Goal: Task Accomplishment & Management: Manage account settings

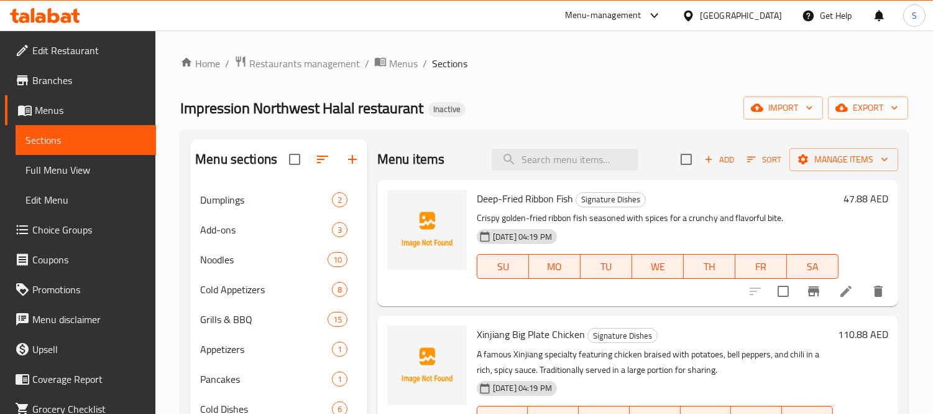
drag, startPoint x: 563, startPoint y: 170, endPoint x: 556, endPoint y: 165, distance: 9.3
click at [560, 169] on div "Menu items Add Sort Manage items" at bounding box center [637, 159] width 521 height 40
click at [553, 163] on input "search" at bounding box center [565, 160] width 147 height 22
paste input "Tomato and Egg Drop Soup with Dough Bits"
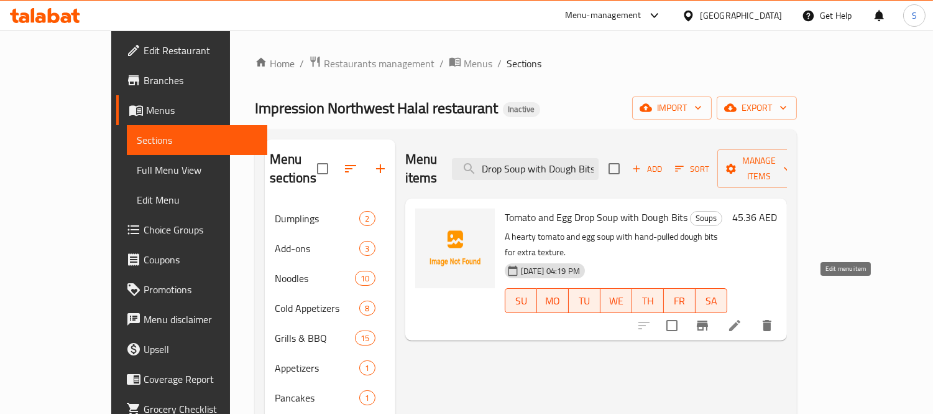
type input "Tomato and Egg Drop Soup with Dough Bits"
click at [565, 318] on icon at bounding box center [735, 325] width 15 height 15
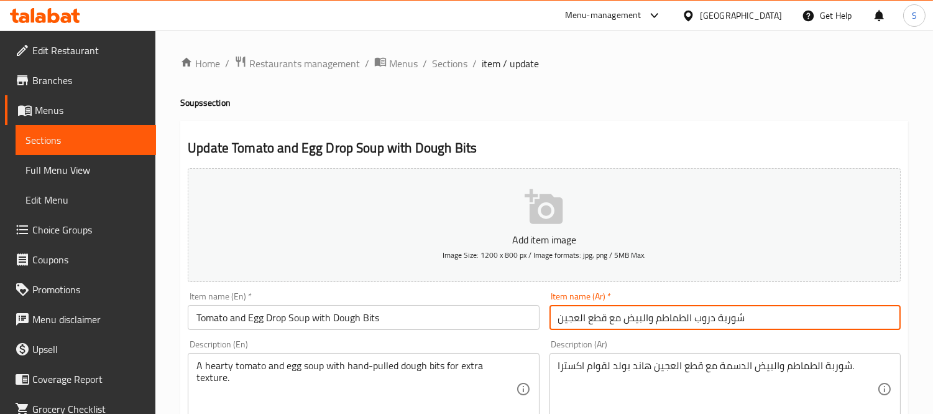
click at [565, 315] on input "شوربة دروب الطماطم والبيض مع قطع العجين" at bounding box center [725, 317] width 351 height 25
type input "شوربة دروب الطماطم والبيض مع بايتس العجين"
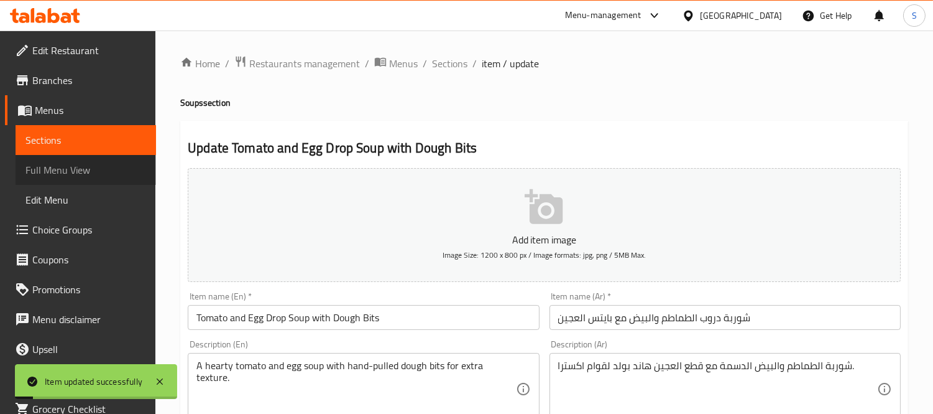
click at [110, 176] on span "Full Menu View" at bounding box center [85, 169] width 121 height 15
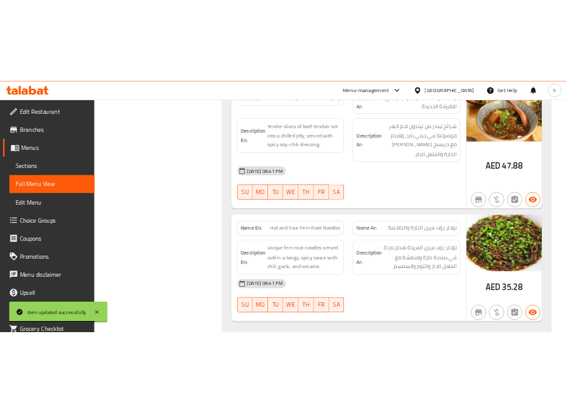
scroll to position [4353, 0]
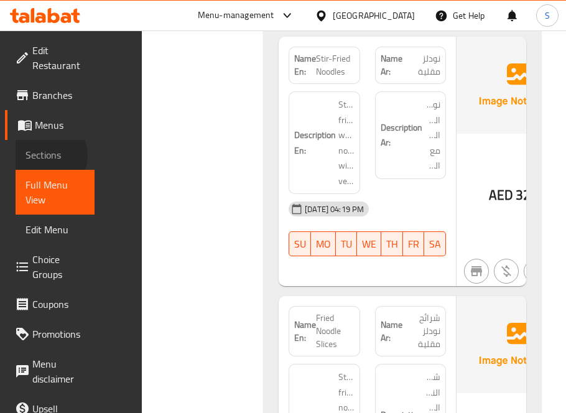
click at [44, 155] on span "Sections" at bounding box center [54, 154] width 59 height 15
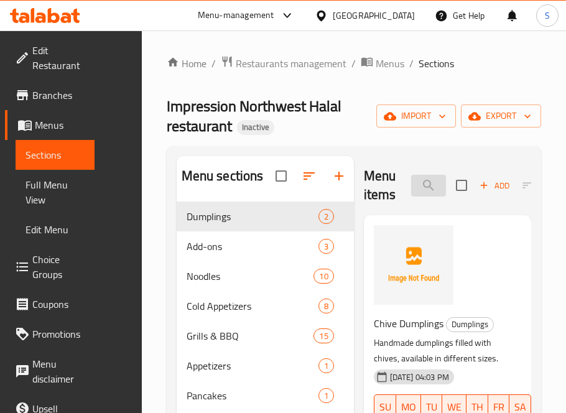
click at [427, 185] on input "search" at bounding box center [428, 186] width 35 height 22
paste input "Dry Pot Spicy Shrimp"
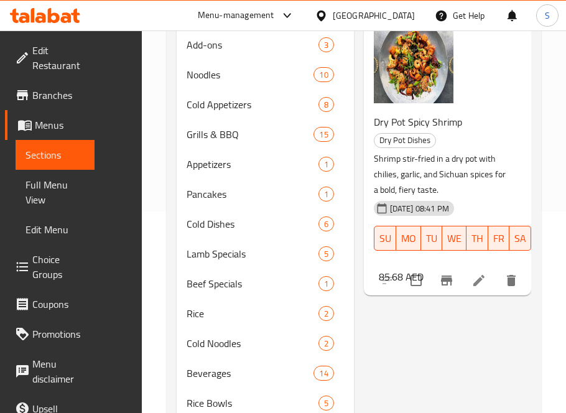
scroll to position [207, 0]
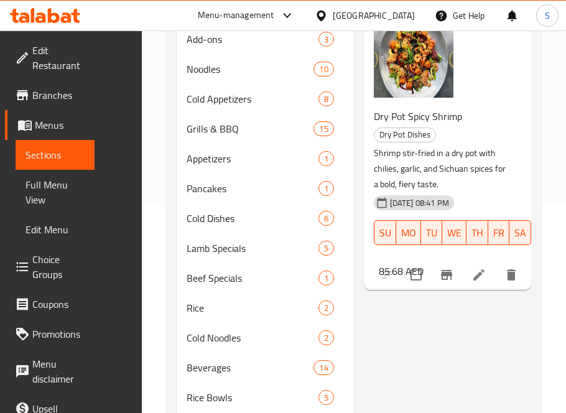
type input "Dry Pot Spicy Shrimp"
click at [479, 276] on icon at bounding box center [478, 274] width 11 height 11
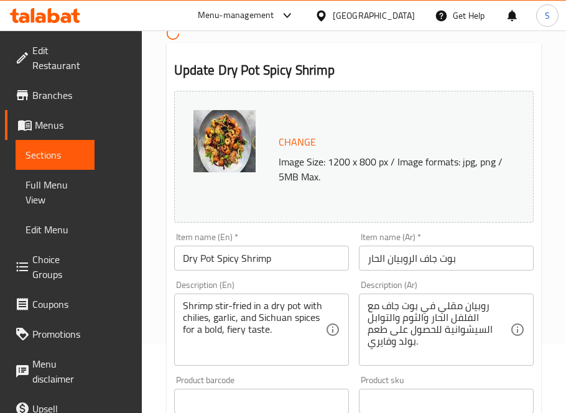
scroll to position [138, 0]
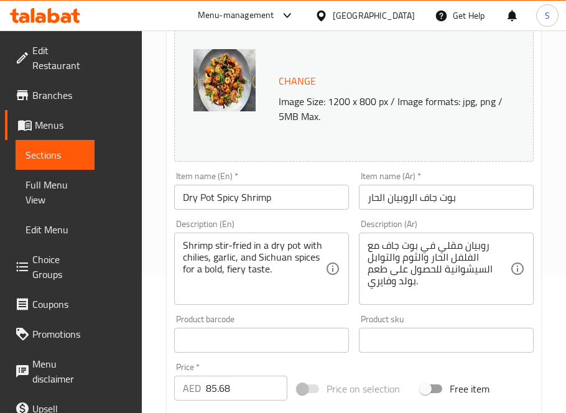
click at [451, 199] on input "بوت جاف الروبيان الحار" at bounding box center [446, 197] width 175 height 25
paste input "وعاء"
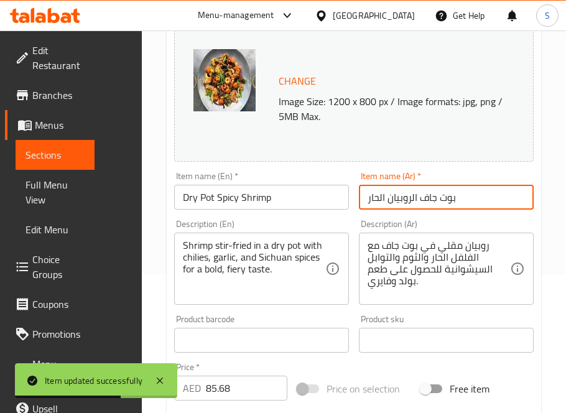
click at [455, 195] on input "بوت جاف الروبيان الحار" at bounding box center [446, 197] width 175 height 25
type input "بوت جاف الروبيان الحار"
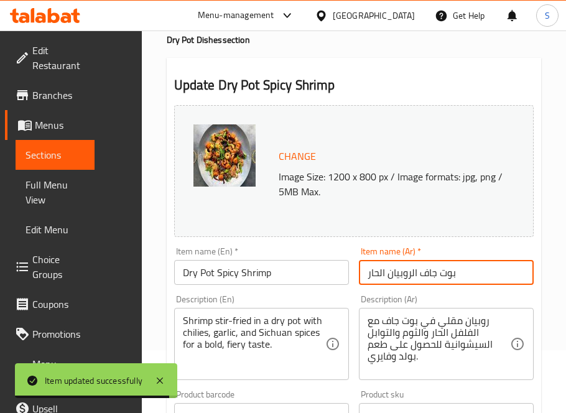
scroll to position [0, 0]
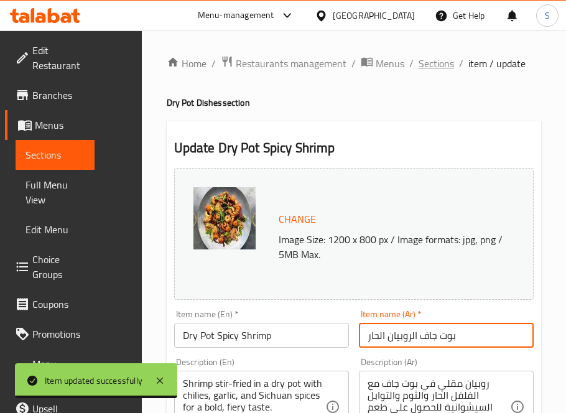
click at [430, 68] on span "Sections" at bounding box center [435, 63] width 35 height 15
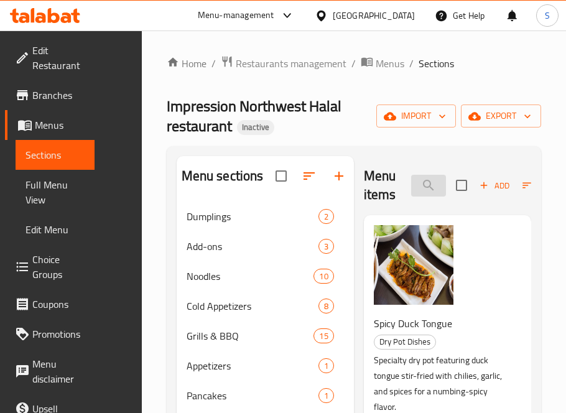
click at [422, 188] on input "search" at bounding box center [428, 186] width 35 height 22
paste input "Saffron and Snow Pear Stew"
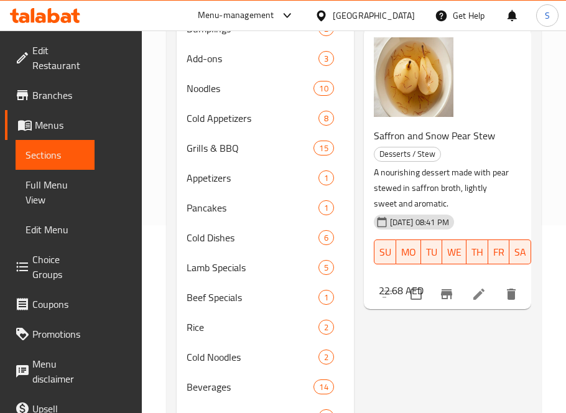
scroll to position [207, 0]
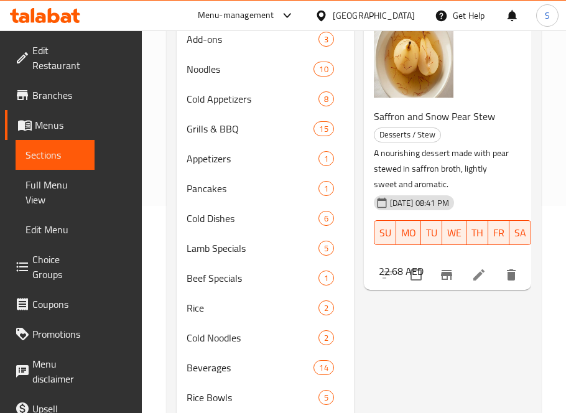
type input "Saffron and Snow Pear Stew"
click at [473, 284] on li at bounding box center [478, 275] width 35 height 22
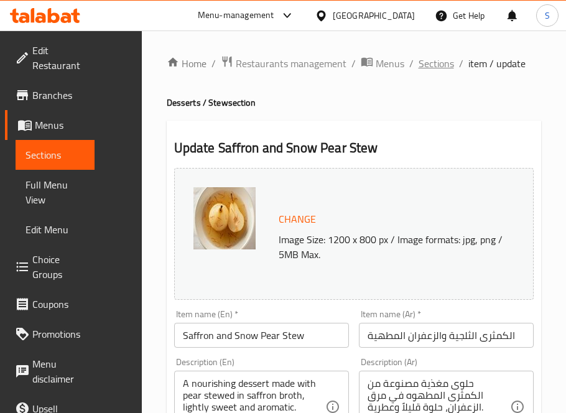
click at [432, 59] on span "Sections" at bounding box center [435, 63] width 35 height 15
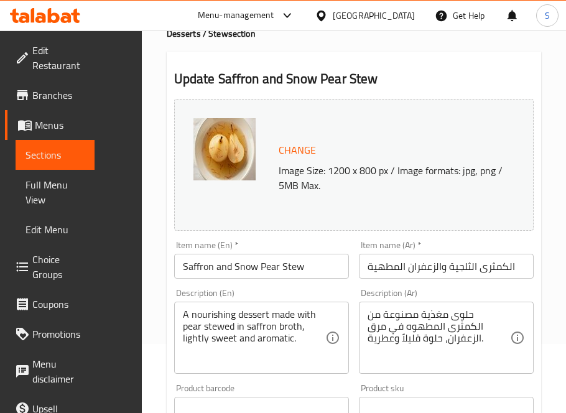
click at [297, 268] on input "Saffron and Snow Pear Stew" at bounding box center [261, 266] width 175 height 25
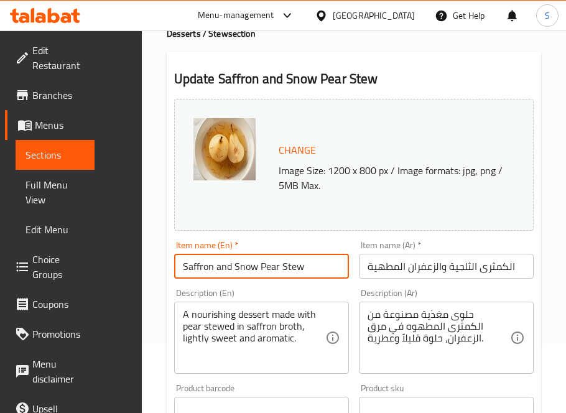
click at [297, 268] on input "Saffron and Snow Pear Stew" at bounding box center [261, 266] width 175 height 25
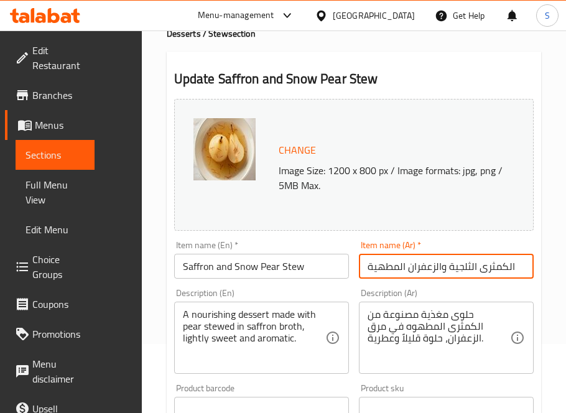
click at [428, 277] on input "الكمثرى الثلجية والزعفران المطهية" at bounding box center [446, 266] width 175 height 25
paste input "ساء الزعفران والكمثرى الثلج"
type input "حساء الزعفران والكمثرى الثلجية"
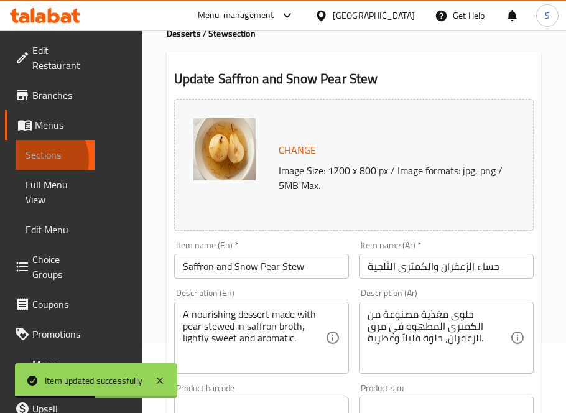
click at [36, 160] on span "Sections" at bounding box center [54, 154] width 59 height 15
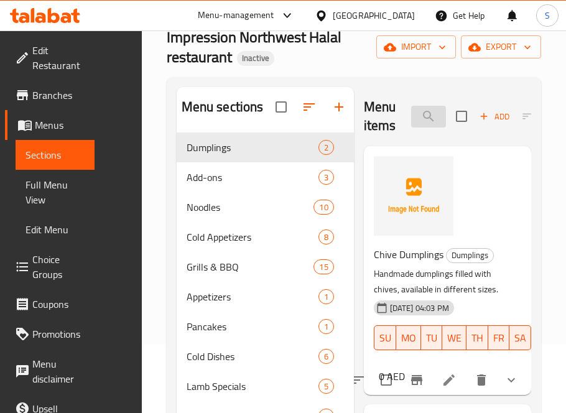
click at [432, 114] on input "search" at bounding box center [428, 117] width 35 height 22
paste input "Steamed Rice"
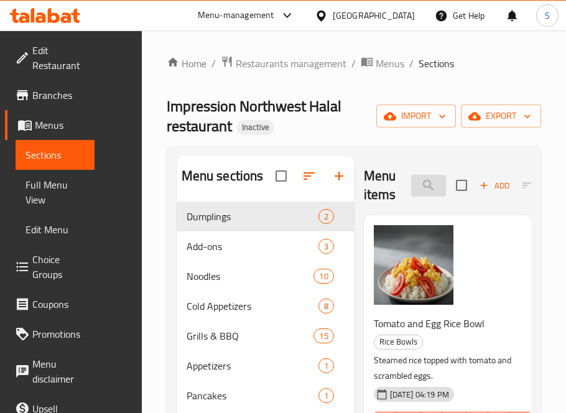
click at [433, 183] on input "Steamed Rice" at bounding box center [428, 186] width 35 height 22
paste input "Chive Dumplings"
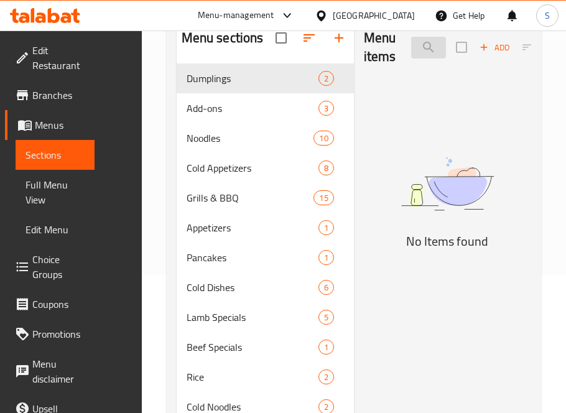
click at [436, 42] on input "Chive DuSteamed Rice" at bounding box center [428, 48] width 35 height 22
paste input "mplings"
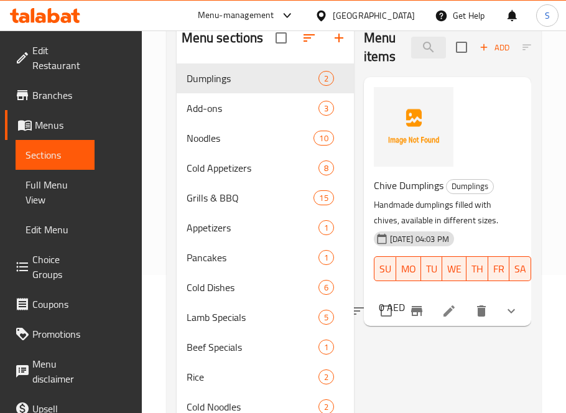
type input "Chive Dumplings"
click at [459, 311] on li at bounding box center [449, 311] width 35 height 22
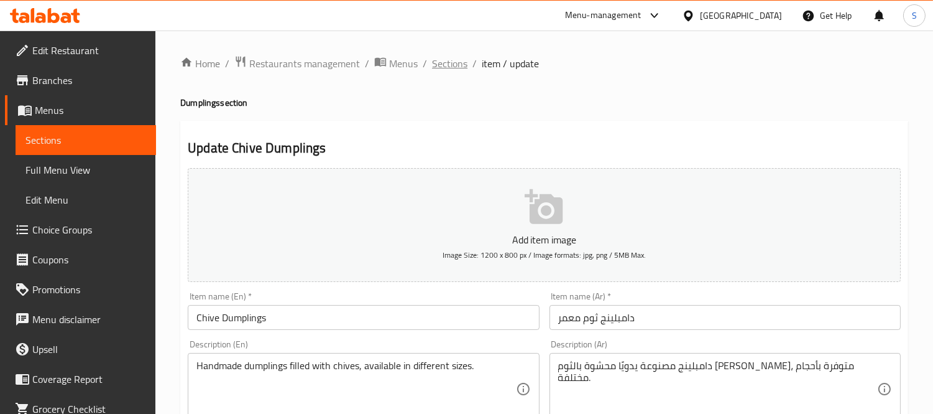
click at [445, 64] on span "Sections" at bounding box center [449, 63] width 35 height 15
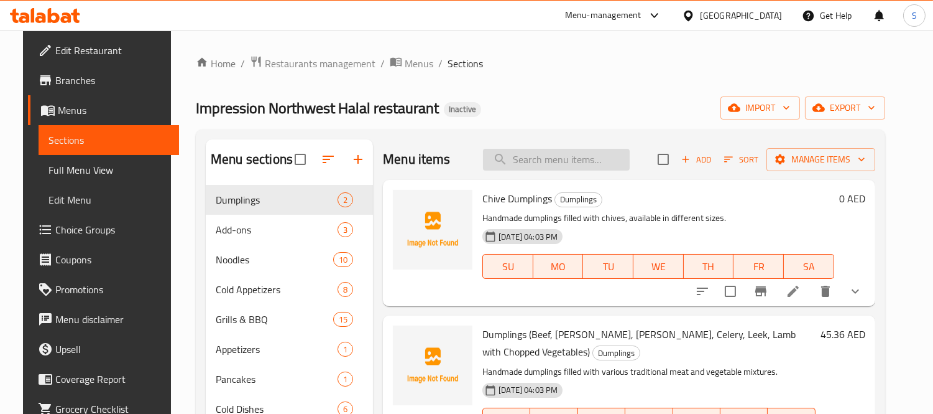
click at [546, 153] on input "search" at bounding box center [556, 160] width 147 height 22
paste input "Dumplings (Beef, Mutton, Onion, Celery, Leek, Lamb with Chopped Vegetables)"
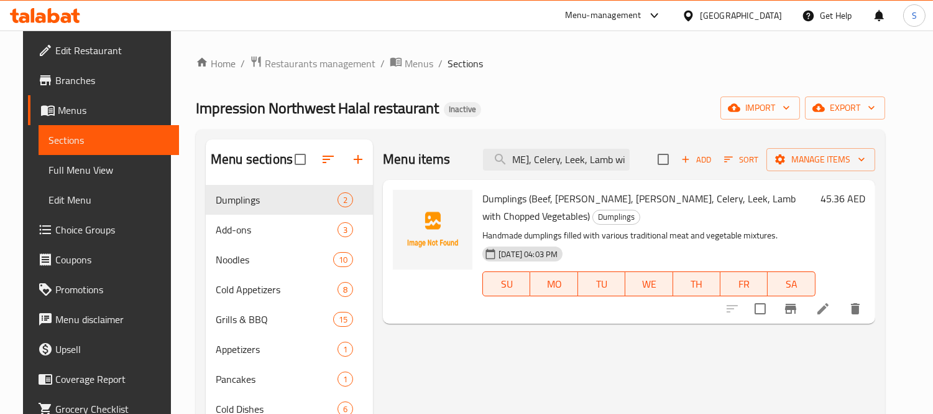
type input "Dumplings (Beef, Mutton, Onion, Celery, Leek, Lamb with Chopped Vegetables)"
click at [565, 310] on icon at bounding box center [823, 308] width 15 height 15
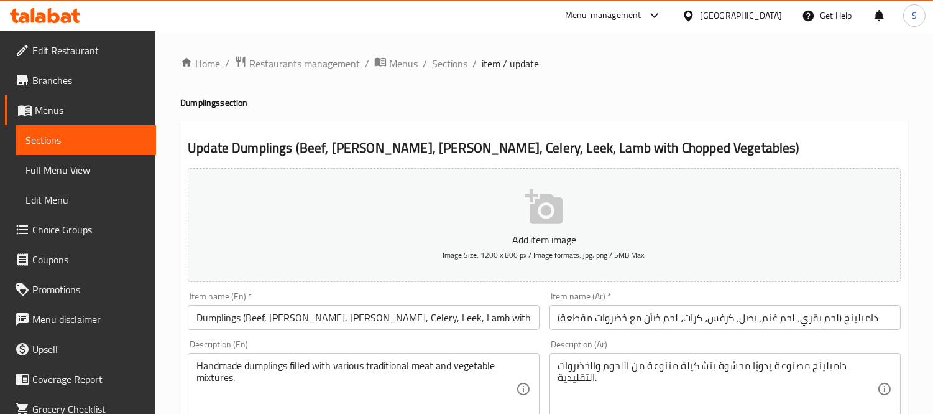
click at [463, 62] on span "Sections" at bounding box center [449, 63] width 35 height 15
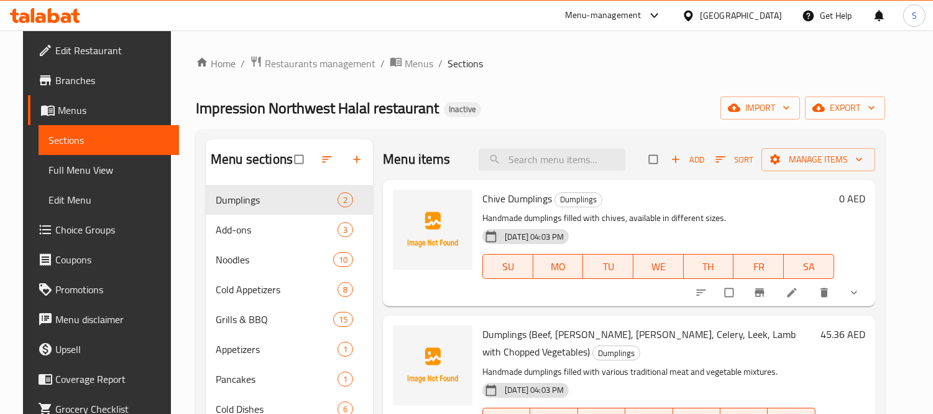
scroll to position [440, 0]
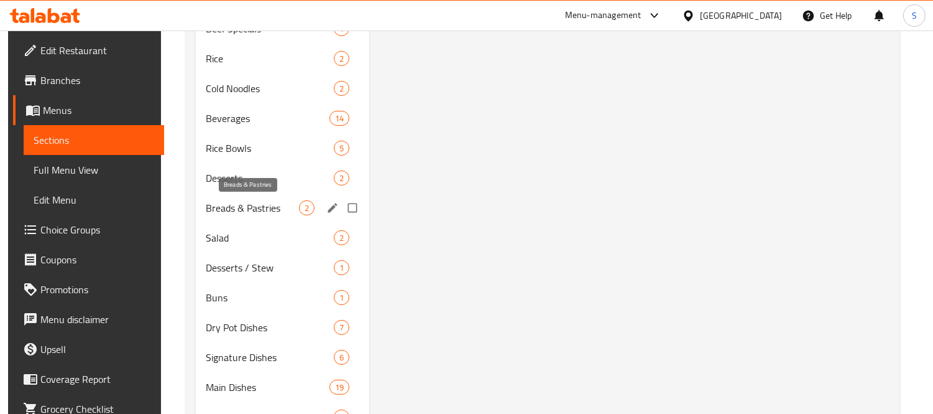
click at [262, 215] on div "Breads & Pastries 2" at bounding box center [282, 208] width 173 height 30
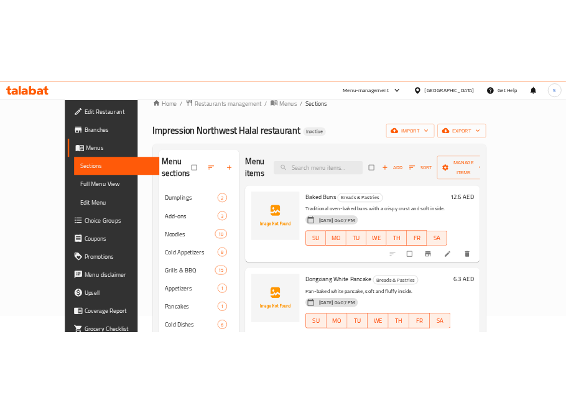
scroll to position [25, 0]
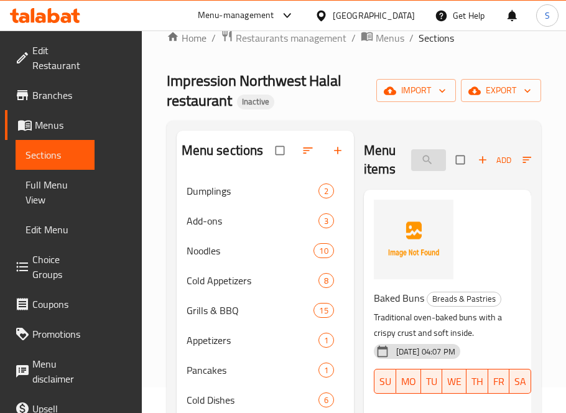
click at [433, 165] on input "search" at bounding box center [428, 160] width 35 height 22
paste input "Grilled Sausage (Chicken/Beef)"
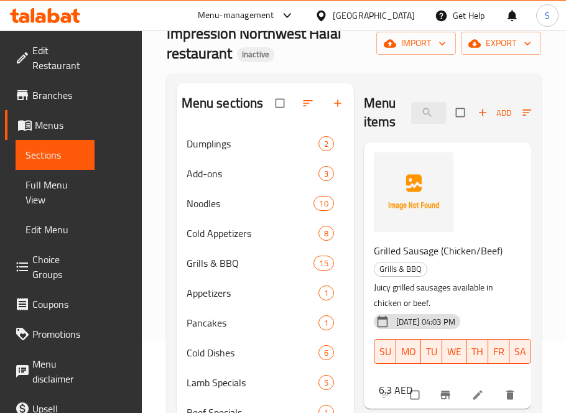
scroll to position [233, 0]
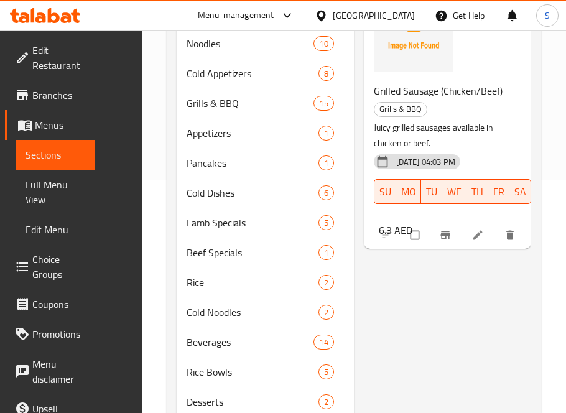
type input "Grilled Sausage (Chicken/Beef)"
click at [474, 231] on icon at bounding box center [477, 235] width 12 height 12
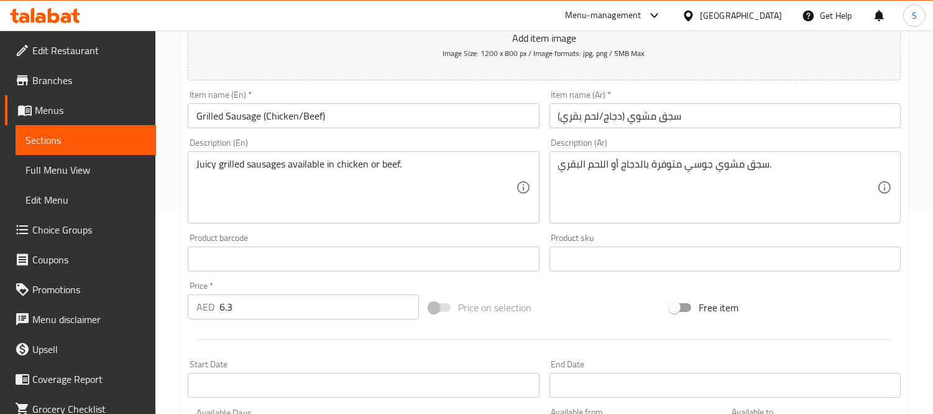
scroll to position [234, 0]
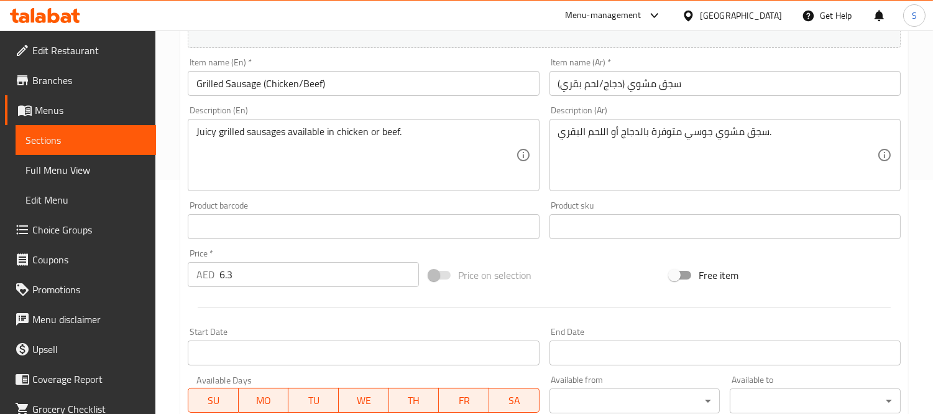
click at [238, 266] on input "6.3" at bounding box center [320, 274] width 200 height 25
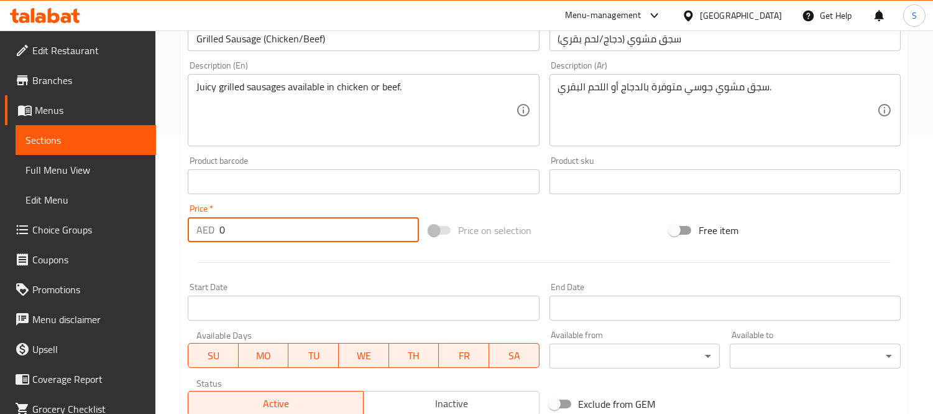
scroll to position [372, 0]
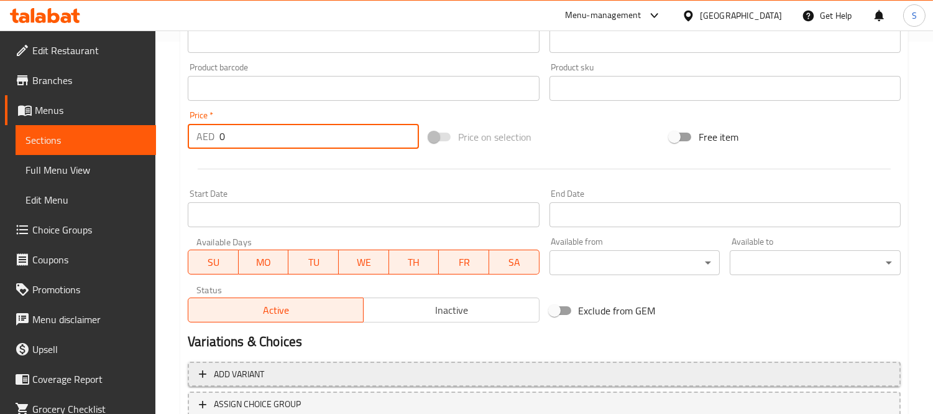
type input "0"
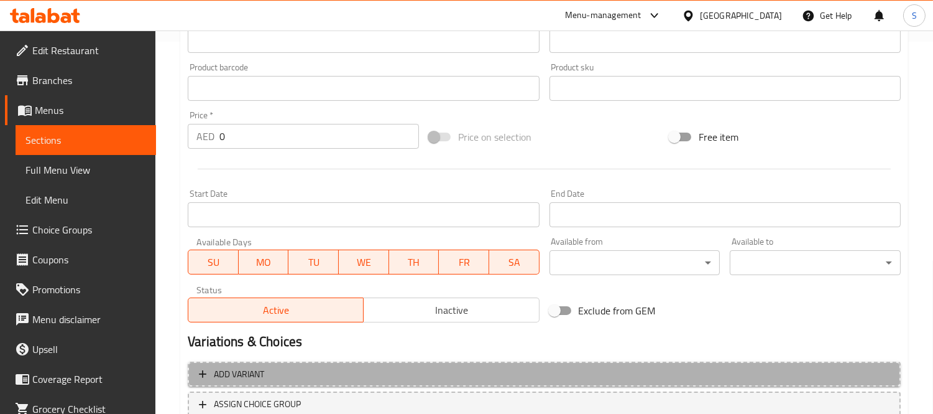
click at [312, 366] on span "Add variant" at bounding box center [544, 374] width 691 height 16
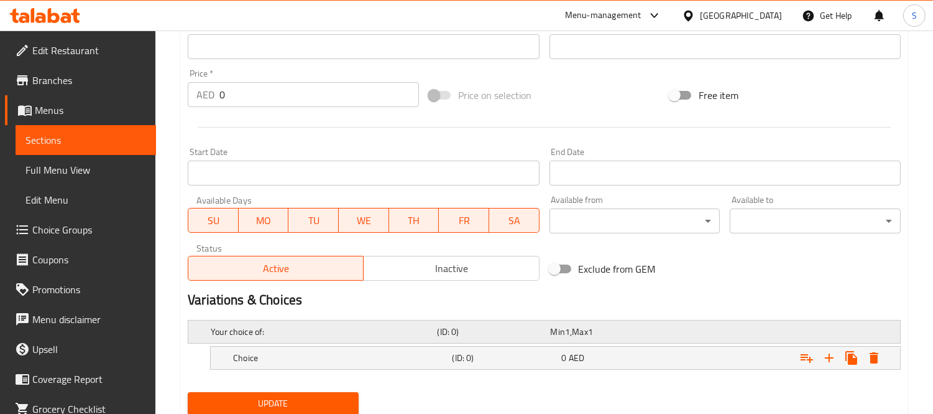
scroll to position [456, 0]
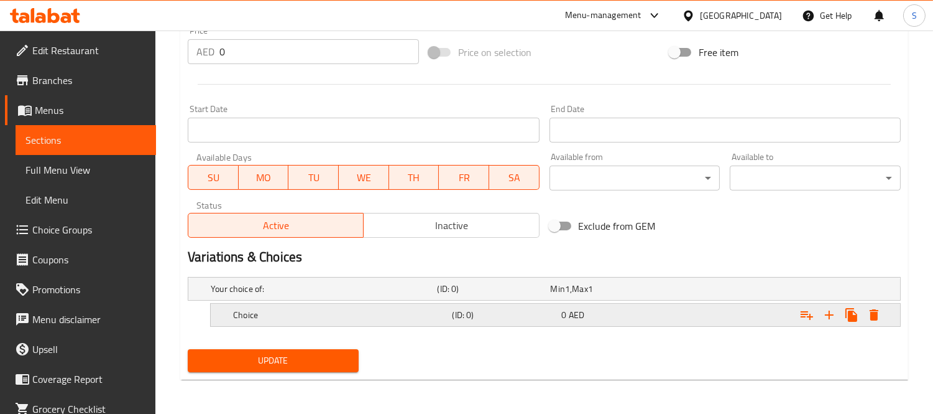
click at [341, 321] on div "Choice" at bounding box center [340, 314] width 219 height 17
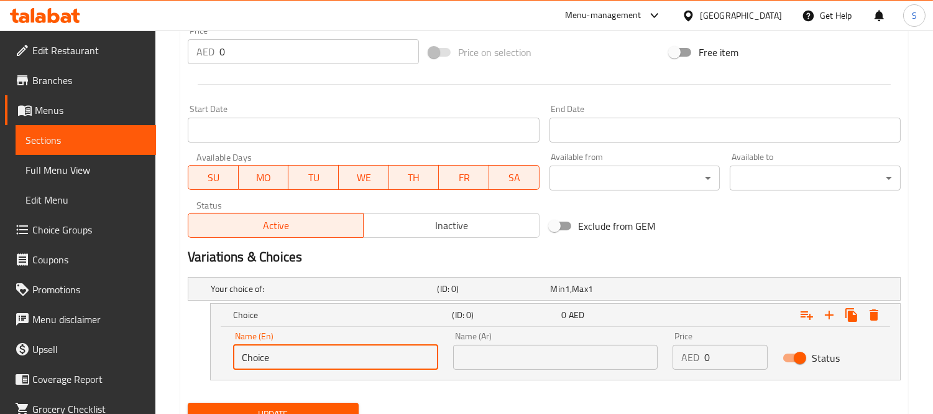
click at [318, 362] on input "Choice" at bounding box center [335, 356] width 205 height 25
type input "chicken"
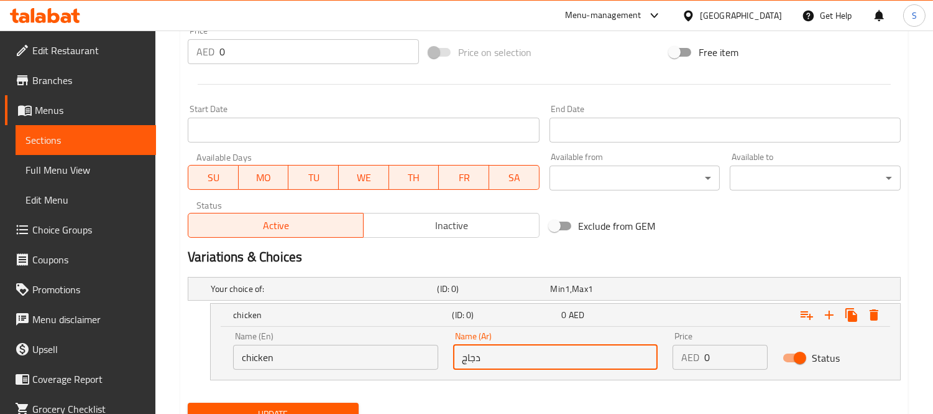
type input "دجاج"
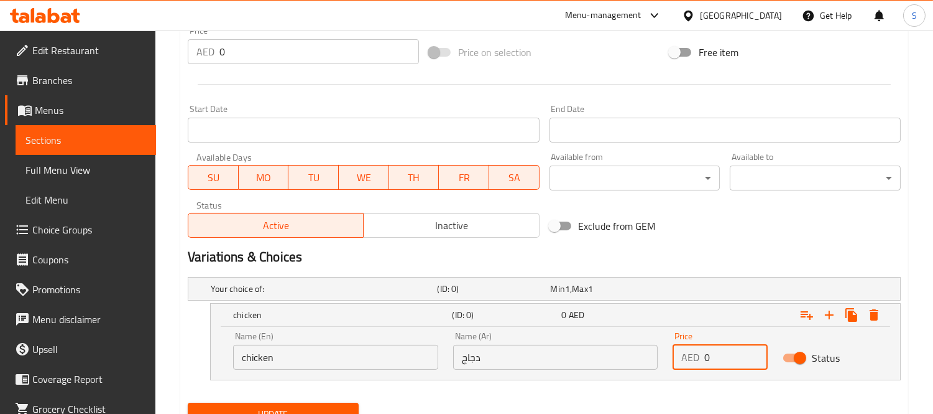
paste input "6.3"
type input "6.3"
drag, startPoint x: 829, startPoint y: 313, endPoint x: 783, endPoint y: 318, distance: 45.6
click at [830, 313] on icon "Expand" at bounding box center [829, 314] width 9 height 9
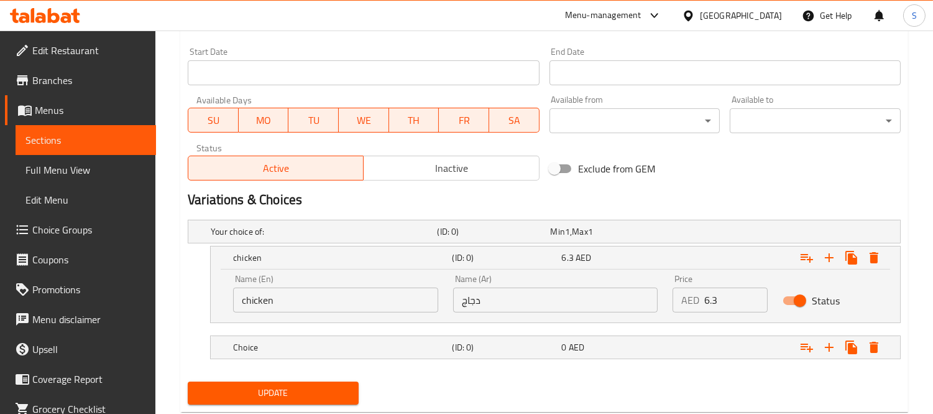
scroll to position [546, 0]
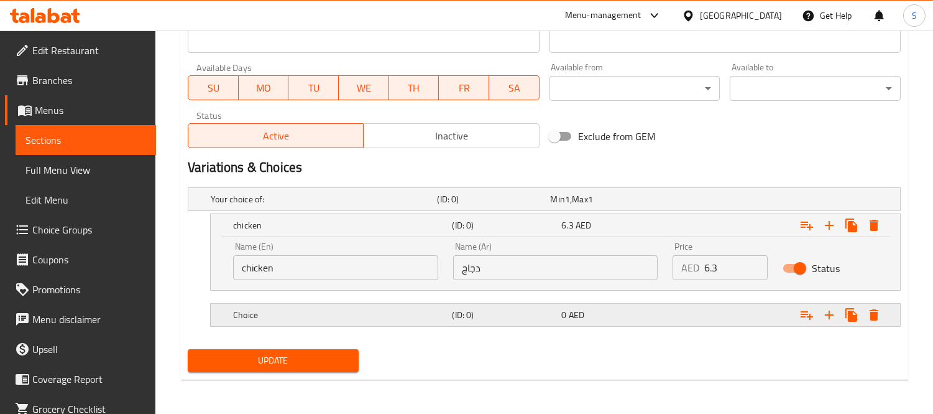
click at [337, 312] on h5 "Choice" at bounding box center [340, 314] width 214 height 12
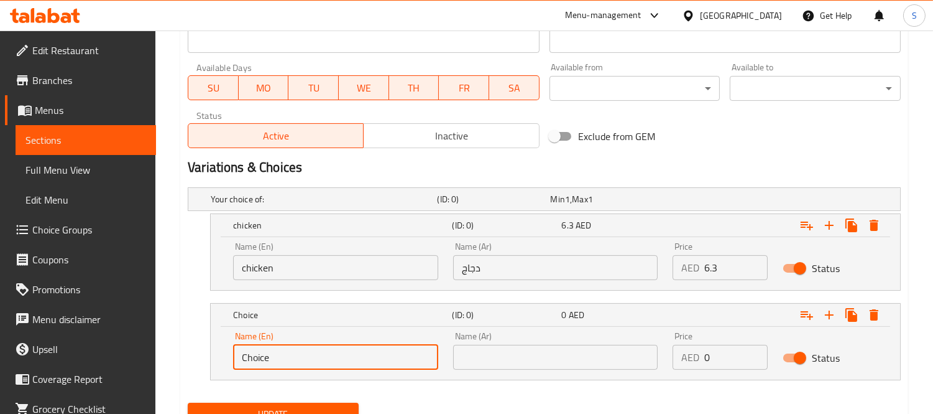
click at [339, 359] on input "Choice" at bounding box center [335, 356] width 205 height 25
type input "Beef"
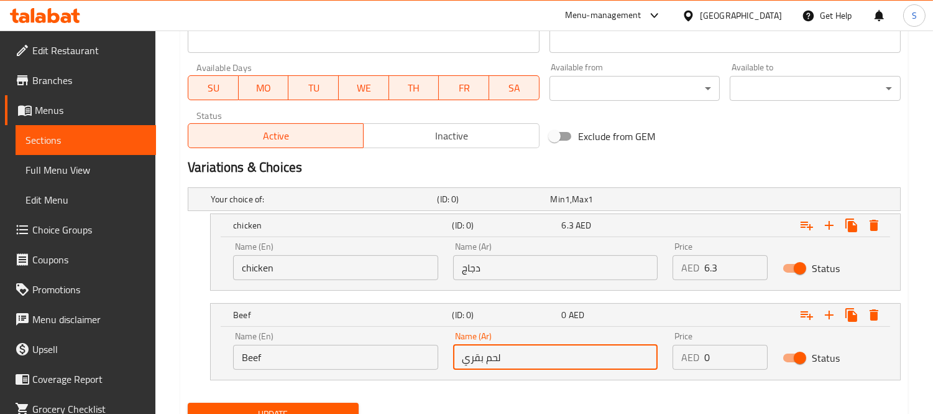
type input "لحم بقري"
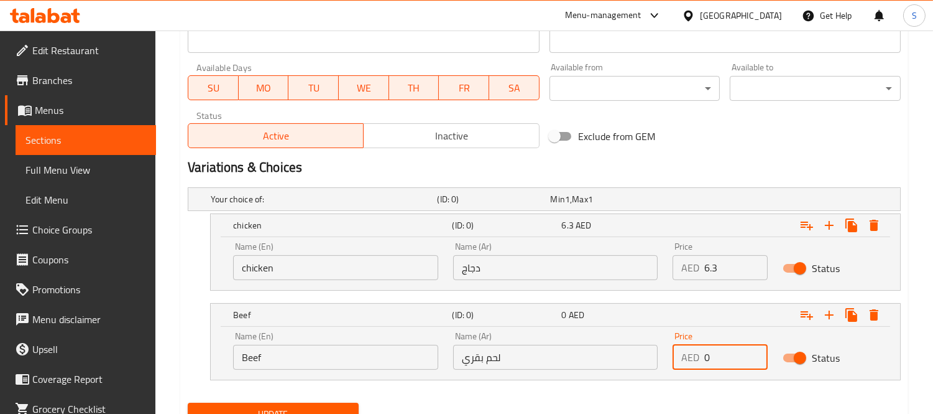
paste input "6.3"
type input "6.3"
click at [308, 406] on span "Update" at bounding box center [273, 414] width 151 height 16
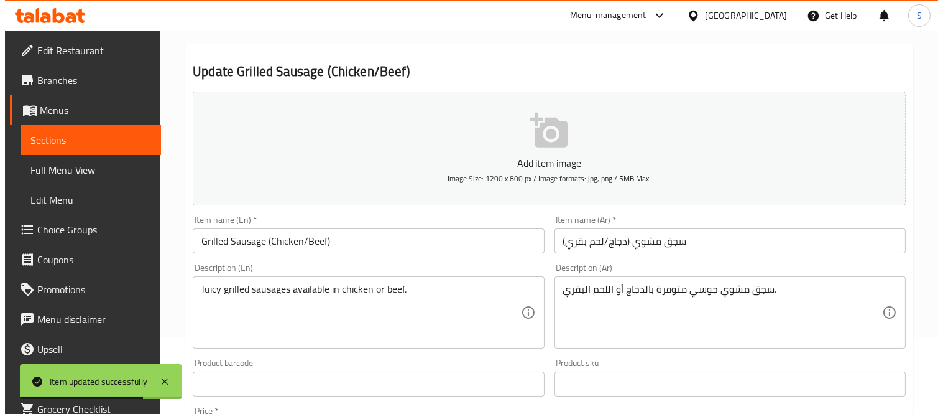
scroll to position [0, 0]
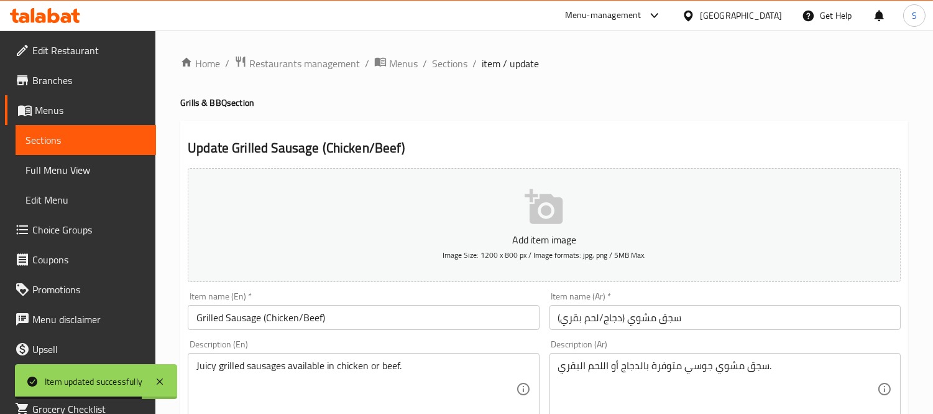
click at [446, 64] on span "Sections" at bounding box center [449, 63] width 35 height 15
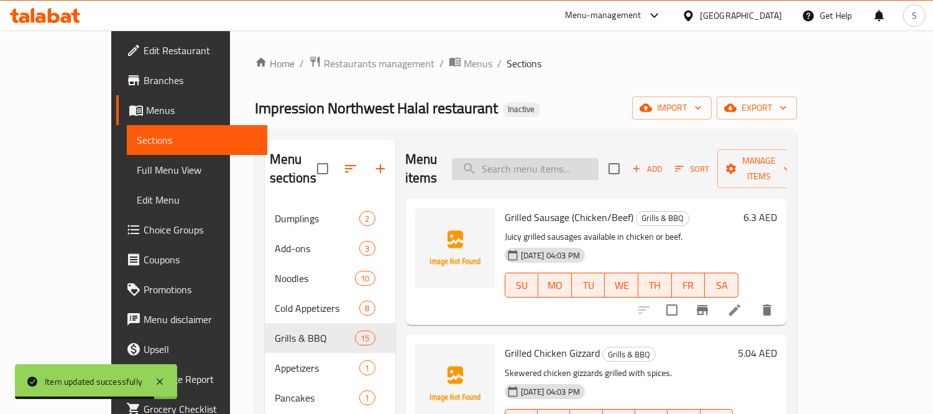
click at [581, 159] on input "search" at bounding box center [525, 169] width 147 height 22
paste input "Grilled Lamb Trotters"
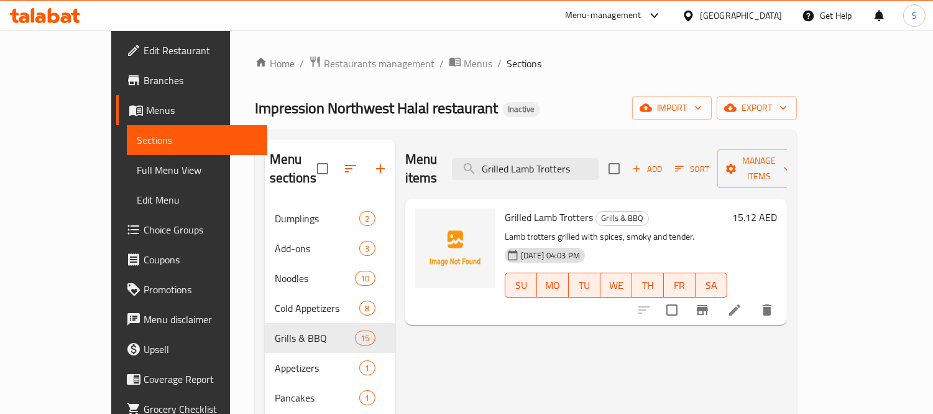
type input "Grilled Lamb Trotters"
click at [741, 304] on icon at bounding box center [734, 309] width 11 height 11
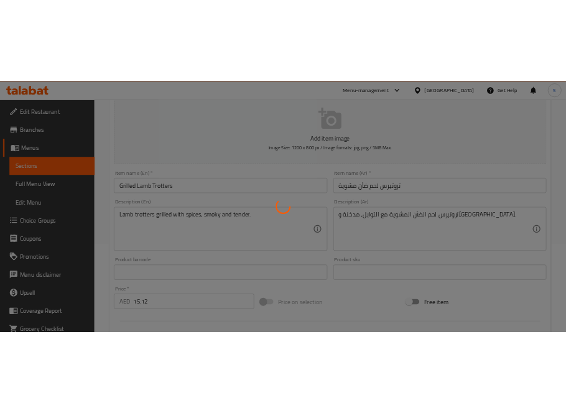
scroll to position [207, 0]
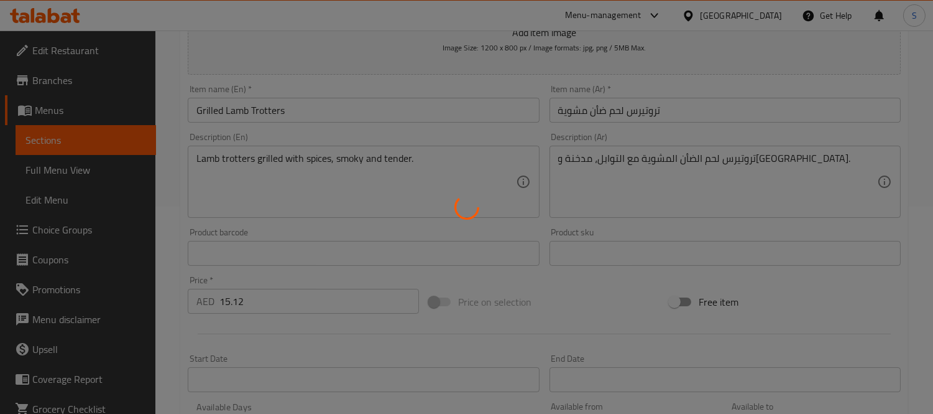
click at [256, 108] on div at bounding box center [466, 207] width 933 height 414
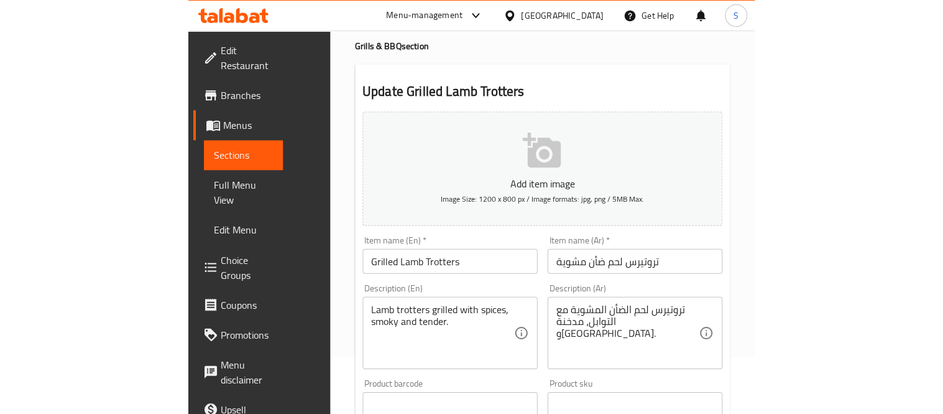
scroll to position [0, 0]
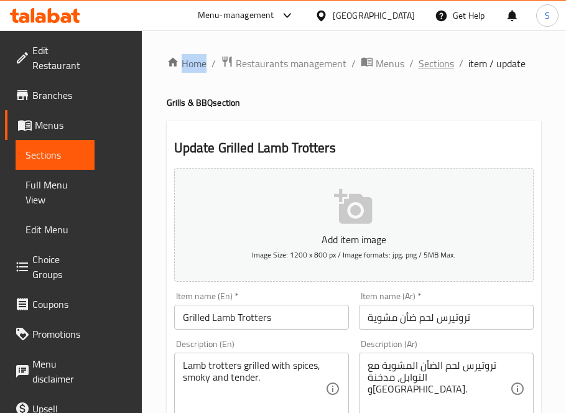
click at [423, 64] on span "Sections" at bounding box center [435, 63] width 35 height 15
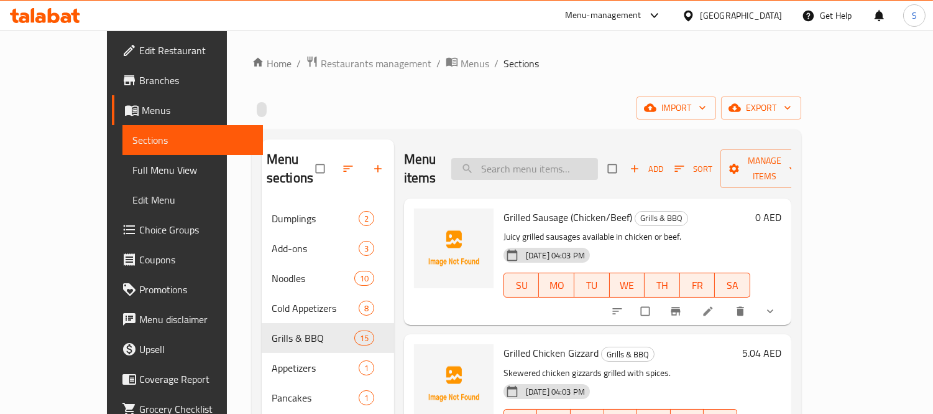
click at [520, 158] on input "search" at bounding box center [524, 169] width 147 height 22
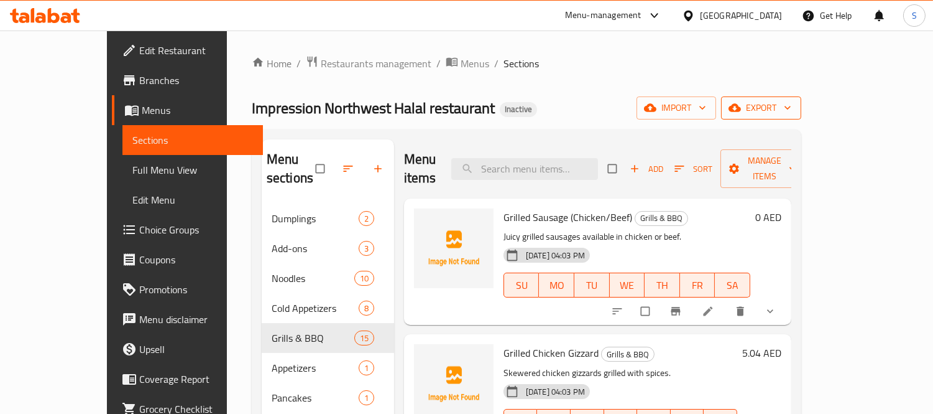
click at [802, 98] on button "export" at bounding box center [761, 107] width 80 height 23
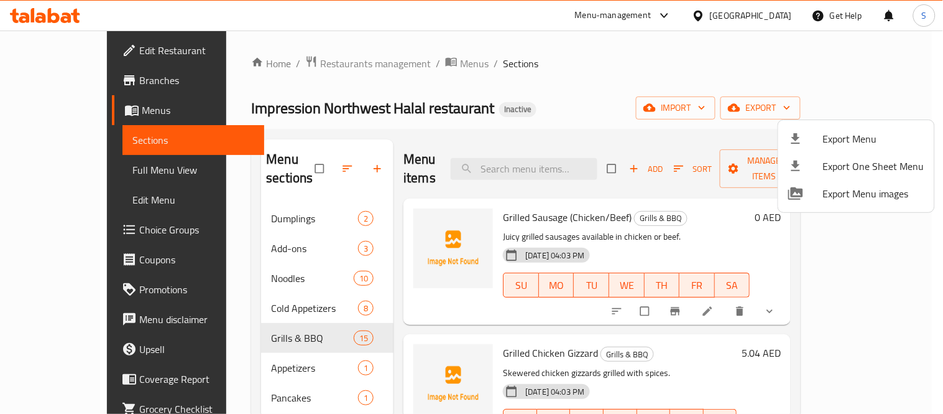
click at [826, 138] on span "Export Menu" at bounding box center [873, 138] width 101 height 15
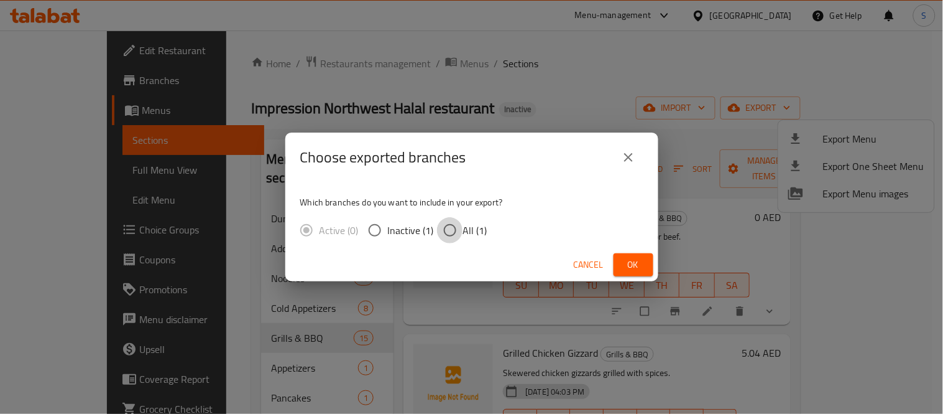
click at [460, 234] on input "All (1)" at bounding box center [450, 230] width 26 height 26
radio input "true"
click at [617, 264] on button "Ok" at bounding box center [634, 264] width 40 height 23
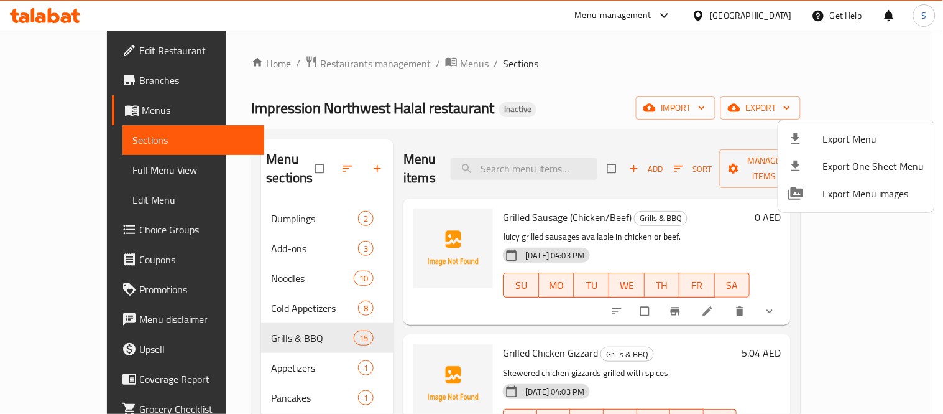
click at [244, 260] on div at bounding box center [471, 207] width 943 height 414
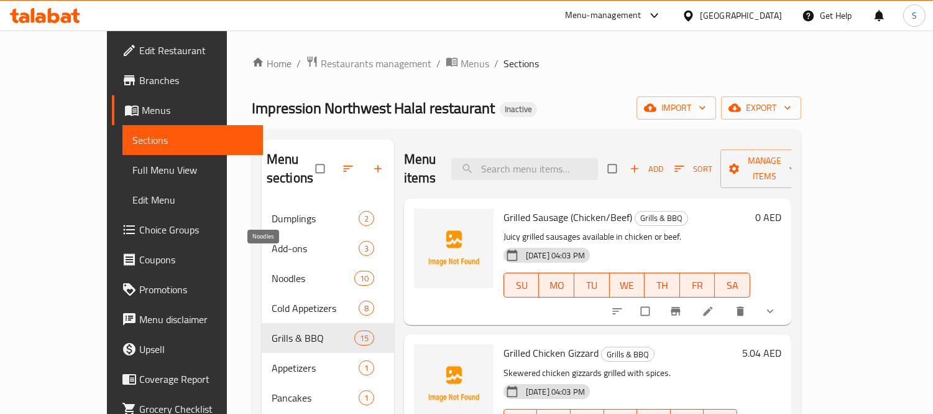
click at [272, 270] on span "Noodles" at bounding box center [313, 277] width 83 height 15
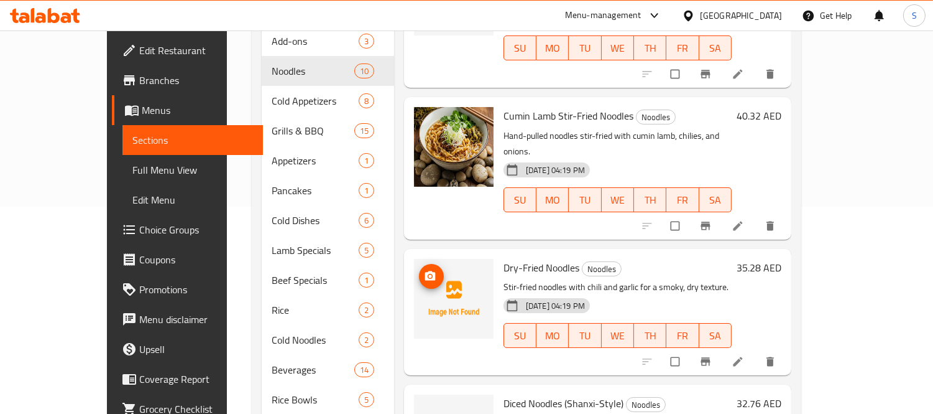
scroll to position [614, 0]
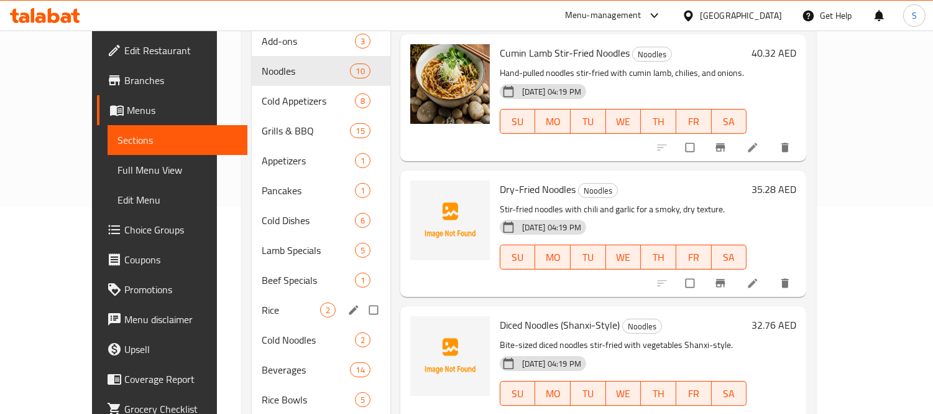
click at [262, 302] on span "Rice" at bounding box center [291, 309] width 58 height 15
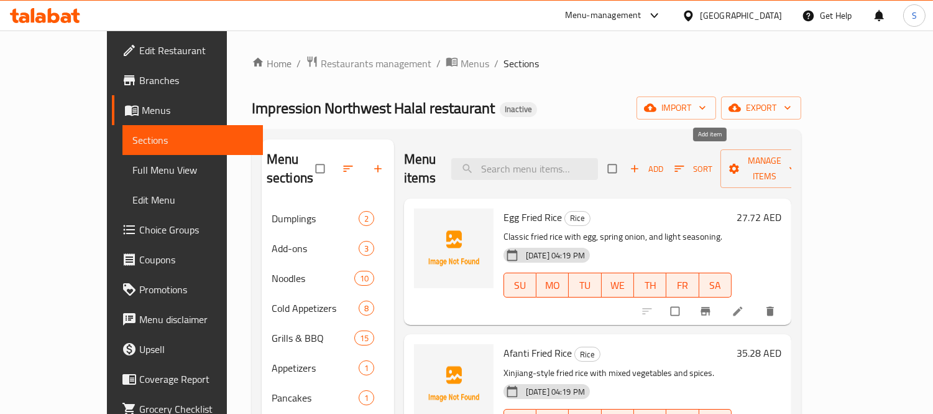
click at [644, 162] on span "button" at bounding box center [636, 168] width 15 height 12
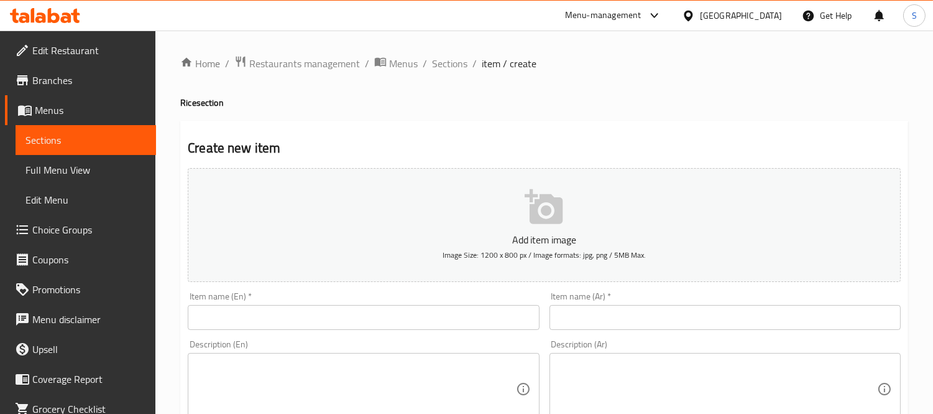
click at [363, 313] on input "text" at bounding box center [363, 317] width 351 height 25
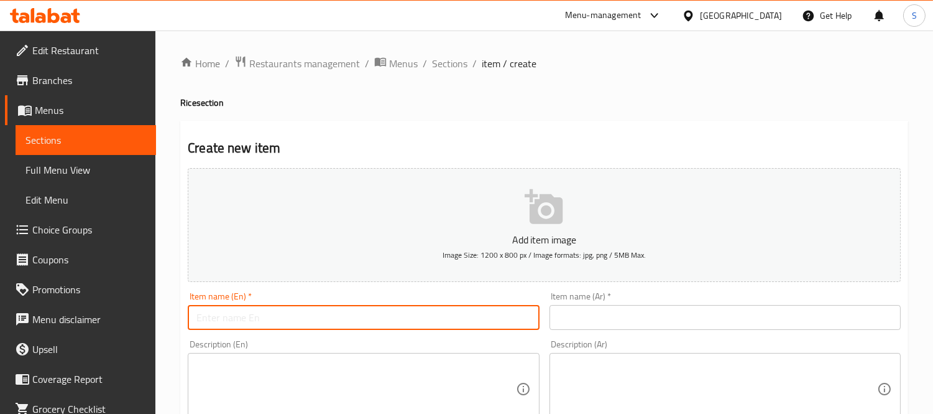
paste input "Steamed Rice"
type input "Steamed Rice"
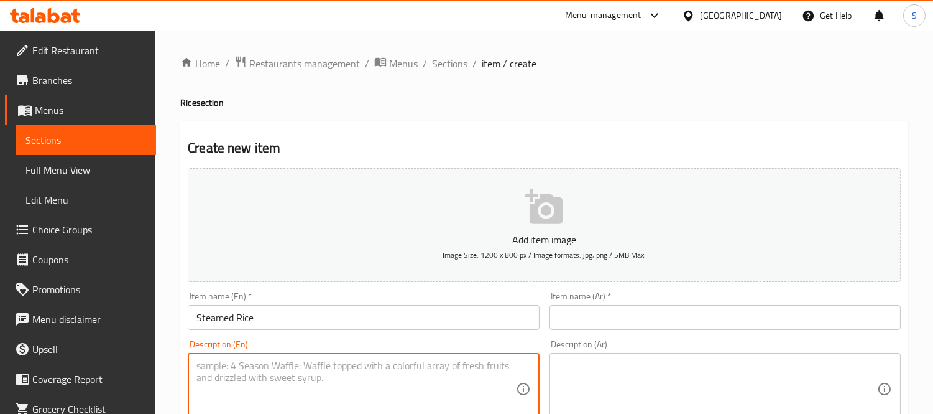
click at [373, 365] on textarea at bounding box center [355, 388] width 319 height 59
paste textarea "Plain steamed white rice."
type textarea "Plain steamed white rice."
click at [250, 326] on input "Steamed Rice" at bounding box center [363, 317] width 351 height 25
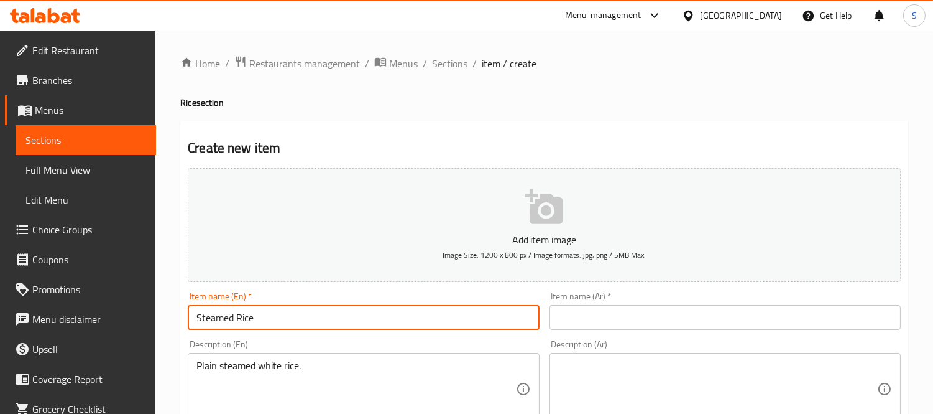
click at [250, 326] on input "Steamed Rice" at bounding box center [363, 317] width 351 height 25
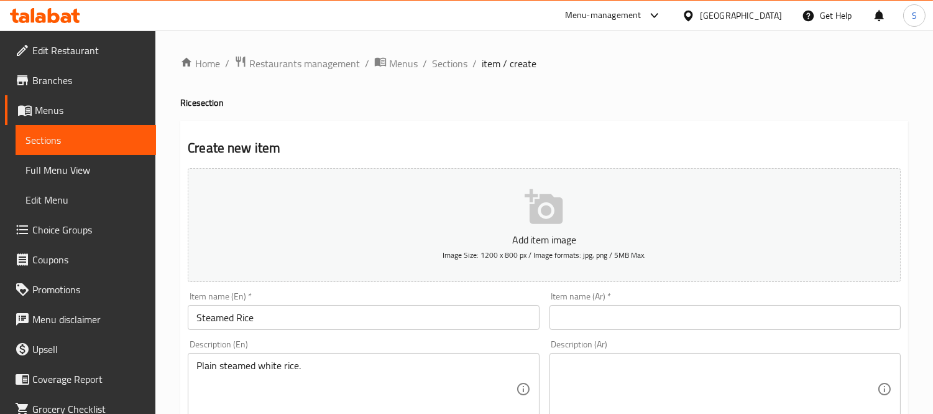
click at [673, 305] on div "Item name (Ar)   * Item name (Ar) *" at bounding box center [725, 311] width 351 height 38
drag, startPoint x: 673, startPoint y: 311, endPoint x: 684, endPoint y: 308, distance: 11.6
click at [673, 311] on input "text" at bounding box center [725, 317] width 351 height 25
paste input "أرز مطهو على البخار"
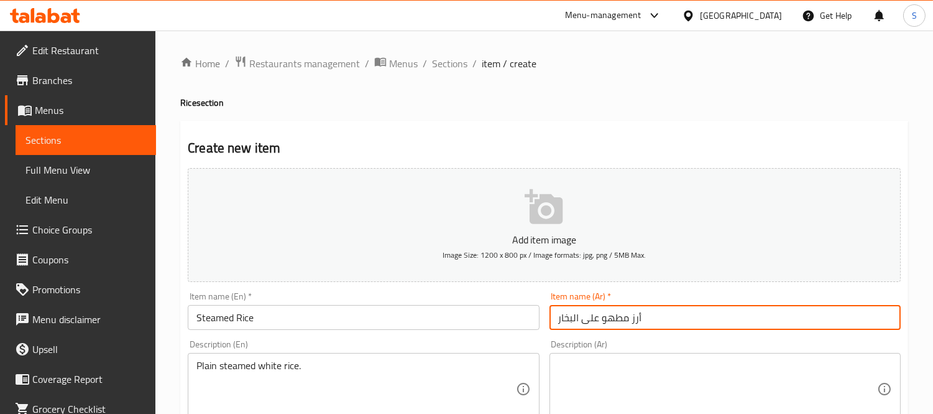
click at [612, 322] on input "أرز مطهو على البخار" at bounding box center [725, 317] width 351 height 25
type input "أرز على البخار"
click at [580, 387] on textarea at bounding box center [717, 388] width 319 height 59
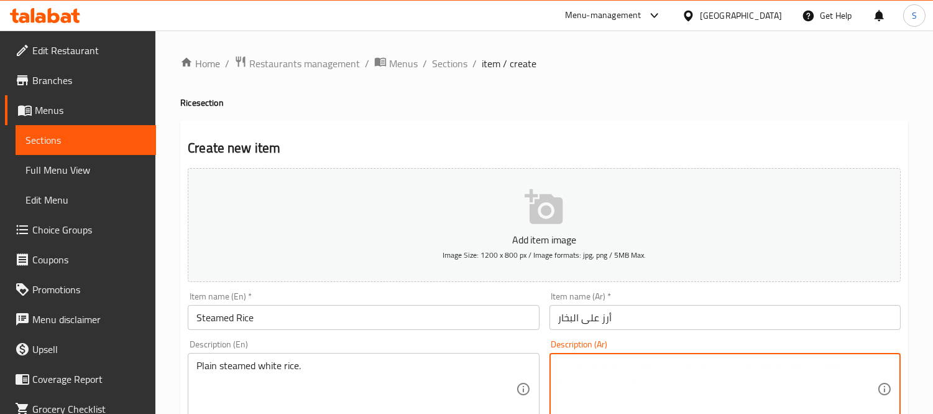
paste textarea "أرز أبيض مطهو على البخار."
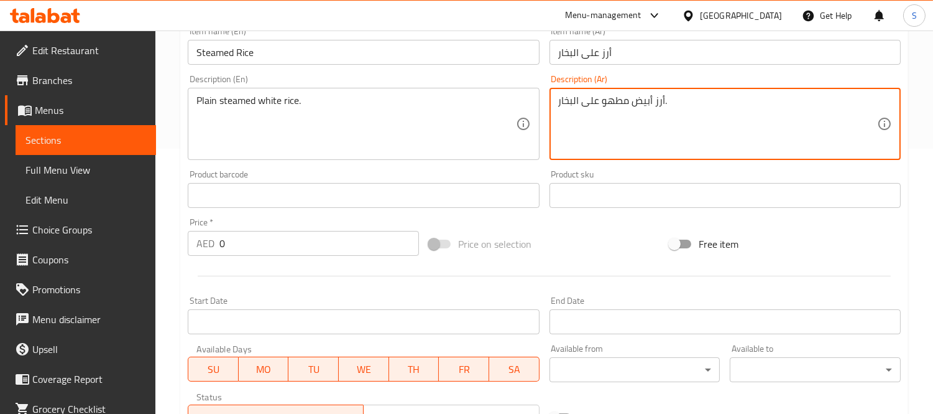
scroll to position [276, 0]
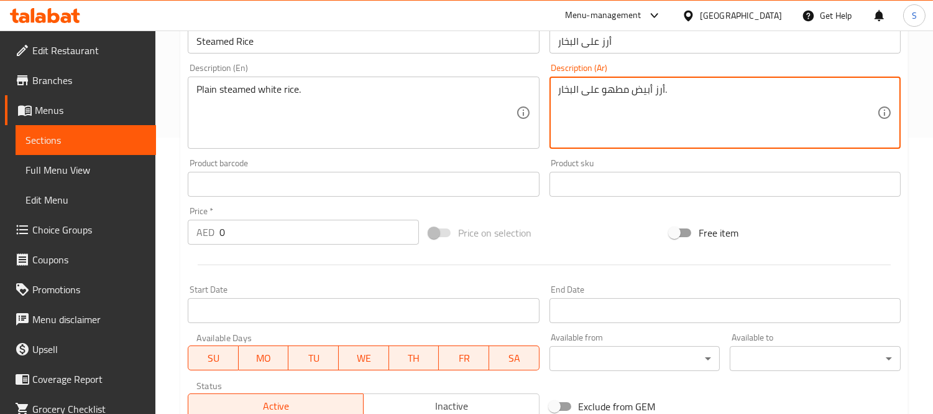
type textarea "أرز أبيض مطهو على البخار."
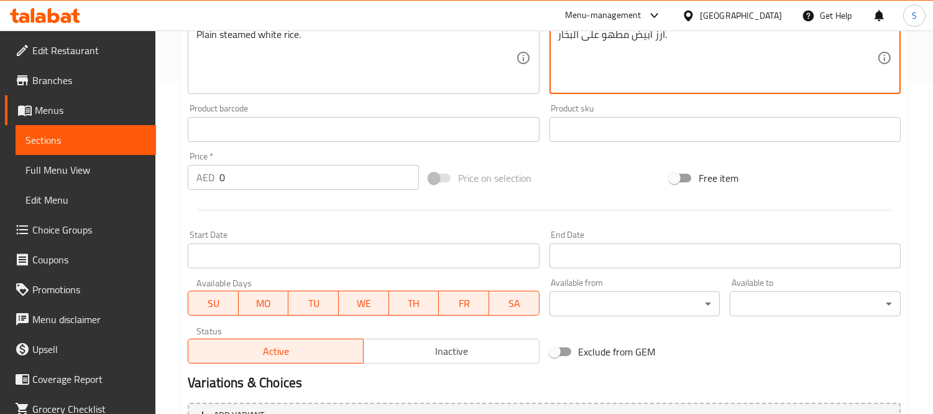
scroll to position [414, 0]
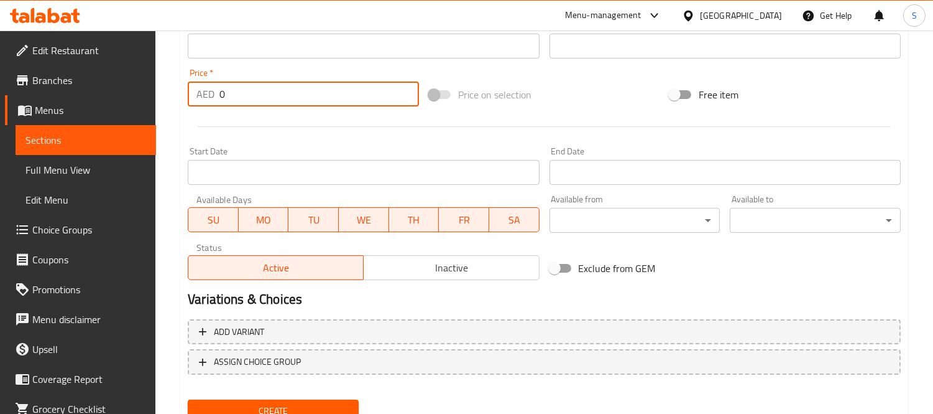
click at [307, 91] on input "0" at bounding box center [320, 93] width 200 height 25
paste input "3.78"
type input "3.78"
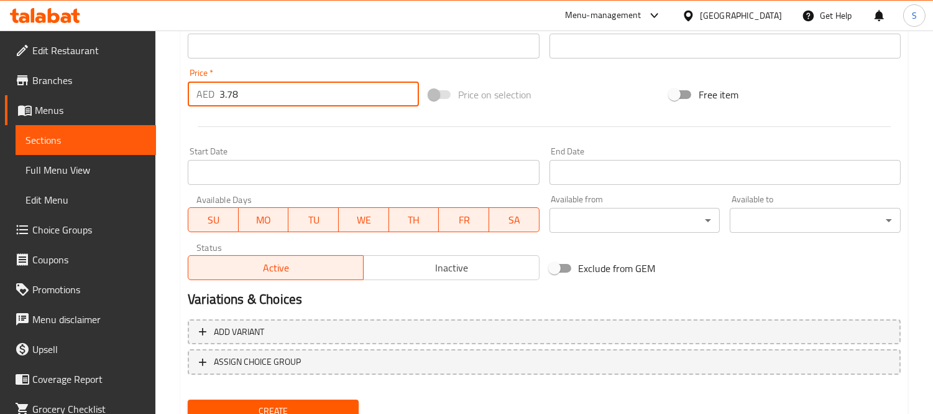
click at [300, 403] on span "Create" at bounding box center [273, 411] width 151 height 16
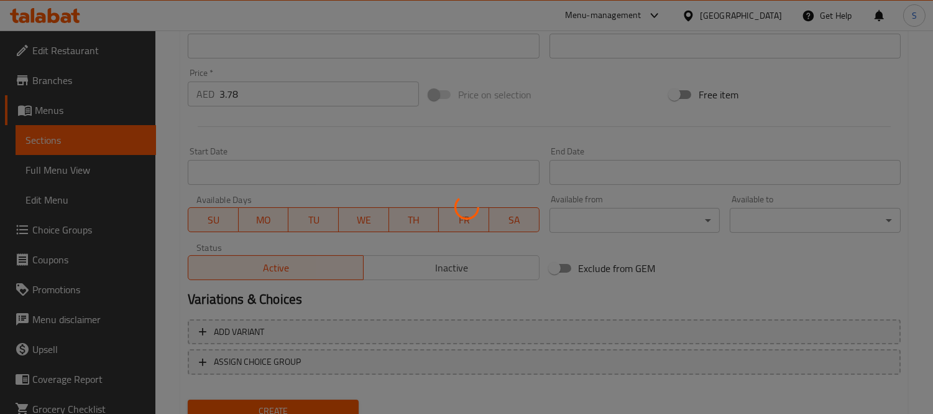
type input "0"
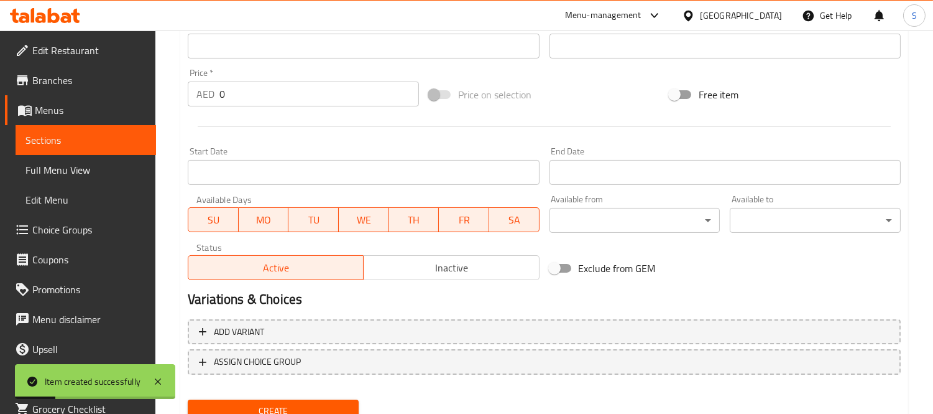
click at [78, 143] on span "Sections" at bounding box center [85, 139] width 121 height 15
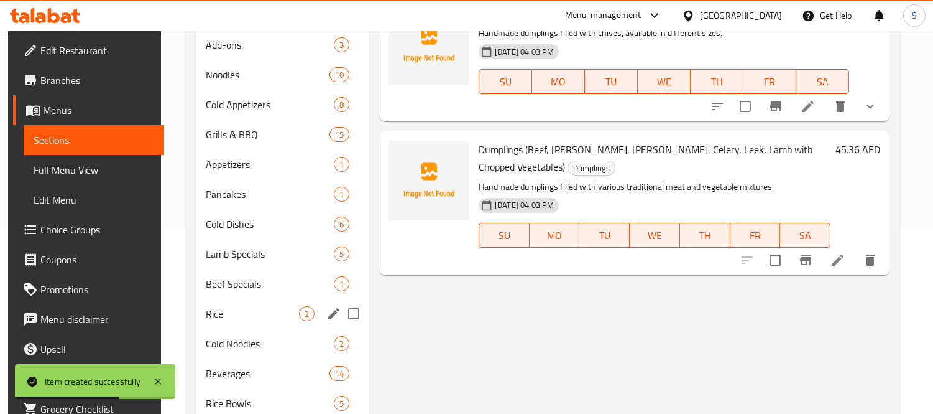
scroll to position [207, 0]
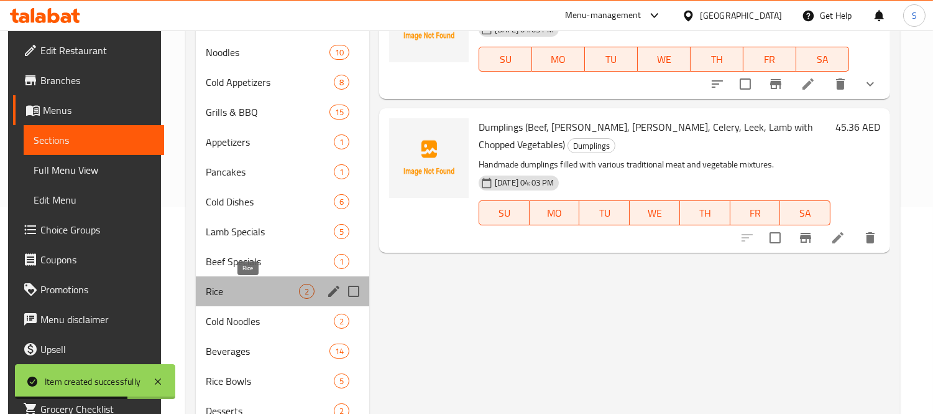
click at [245, 296] on span "Rice" at bounding box center [252, 291] width 93 height 15
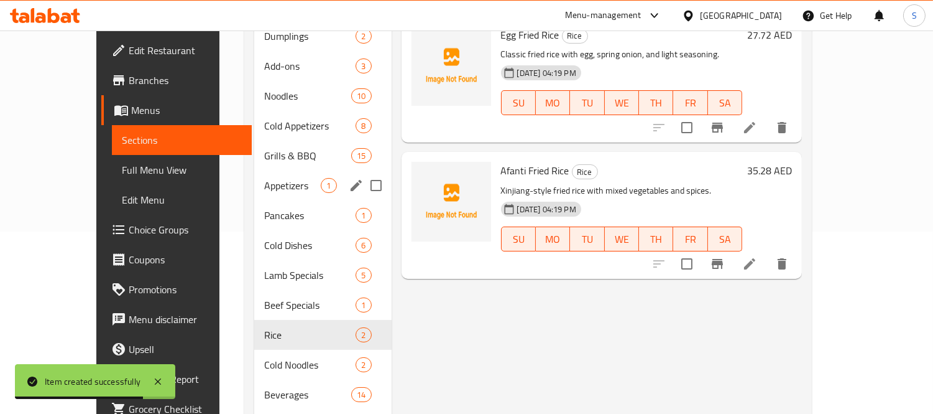
scroll to position [138, 0]
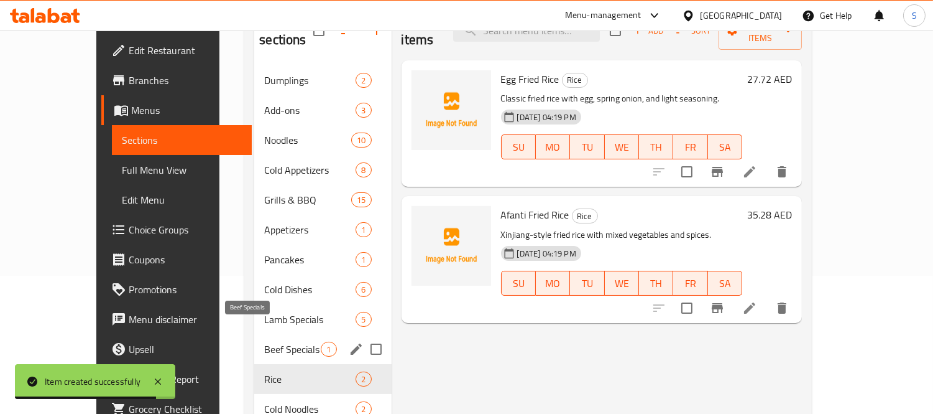
click at [286, 341] on span "Beef Specials" at bounding box center [292, 348] width 57 height 15
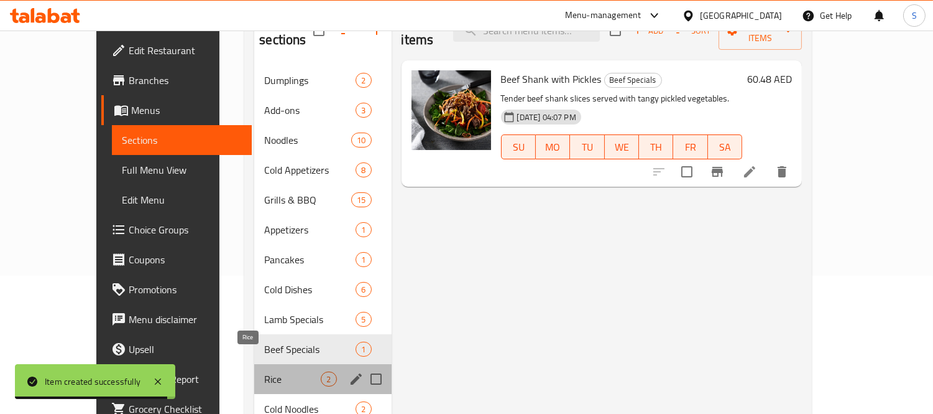
click at [277, 371] on span "Rice" at bounding box center [292, 378] width 57 height 15
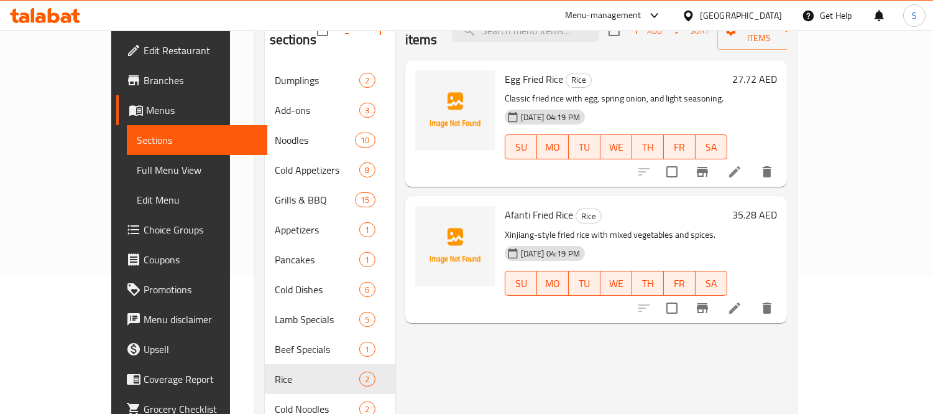
scroll to position [440, 0]
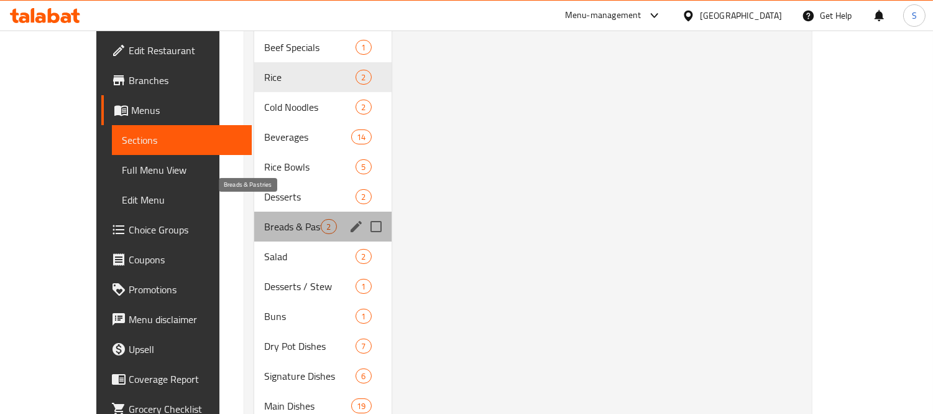
click at [264, 219] on span "Breads & Pastries" at bounding box center [292, 226] width 57 height 15
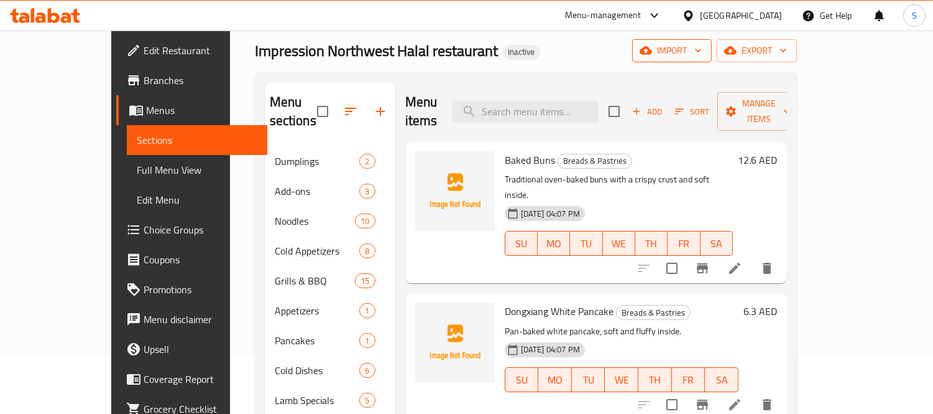
scroll to position [25, 0]
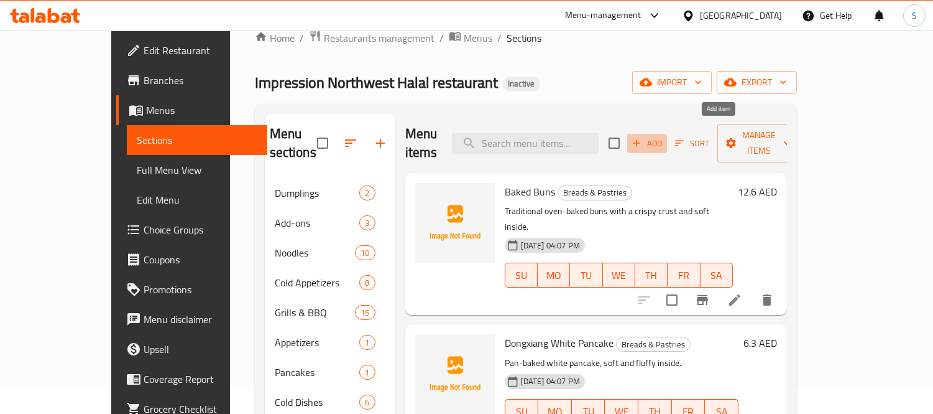
click at [664, 136] on span "Add" at bounding box center [648, 143] width 34 height 14
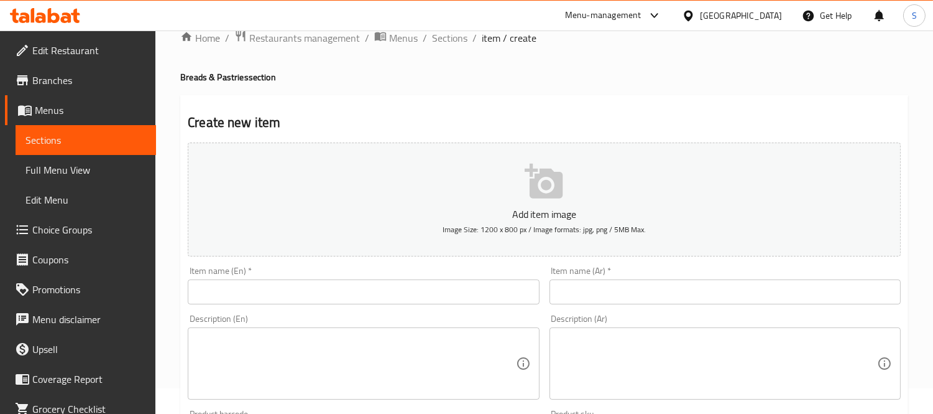
click at [417, 276] on div "Item name (En)   * Item name (En) *" at bounding box center [363, 285] width 351 height 38
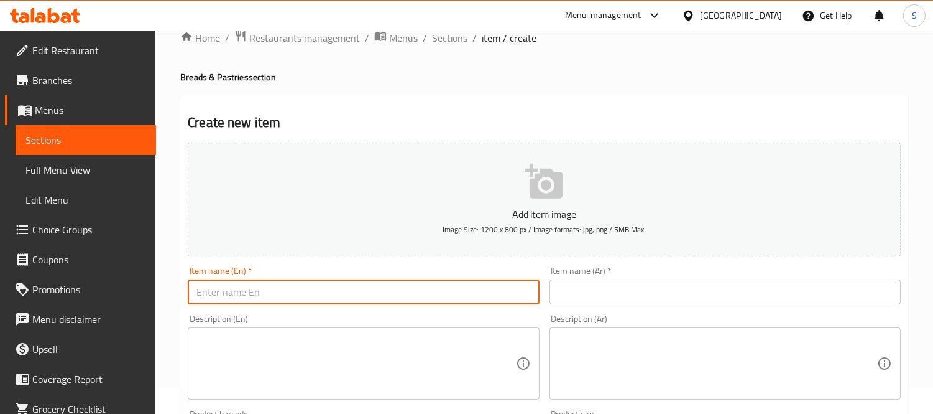
click at [420, 293] on input "text" at bounding box center [363, 291] width 351 height 25
paste input "Ethnic Oil Fragrance"
type input "Ethnic Oil Fragrance"
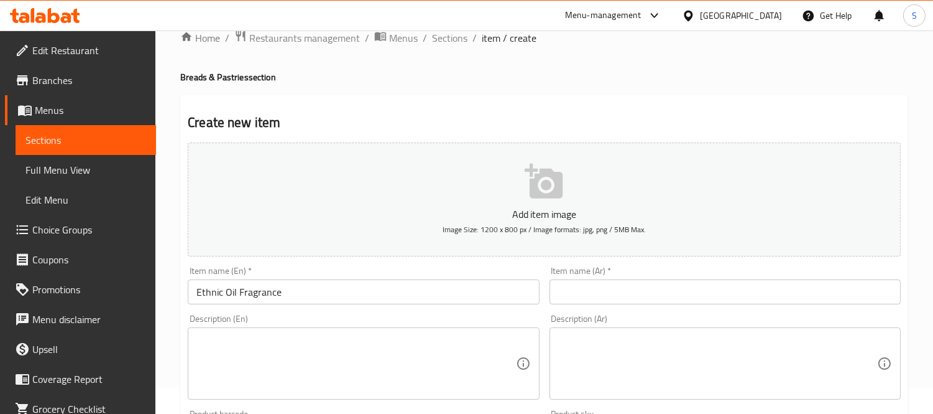
click at [286, 328] on div "Description (En)" at bounding box center [363, 363] width 351 height 72
paste textarea "Traditional Xinjiang-style fried bread with a crispy, fragrant finish."
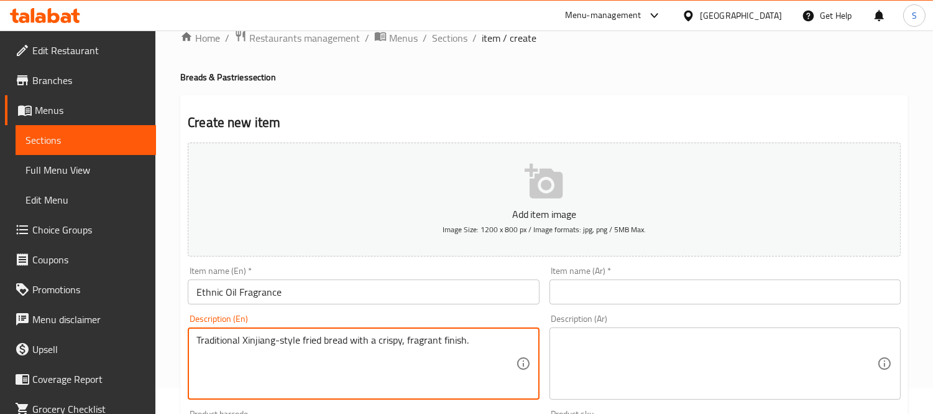
type textarea "Traditional Xinjiang-style fried bread with a crispy, fragrant finish."
click at [280, 287] on input "Ethnic Oil Fragrance" at bounding box center [363, 291] width 351 height 25
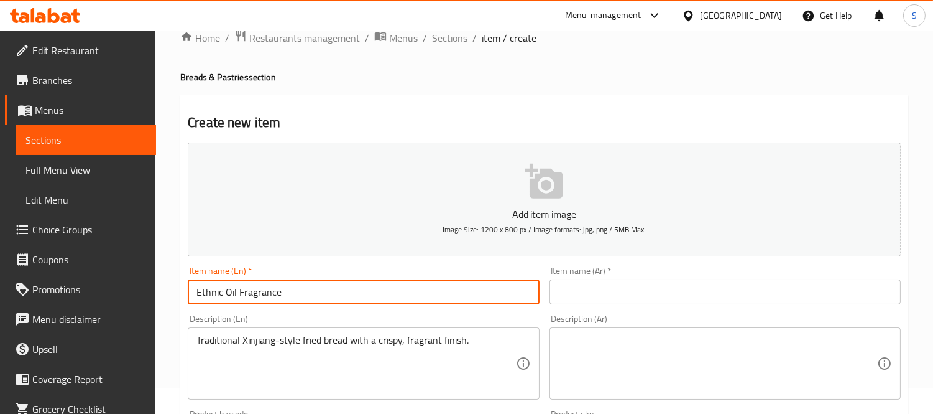
click at [280, 287] on input "Ethnic Oil Fragrance" at bounding box center [363, 291] width 351 height 25
click at [629, 308] on div "Add item image Image Size: 1200 x 800 px / Image formats: jpg, png / 5MB Max. I…" at bounding box center [544, 405] width 723 height 536
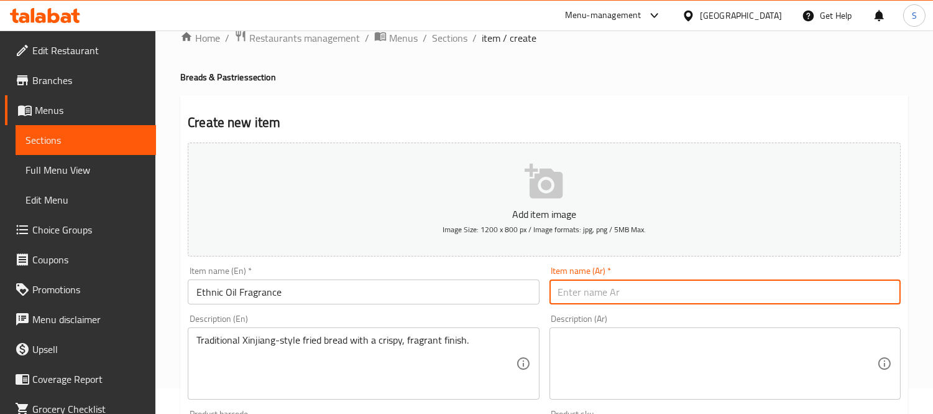
click at [629, 293] on input "text" at bounding box center [725, 291] width 351 height 25
paste input "عطر الزيت العرقي"
type input "عطر الزيت العرقي"
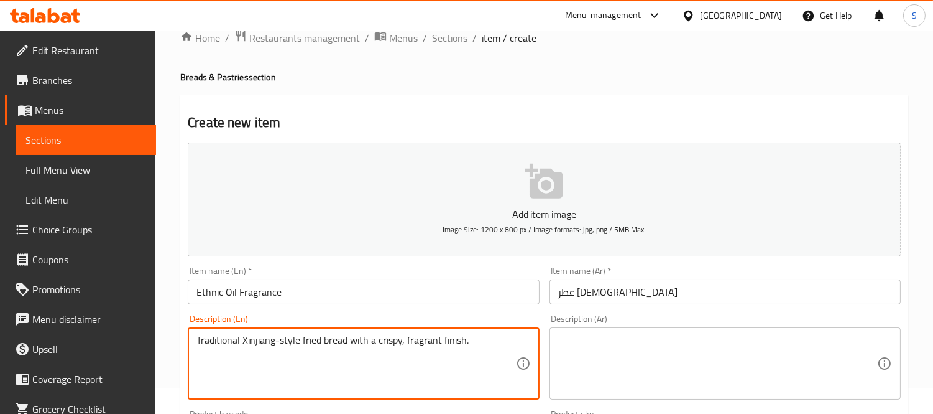
click at [429, 334] on textarea "Traditional Xinjiang-style fried bread with a crispy, fragrant finish." at bounding box center [355, 363] width 319 height 59
click at [589, 343] on textarea at bounding box center [717, 363] width 319 height 59
paste textarea "خبز مقلي على الطريقة التقليدية في شينجيانج مع لمسة مقرمشة ورائحة عطرية."
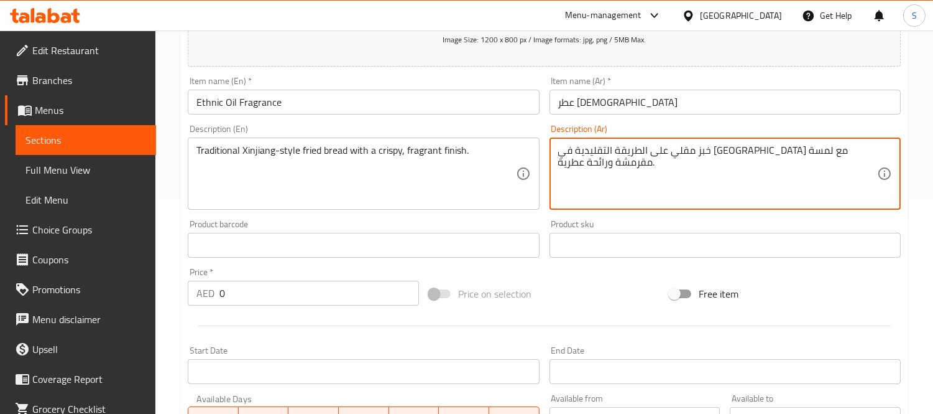
scroll to position [25, 0]
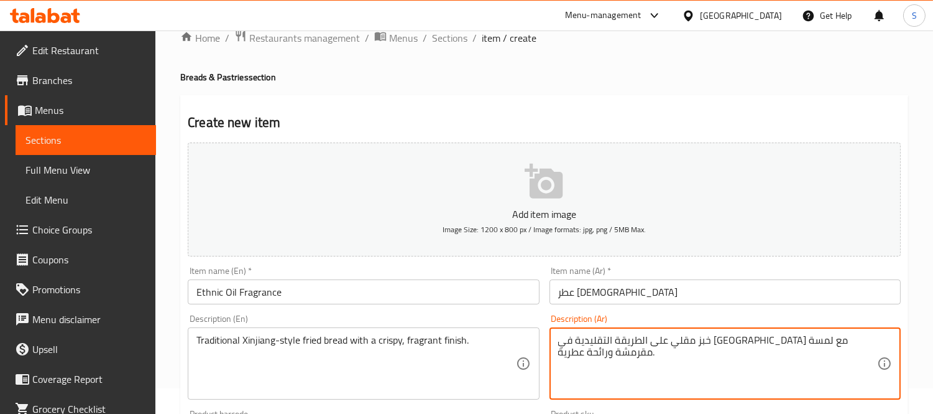
type textarea "خبز مقلي على الطريقة التقليدية في شينجيانج مع لمسة مقرمشة ورائحة عطرية."
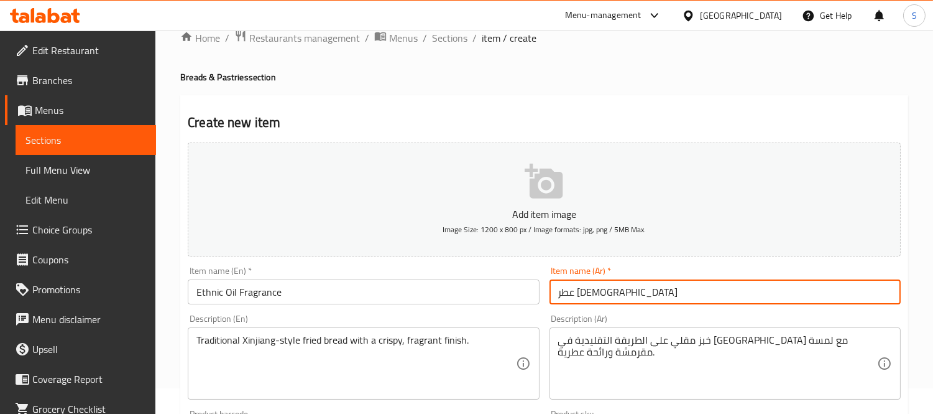
click at [637, 298] on input "عطر الزيت العرقي" at bounding box center [725, 291] width 351 height 25
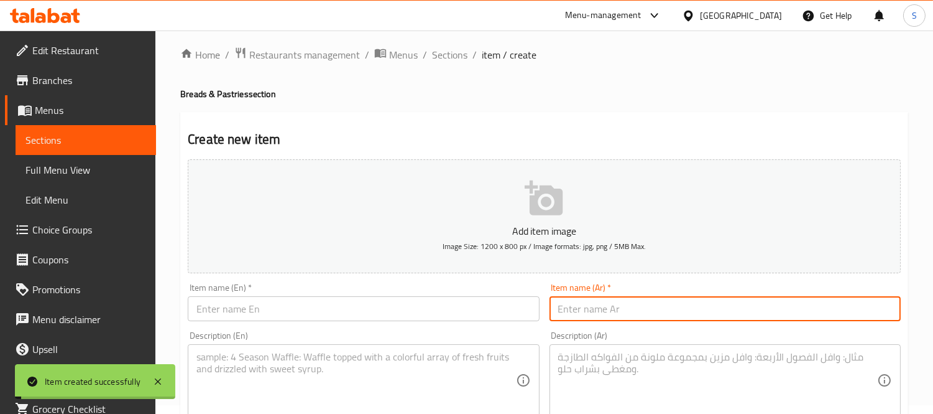
scroll to position [0, 0]
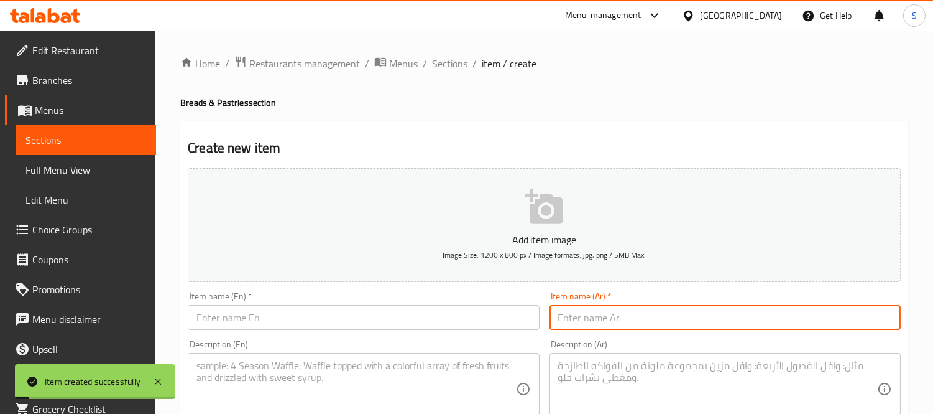
click at [438, 64] on span "Sections" at bounding box center [449, 63] width 35 height 15
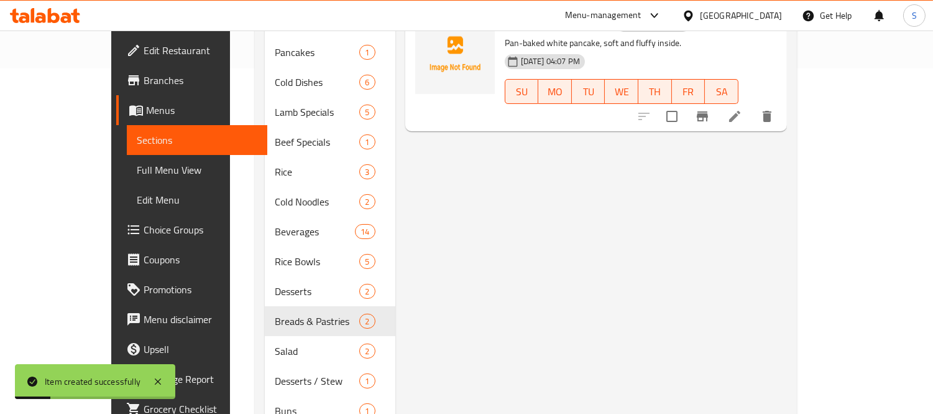
scroll to position [69, 0]
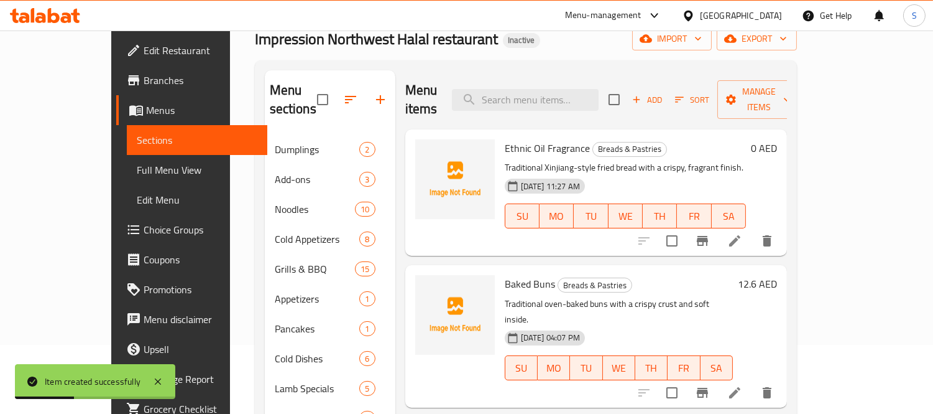
click at [742, 233] on icon at bounding box center [735, 240] width 15 height 15
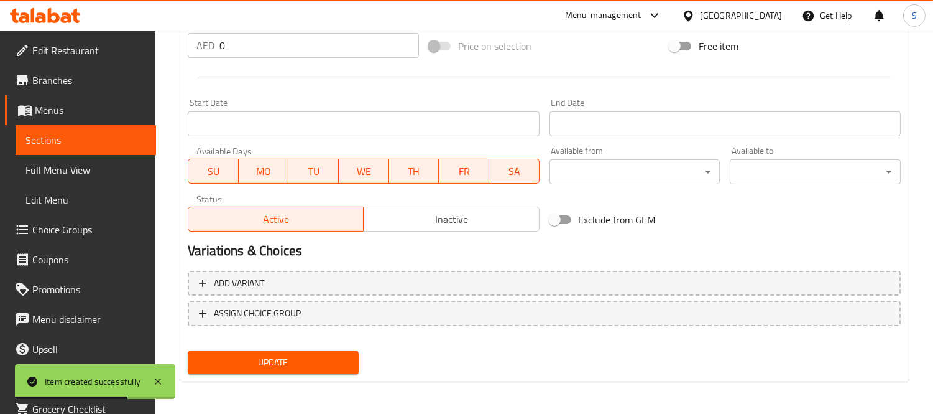
click at [324, 296] on div "Add variant ASSIGN CHOICE GROUP" at bounding box center [544, 306] width 723 height 81
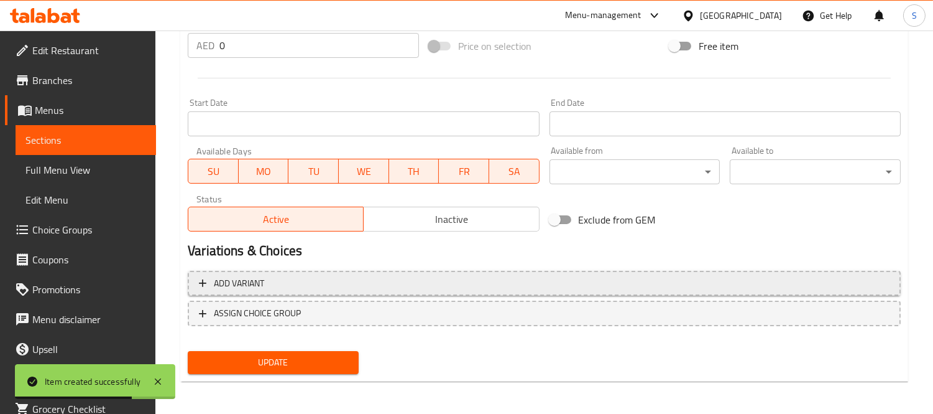
click at [323, 288] on span "Add variant" at bounding box center [544, 283] width 691 height 16
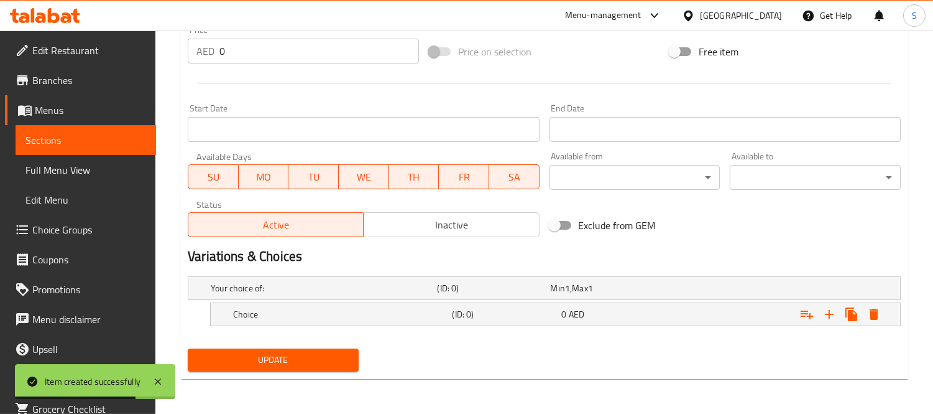
scroll to position [456, 0]
click at [835, 312] on icon "Expand" at bounding box center [829, 314] width 15 height 15
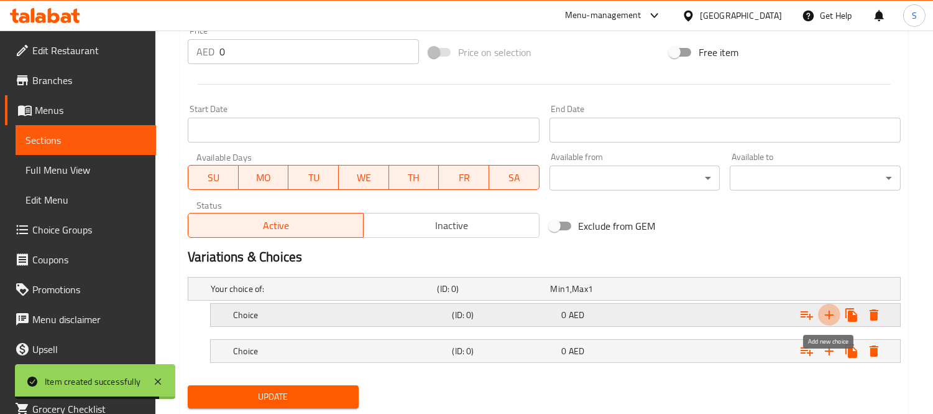
click at [830, 313] on icon "Expand" at bounding box center [829, 314] width 15 height 15
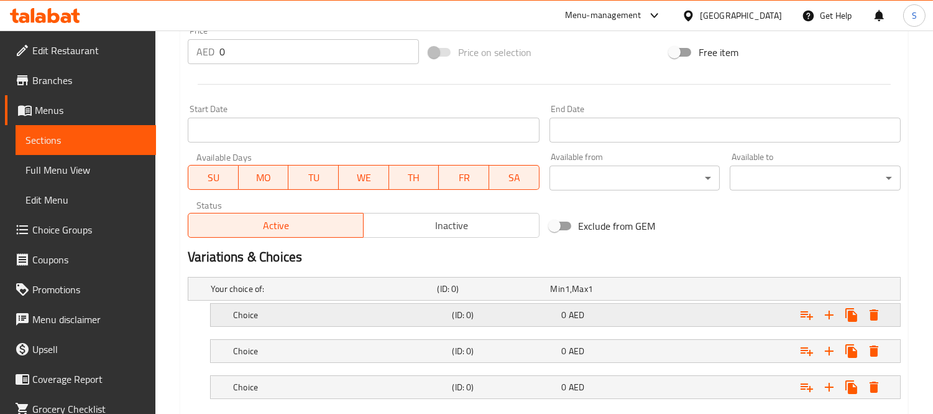
click at [361, 313] on h5 "Choice" at bounding box center [340, 314] width 214 height 12
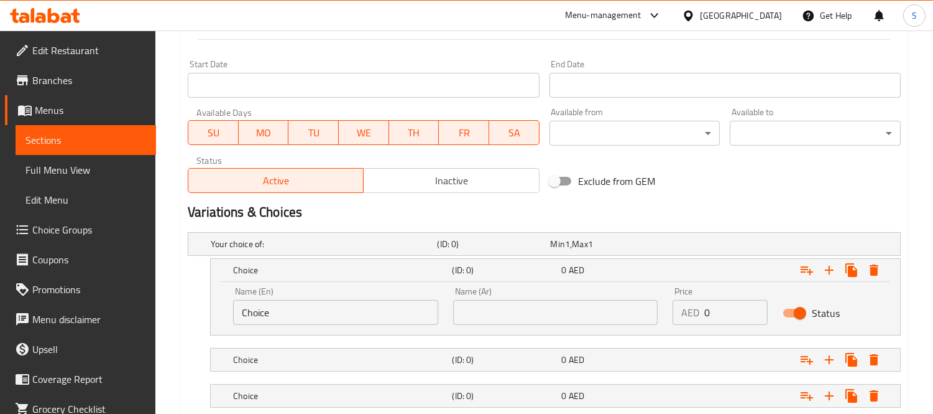
scroll to position [525, 0]
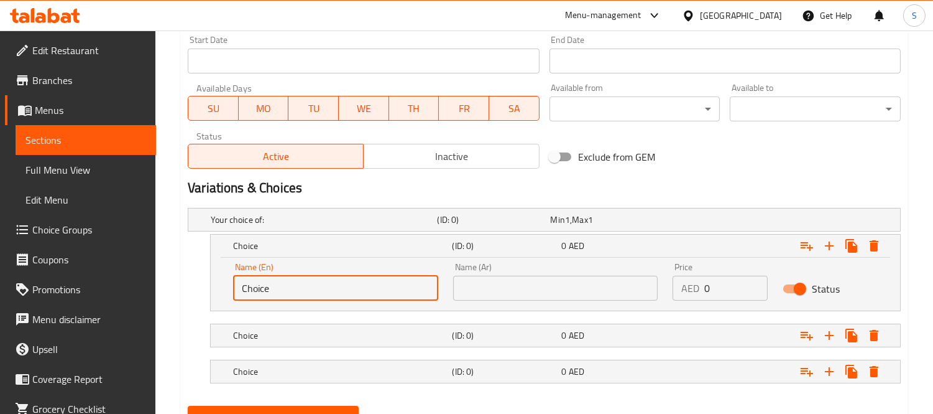
click at [368, 291] on input "Choice" at bounding box center [335, 287] width 205 height 25
type input "Small"
click at [492, 293] on input "text" at bounding box center [555, 287] width 205 height 25
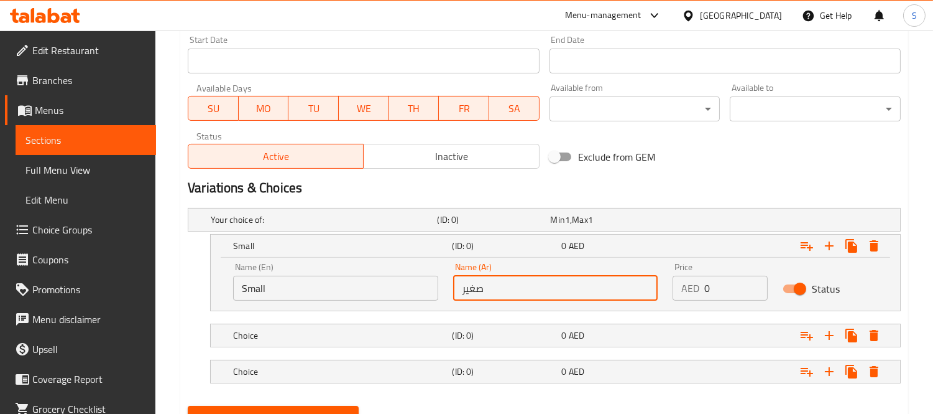
type input "صغير"
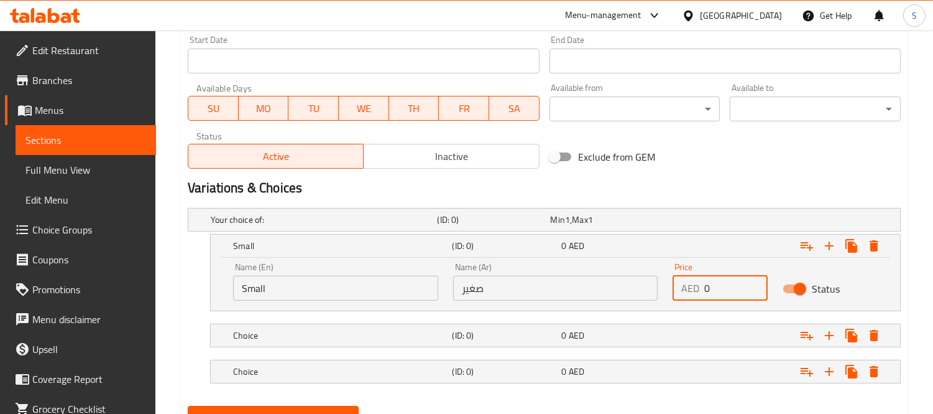
click at [713, 286] on input "0" at bounding box center [736, 287] width 63 height 25
paste input "7.56"
type input "7.56"
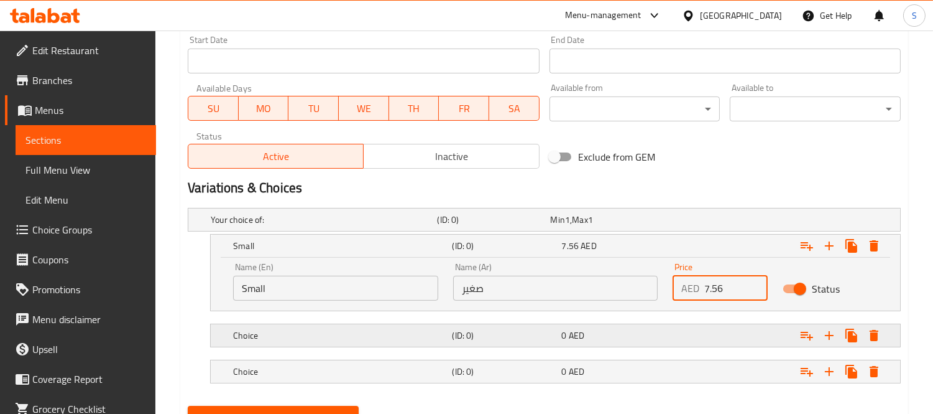
click at [413, 326] on div "Choice" at bounding box center [340, 334] width 219 height 17
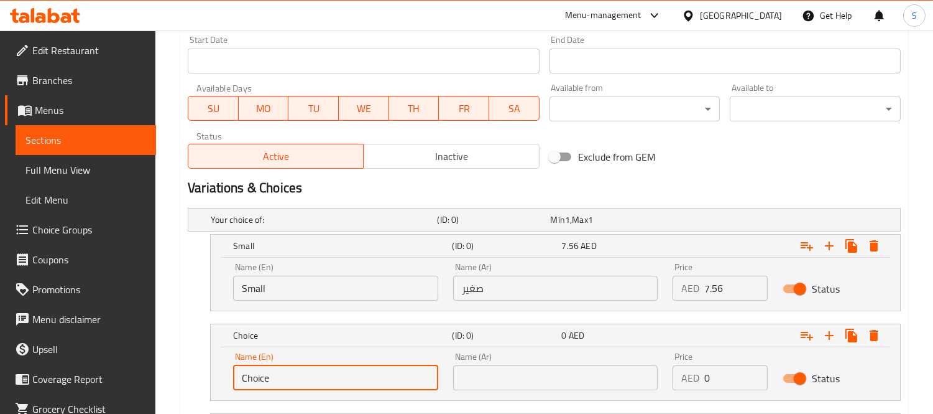
click at [321, 386] on input "Choice" at bounding box center [335, 377] width 205 height 25
type input "Medium"
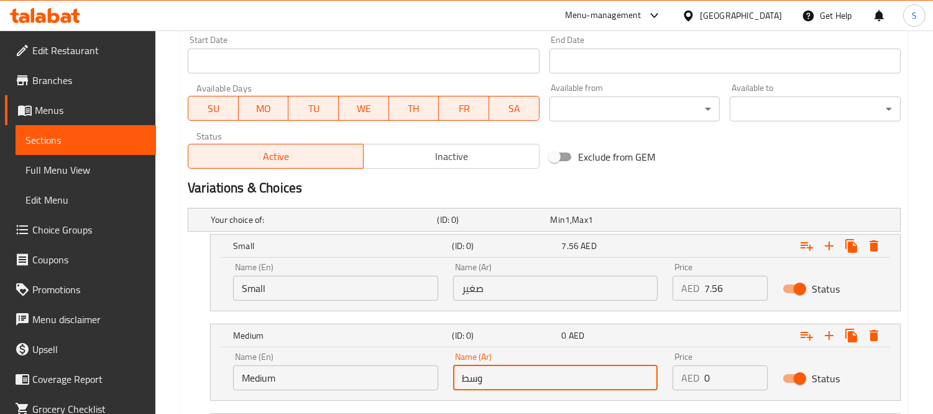
type input "وسط"
click at [730, 373] on input "0" at bounding box center [736, 377] width 63 height 25
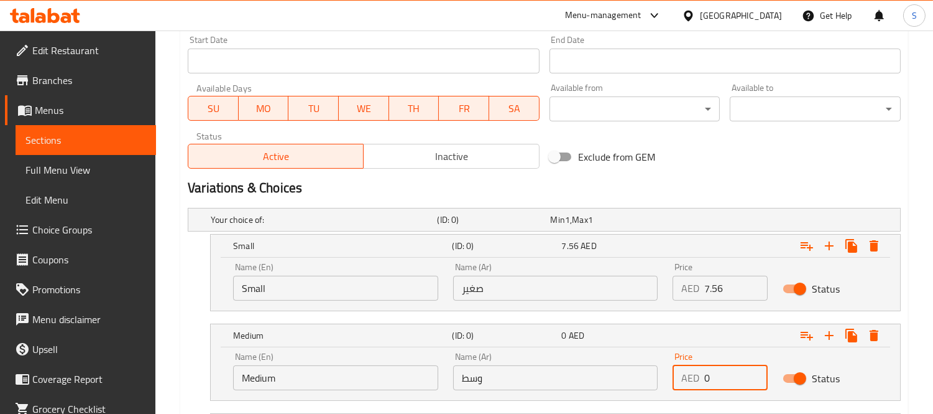
click at [730, 373] on input "0" at bounding box center [736, 377] width 63 height 25
paste input "22.68"
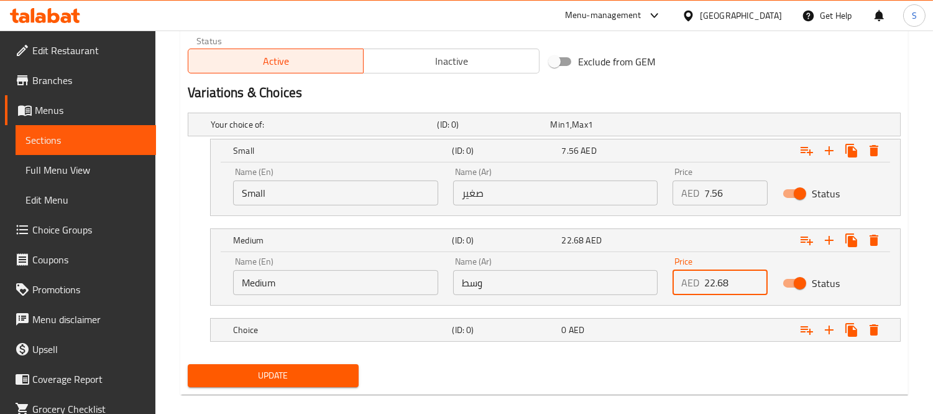
scroll to position [635, 0]
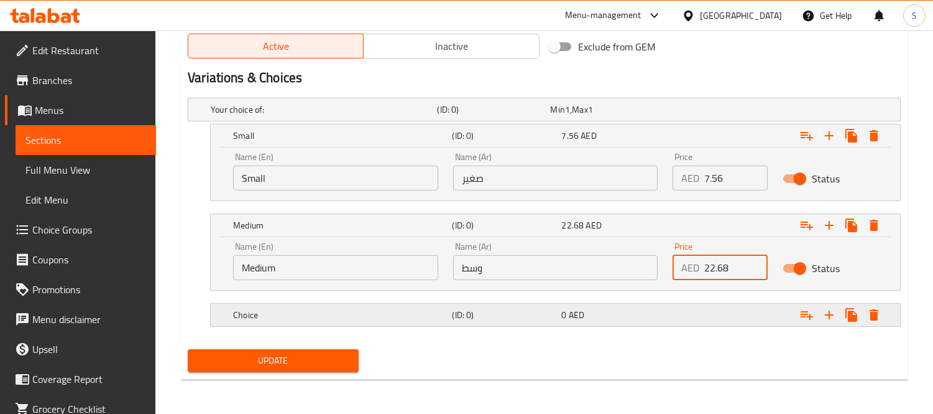
type input "22.68"
click at [395, 309] on h5 "Choice" at bounding box center [340, 314] width 214 height 12
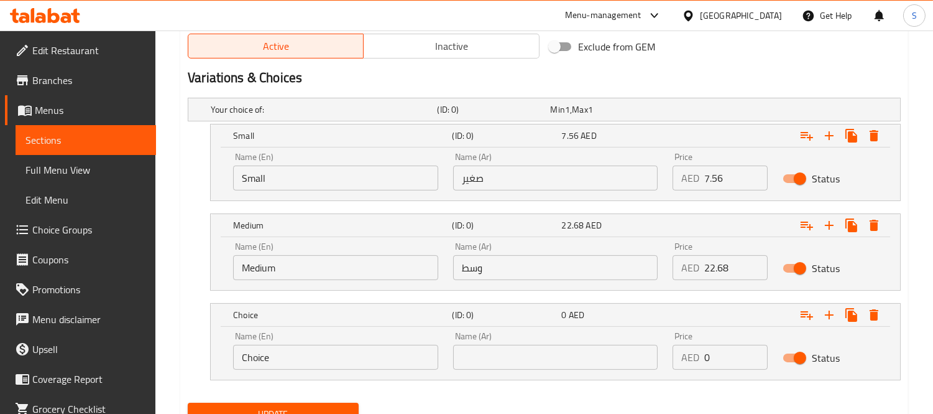
click at [359, 366] on input "Choice" at bounding box center [335, 356] width 205 height 25
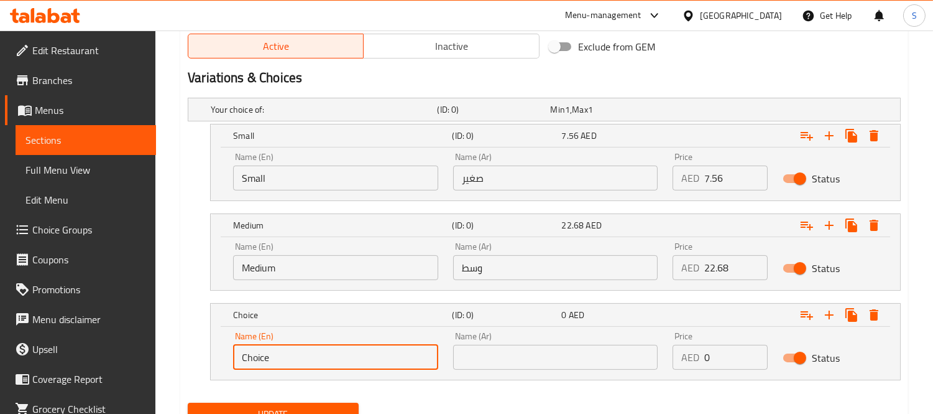
click at [359, 366] on input "Choice" at bounding box center [335, 356] width 205 height 25
type input "Large"
click at [473, 346] on input "text" at bounding box center [555, 356] width 205 height 25
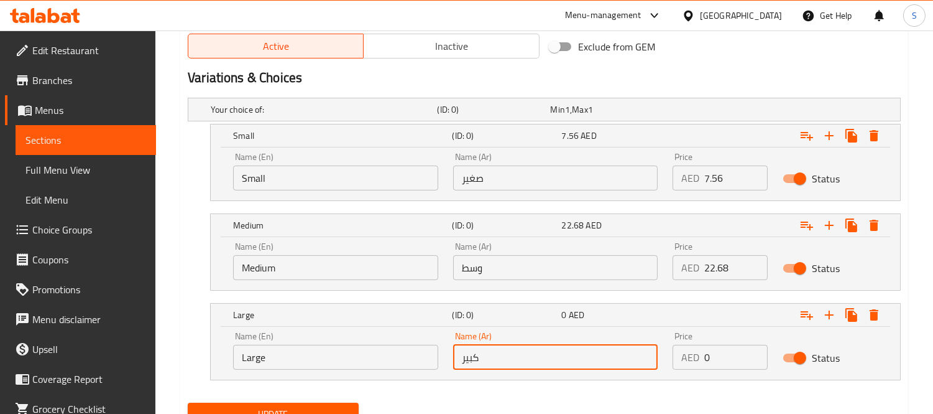
type input "كبير"
click at [705, 353] on input "0" at bounding box center [736, 356] width 63 height 25
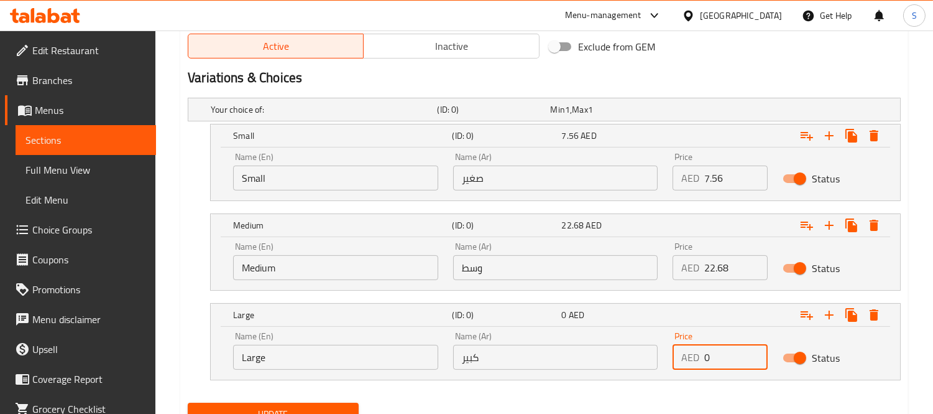
click at [705, 353] on input "0" at bounding box center [736, 356] width 63 height 25
paste input "44.1"
type input "44.1"
click at [245, 407] on span "Update" at bounding box center [273, 414] width 151 height 16
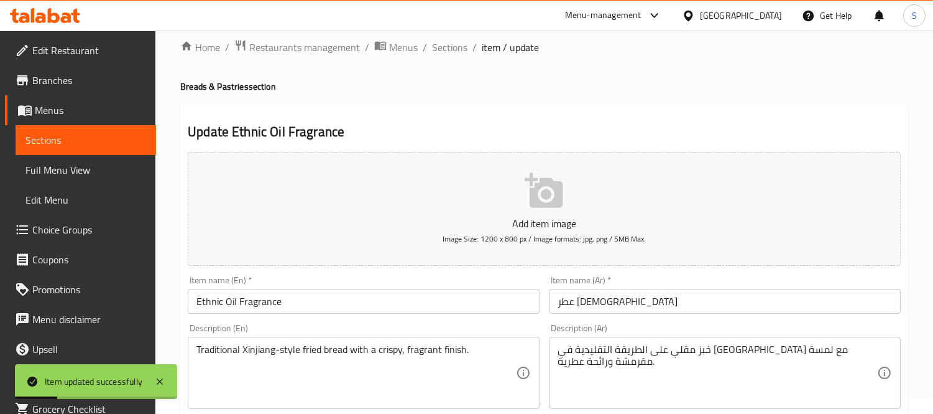
scroll to position [0, 0]
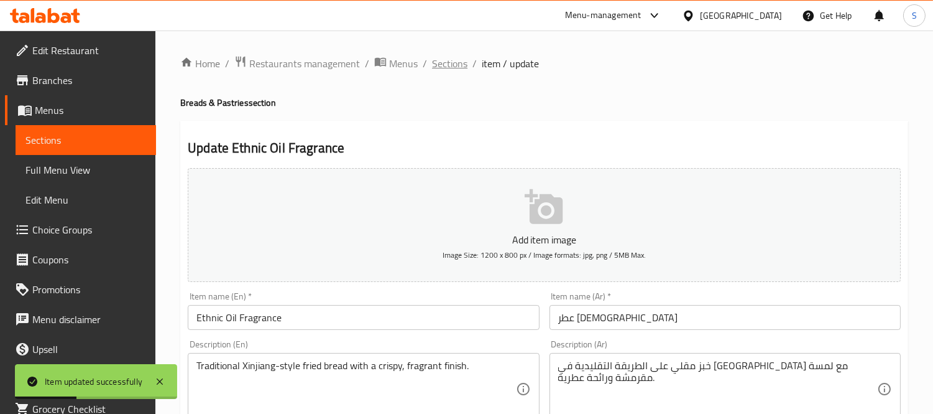
click at [443, 59] on span "Sections" at bounding box center [449, 63] width 35 height 15
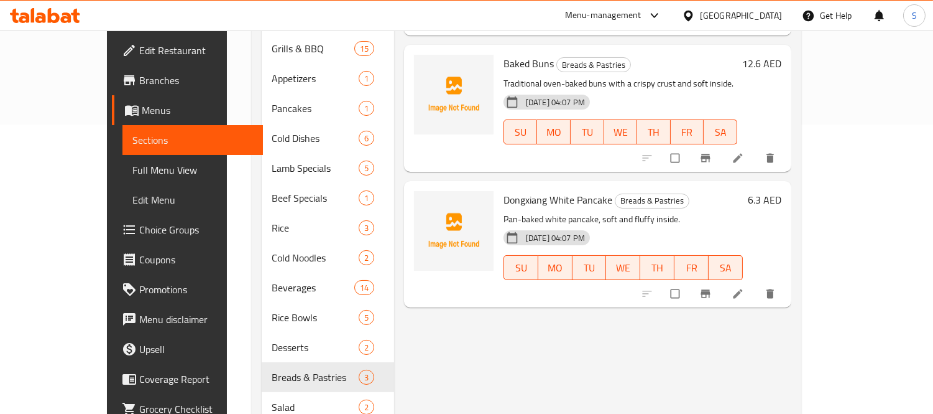
scroll to position [52, 0]
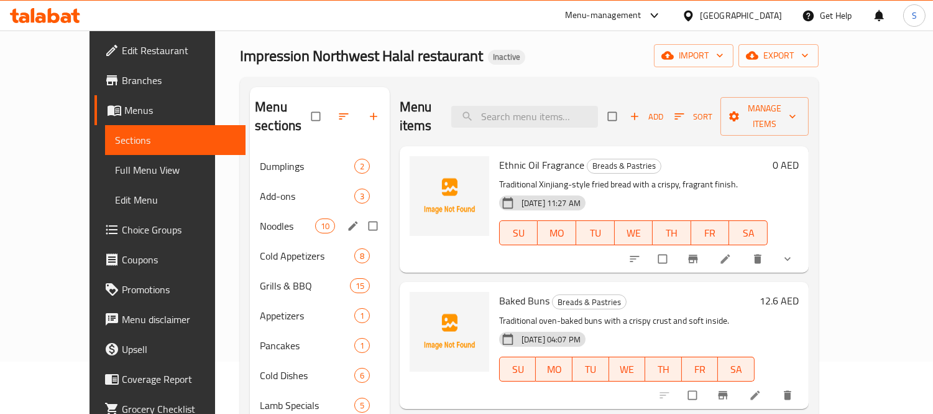
click at [280, 211] on div "Noodles 10" at bounding box center [320, 226] width 140 height 30
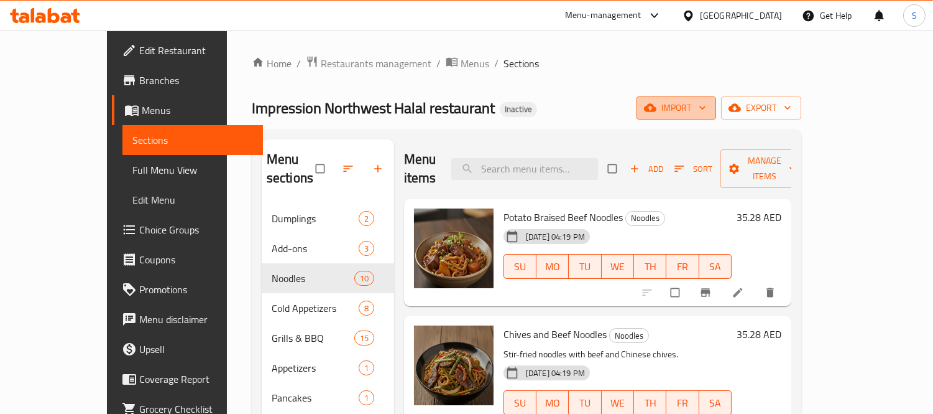
click at [706, 109] on span "import" at bounding box center [677, 108] width 60 height 16
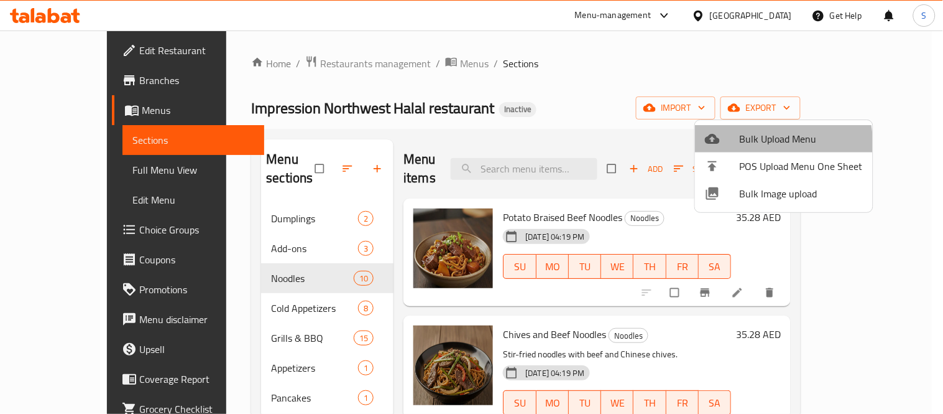
click at [747, 146] on span "Bulk Upload Menu" at bounding box center [801, 138] width 123 height 15
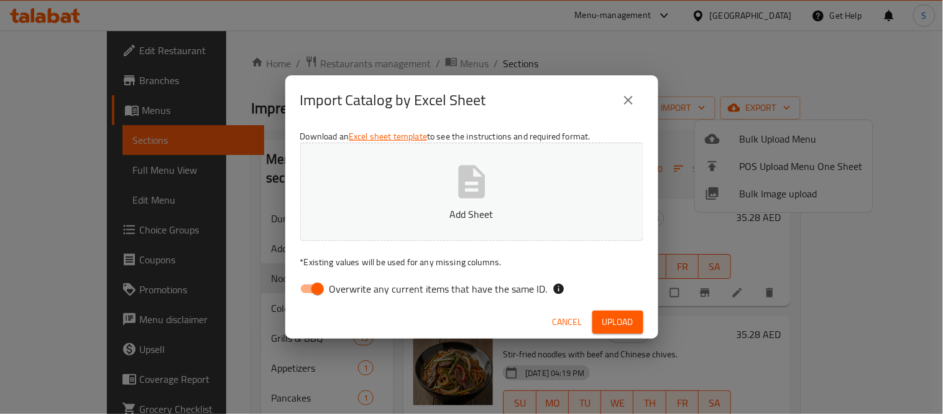
click at [448, 187] on button "Add Sheet" at bounding box center [471, 191] width 343 height 98
click at [423, 295] on span "Overwrite any current items that have the same ID." at bounding box center [439, 288] width 218 height 15
click at [353, 295] on input "Overwrite any current items that have the same ID." at bounding box center [317, 289] width 71 height 24
checkbox input "false"
click at [614, 314] on span "Upload" at bounding box center [618, 322] width 31 height 16
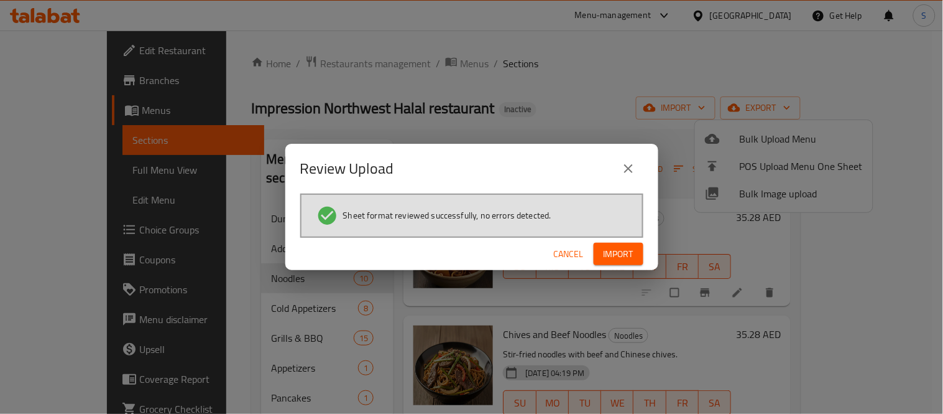
click at [616, 240] on div "Cancel Import" at bounding box center [471, 254] width 373 height 33
click at [623, 255] on span "Import" at bounding box center [619, 254] width 30 height 16
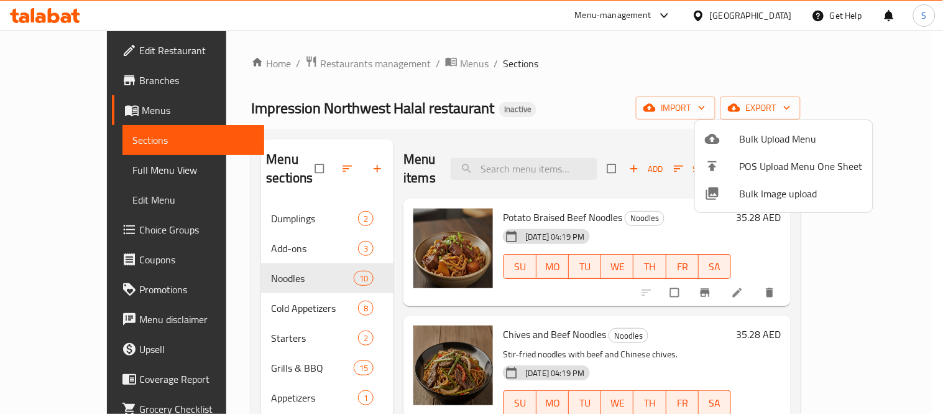
click at [452, 131] on div at bounding box center [471, 207] width 943 height 414
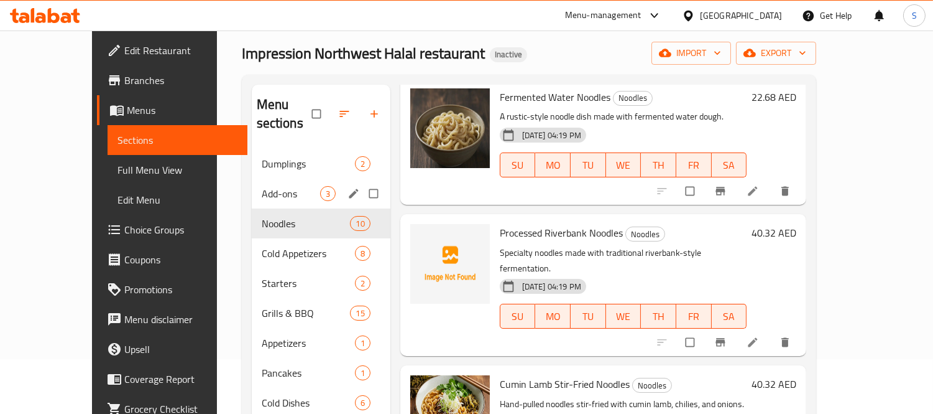
scroll to position [53, 0]
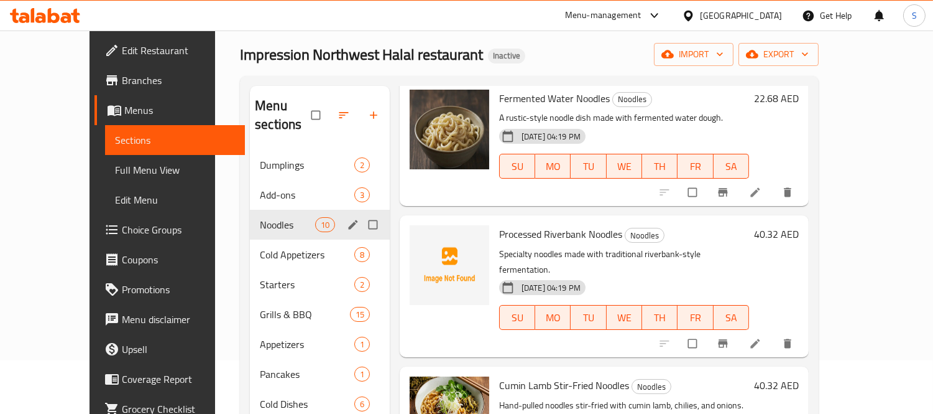
click at [361, 213] on input "Menu sections" at bounding box center [374, 225] width 26 height 24
checkbox input "true"
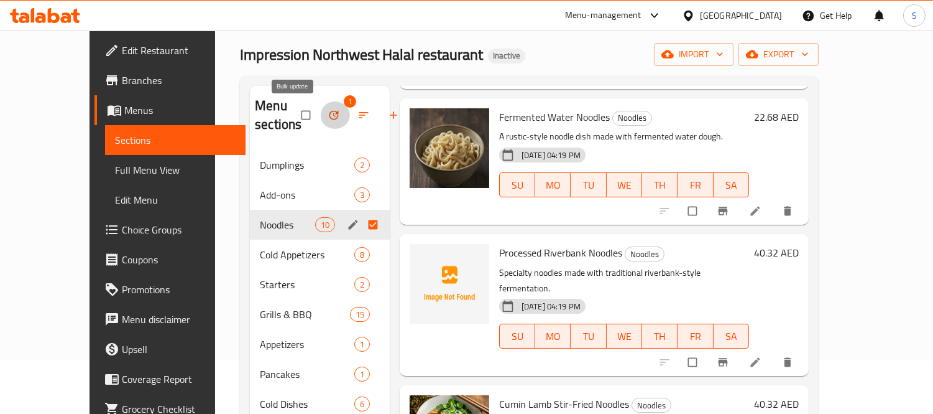
click at [320, 106] on button "button" at bounding box center [335, 114] width 30 height 27
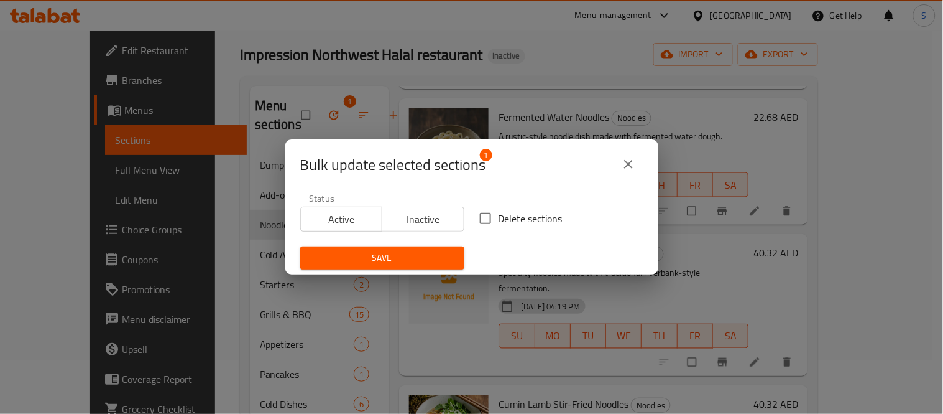
click at [489, 211] on input "Delete sections" at bounding box center [486, 218] width 26 height 26
checkbox input "true"
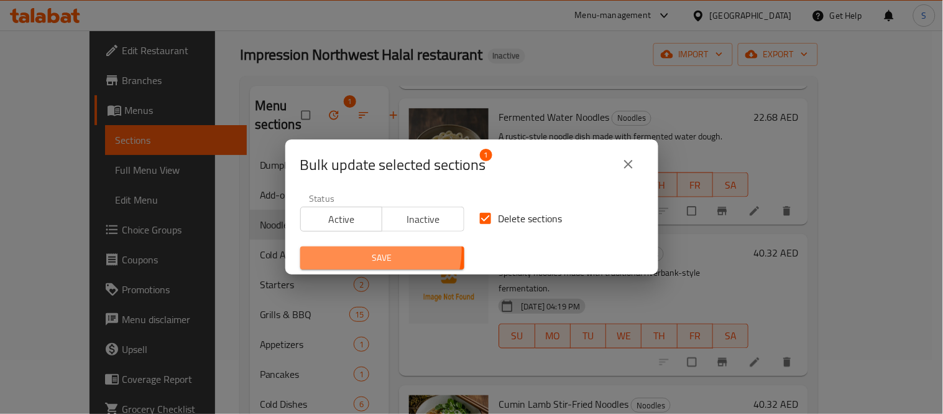
click at [379, 251] on span "Save" at bounding box center [382, 258] width 144 height 16
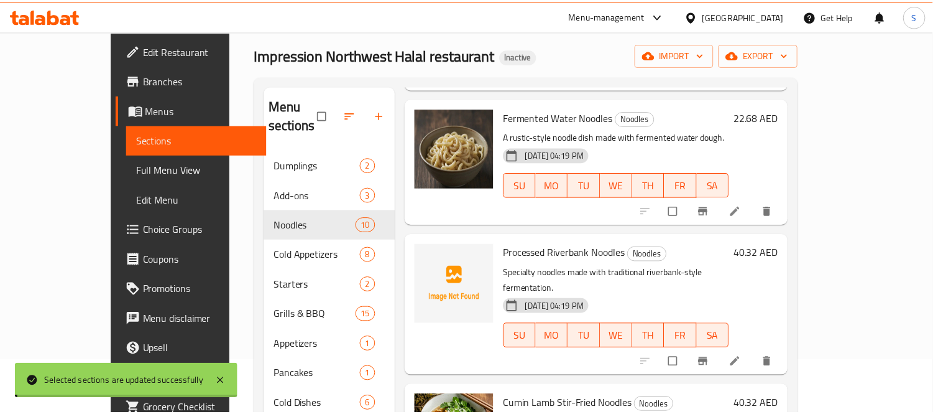
scroll to position [436, 0]
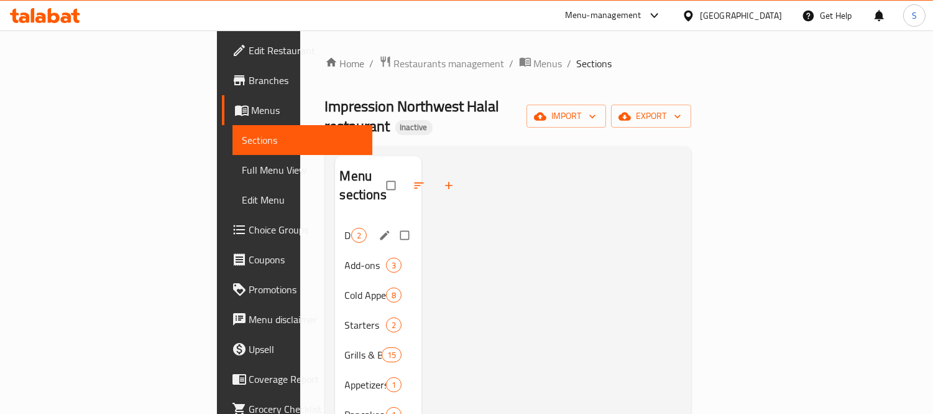
click at [345, 228] on span "Dumplings" at bounding box center [348, 235] width 6 height 15
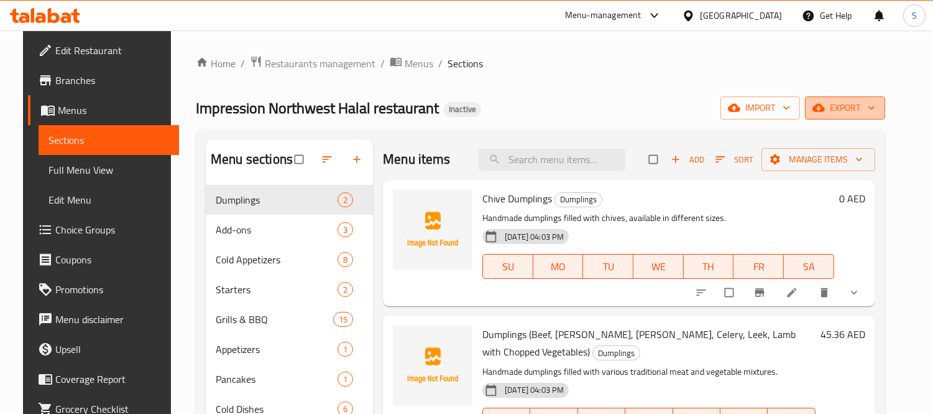
click at [844, 100] on span "export" at bounding box center [845, 108] width 60 height 16
click at [849, 103] on span "export" at bounding box center [845, 108] width 60 height 16
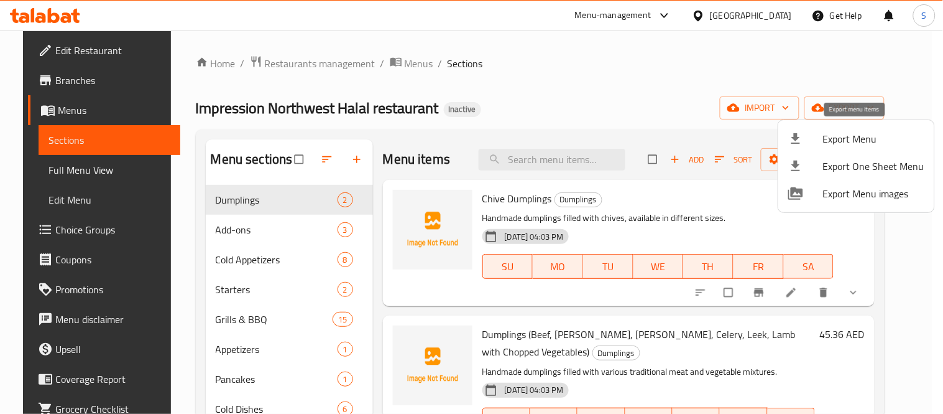
click at [828, 134] on span "Export Menu" at bounding box center [873, 138] width 101 height 15
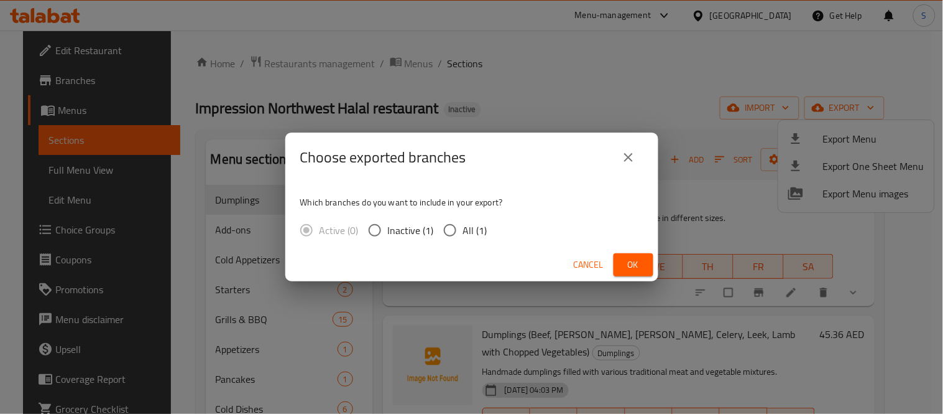
click at [456, 227] on input "All (1)" at bounding box center [450, 230] width 26 height 26
radio input "true"
click at [632, 262] on span "Ok" at bounding box center [634, 265] width 20 height 16
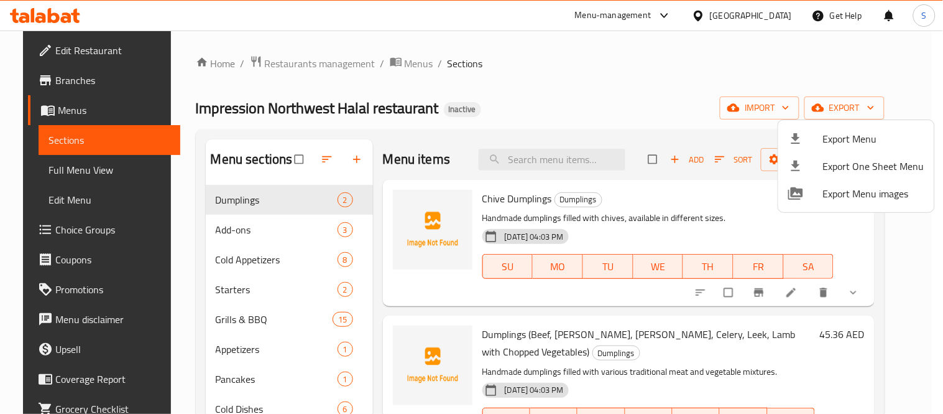
click at [517, 162] on div at bounding box center [471, 207] width 943 height 414
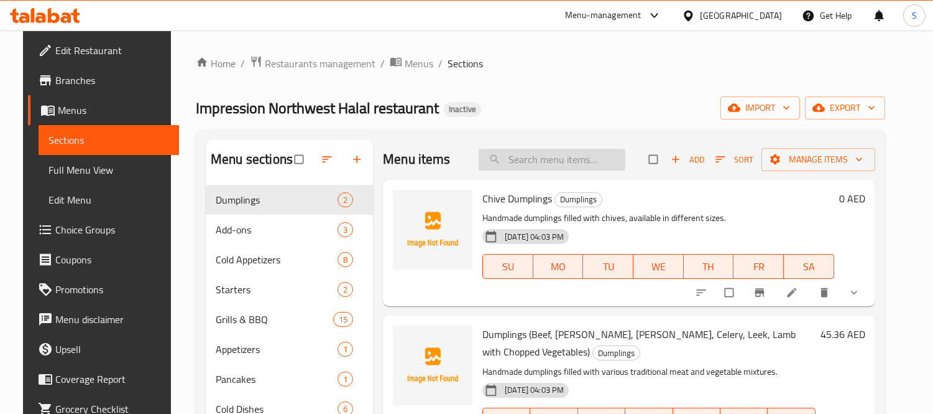
click at [525, 154] on input "search" at bounding box center [552, 160] width 147 height 22
paste input "Grilled Sausage (Chicken/Beef)"
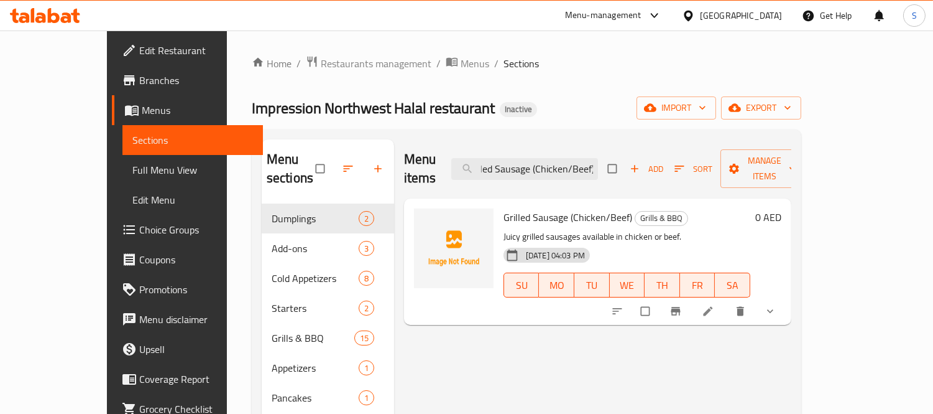
click at [787, 297] on button "show more" at bounding box center [772, 310] width 30 height 27
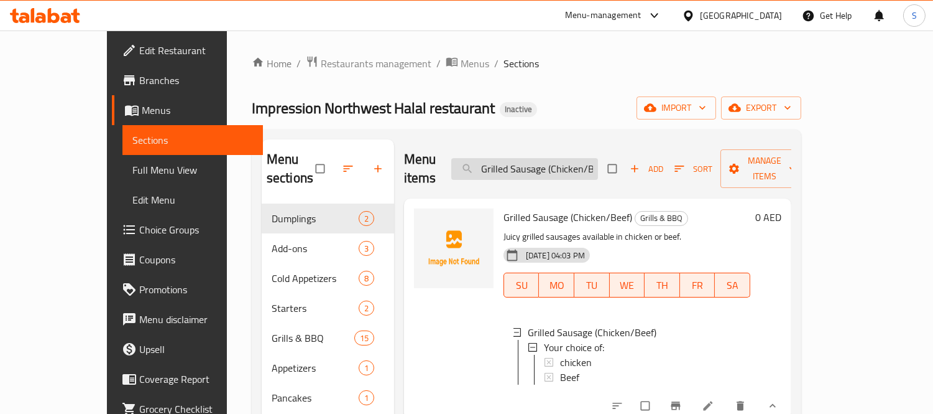
click at [555, 158] on input "Grilled Sausage (Chicken/Beef)" at bounding box center [524, 169] width 147 height 22
paste input "Baby Bok Choy (In Soup or Stir-Fried"
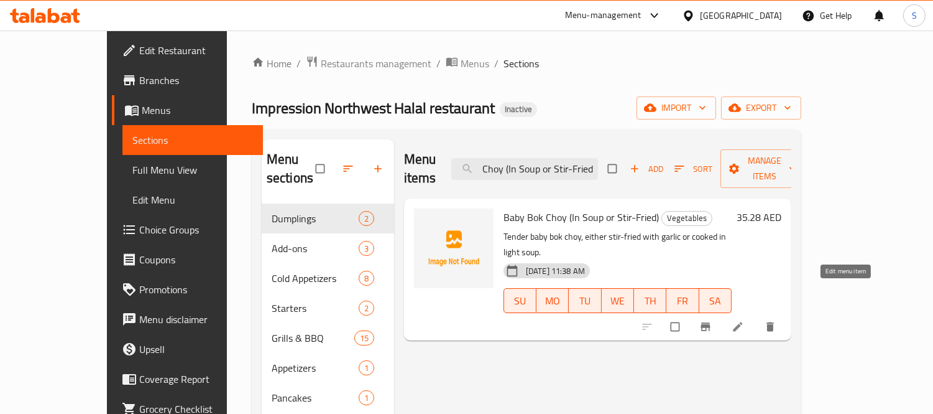
type input "Baby Bok Choy (In Soup or Stir-Fried)"
click at [744, 320] on icon at bounding box center [738, 326] width 12 height 12
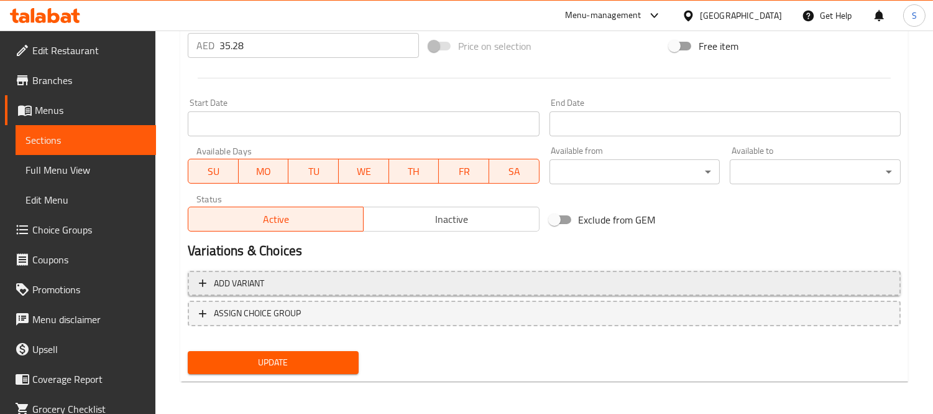
click at [301, 285] on span "Add variant" at bounding box center [544, 283] width 691 height 16
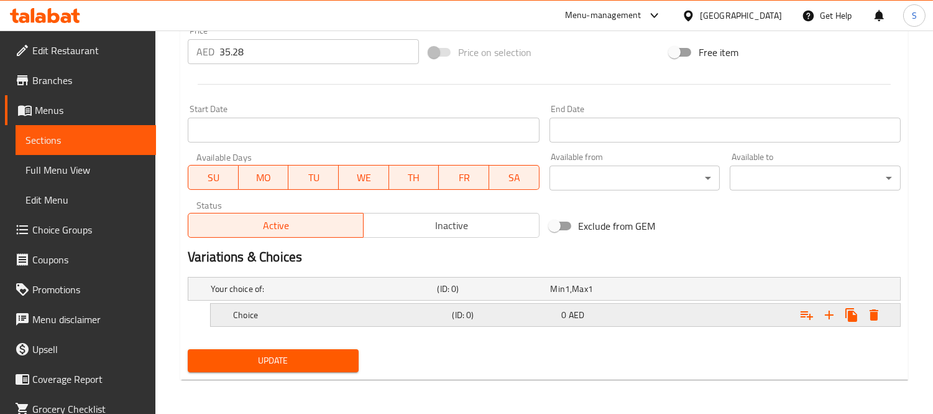
click at [334, 319] on h5 "Choice" at bounding box center [340, 314] width 214 height 12
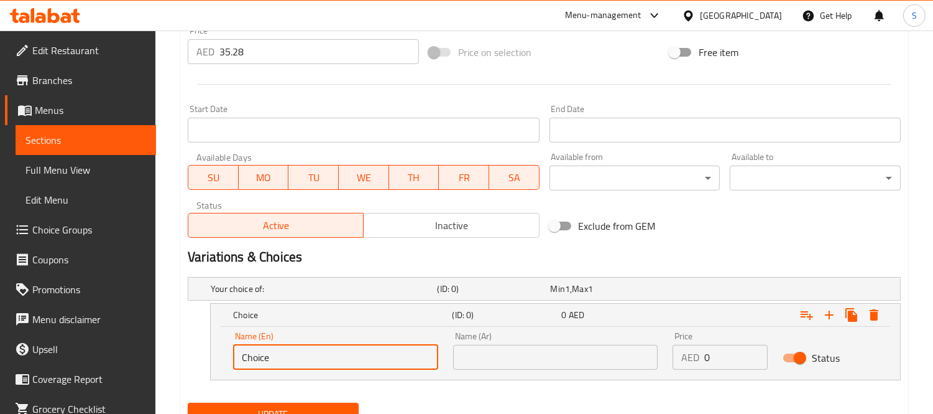
click at [351, 358] on input "Choice" at bounding box center [335, 356] width 205 height 25
click at [258, 351] on input "In SOup" at bounding box center [335, 356] width 205 height 25
type input "In Soup"
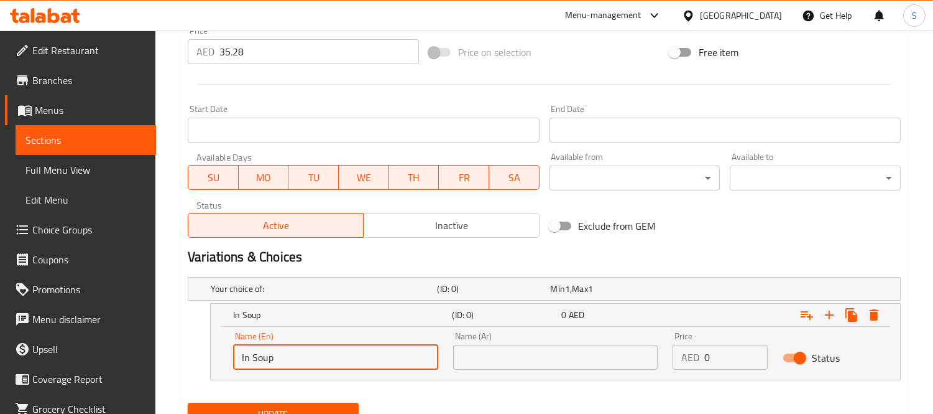
click at [517, 359] on input "text" at bounding box center [555, 356] width 205 height 25
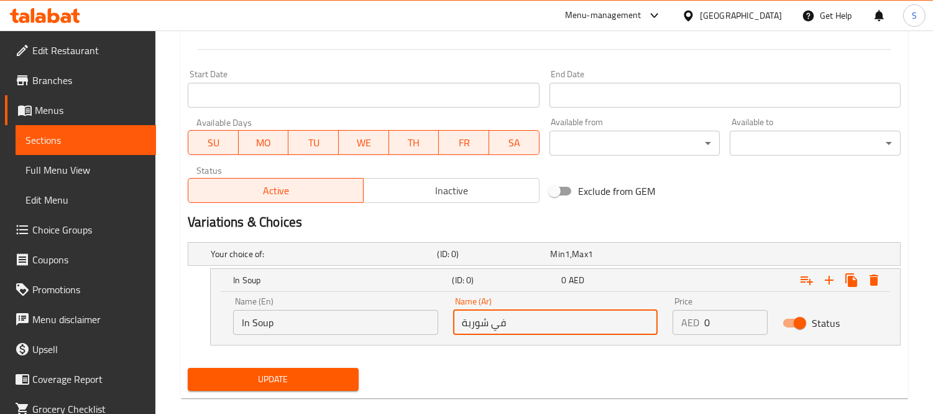
scroll to position [510, 0]
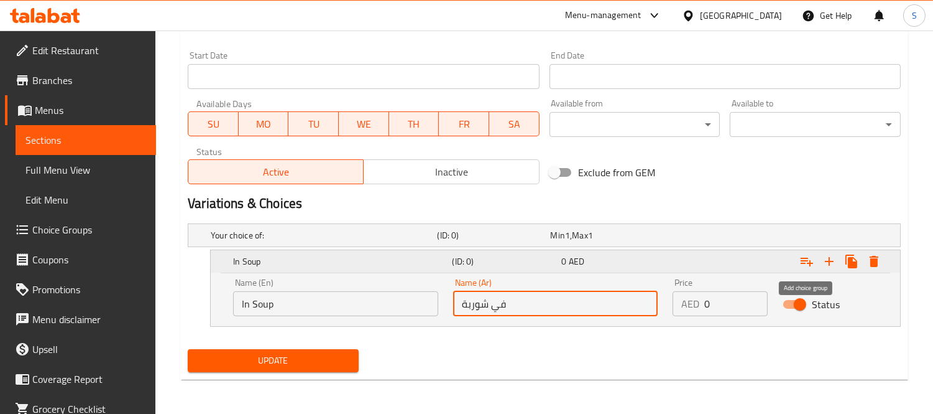
type input "في شوربة"
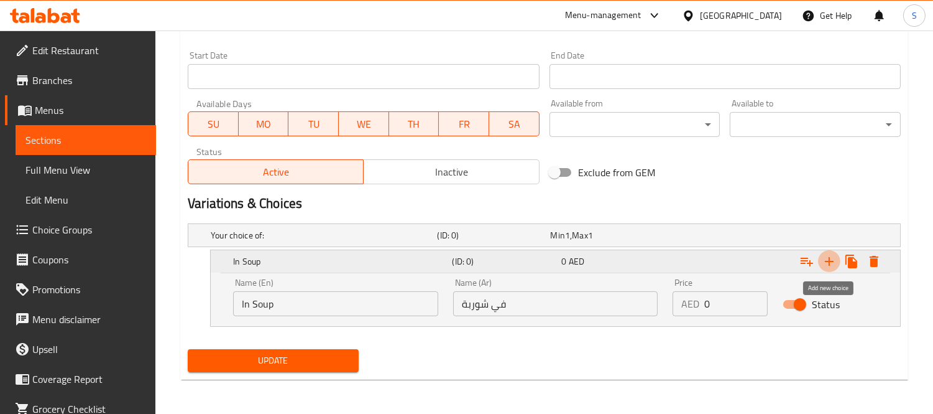
click at [830, 257] on icon "Expand" at bounding box center [829, 261] width 9 height 9
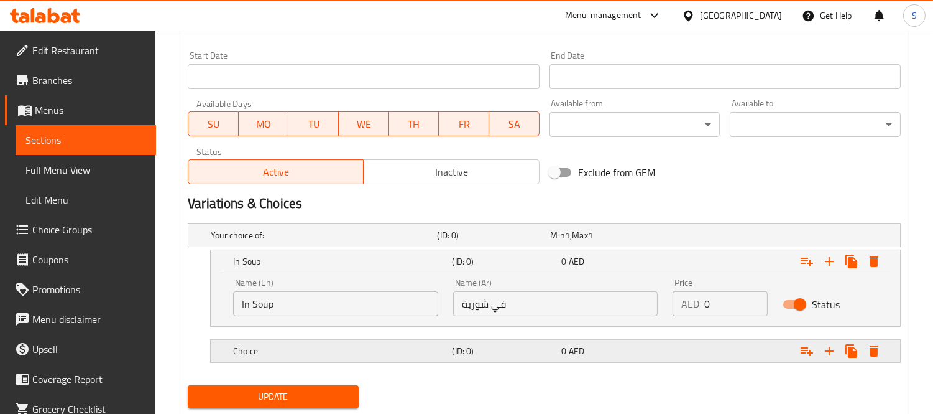
click at [345, 346] on h5 "Choice" at bounding box center [340, 350] width 214 height 12
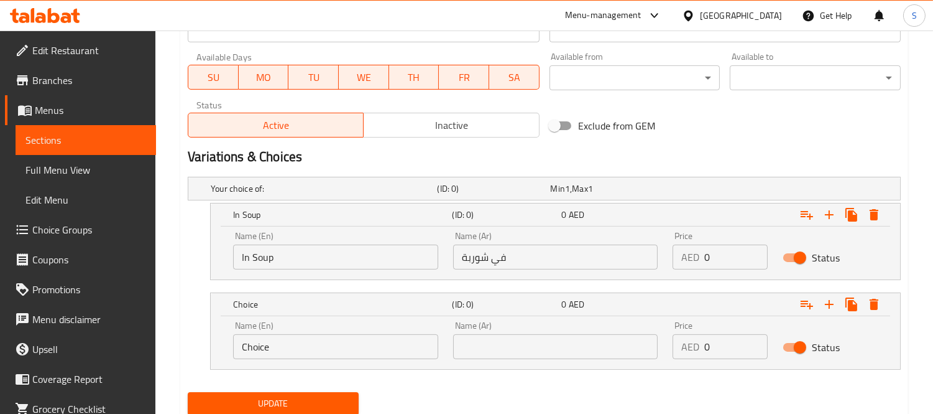
scroll to position [579, 0]
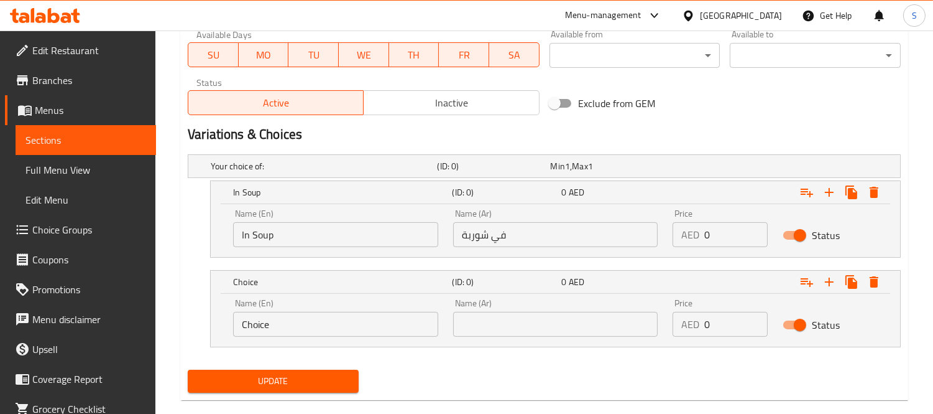
click at [335, 330] on input "Choice" at bounding box center [335, 324] width 205 height 25
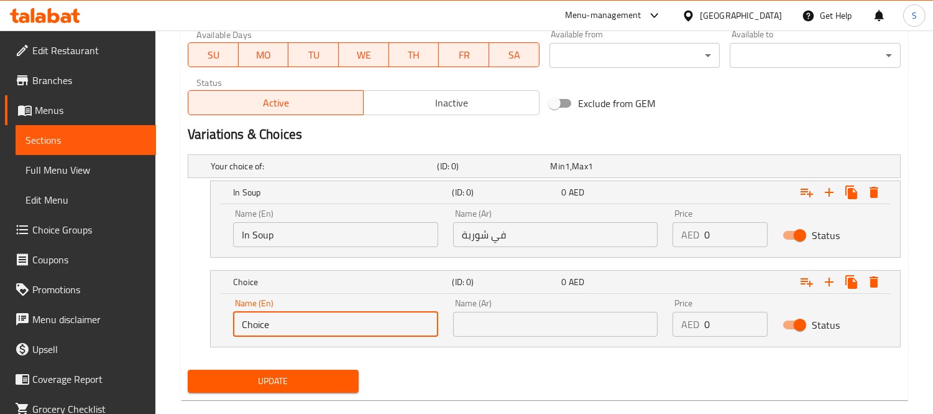
click at [335, 330] on input "Choice" at bounding box center [335, 324] width 205 height 25
paste input "Stir-Fried"
type input "Stir-Fried"
click at [525, 325] on input "text" at bounding box center [555, 324] width 205 height 25
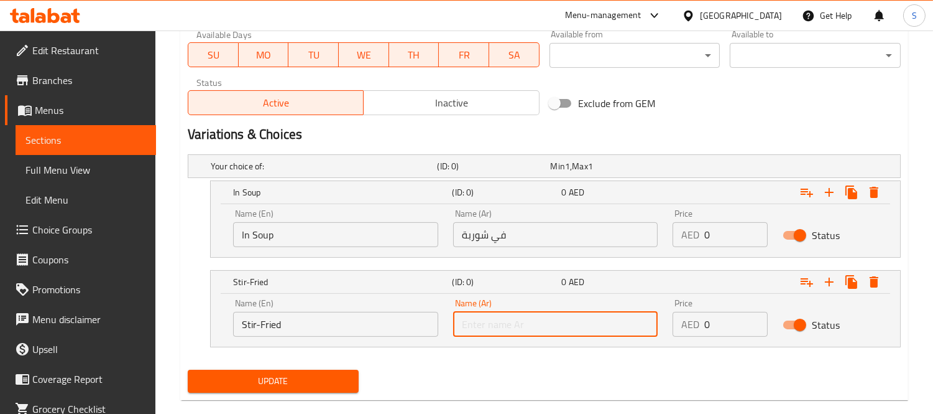
click at [493, 321] on input "text" at bounding box center [555, 324] width 205 height 25
paste input "Stir-Fried"
click at [504, 313] on input "Stir-Fried" at bounding box center [555, 324] width 205 height 25
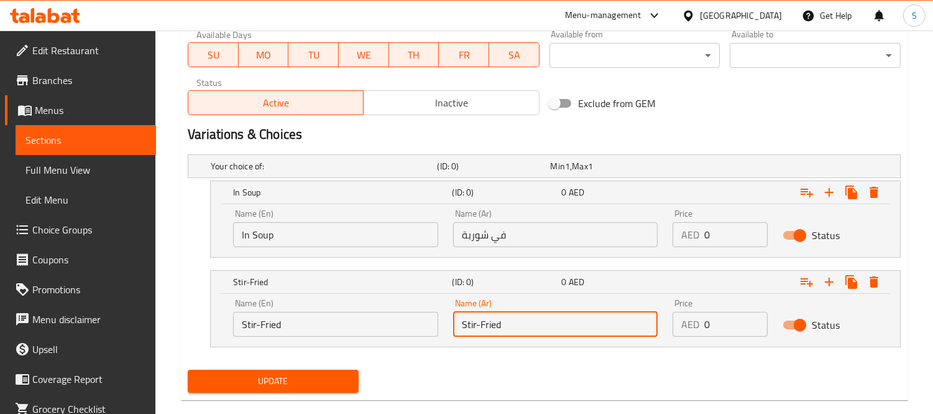
paste input "مقلي"
type input "مقلي"
click at [330, 369] on button "Update" at bounding box center [273, 380] width 171 height 23
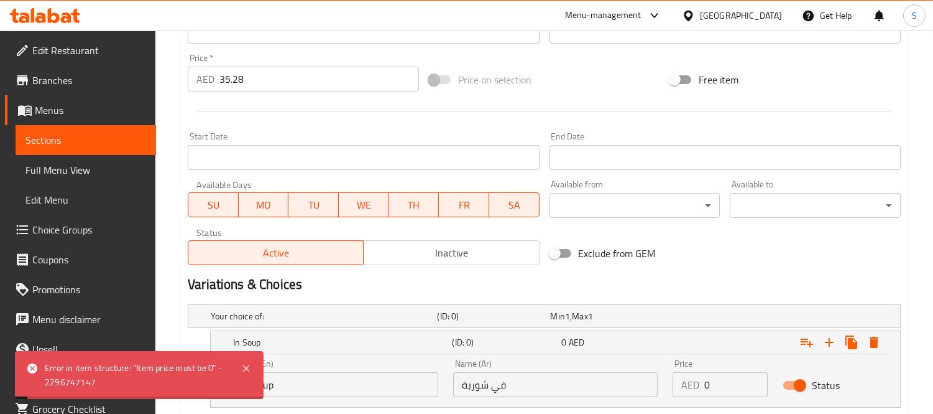
scroll to position [233, 0]
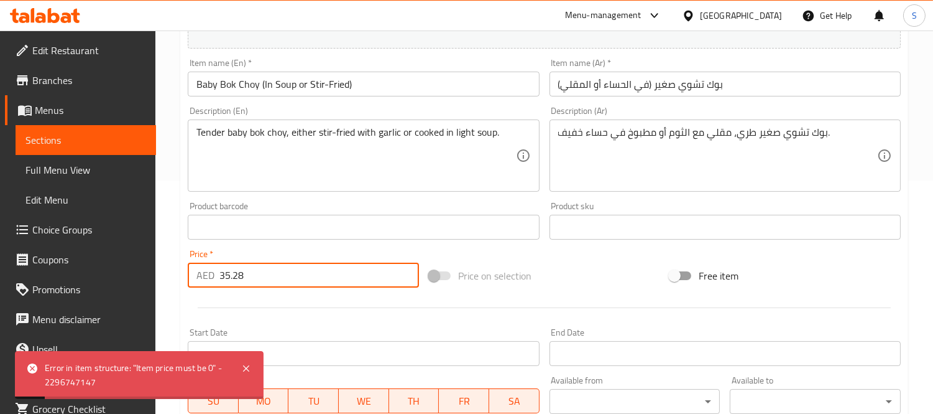
click at [244, 270] on input "35.28" at bounding box center [320, 274] width 200 height 25
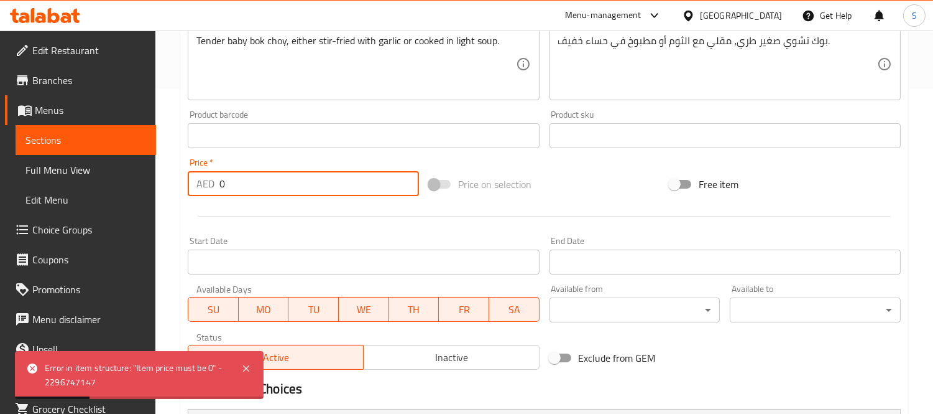
scroll to position [599, 0]
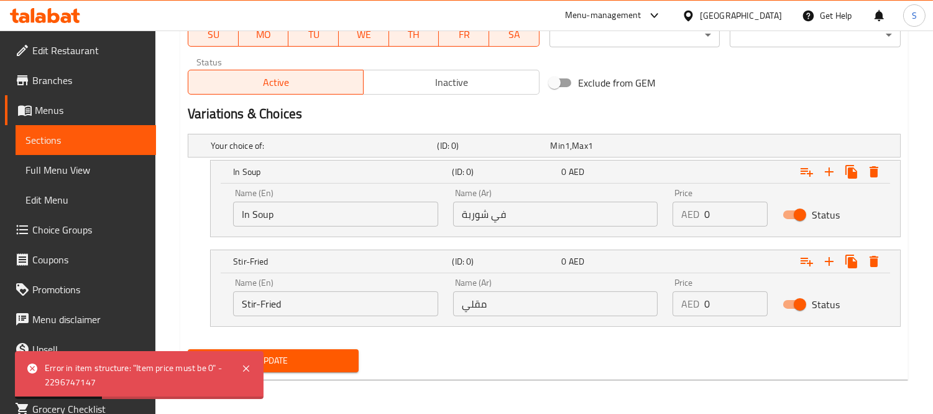
type input "0"
click at [730, 215] on input "0" at bounding box center [736, 213] width 63 height 25
paste input "35.28"
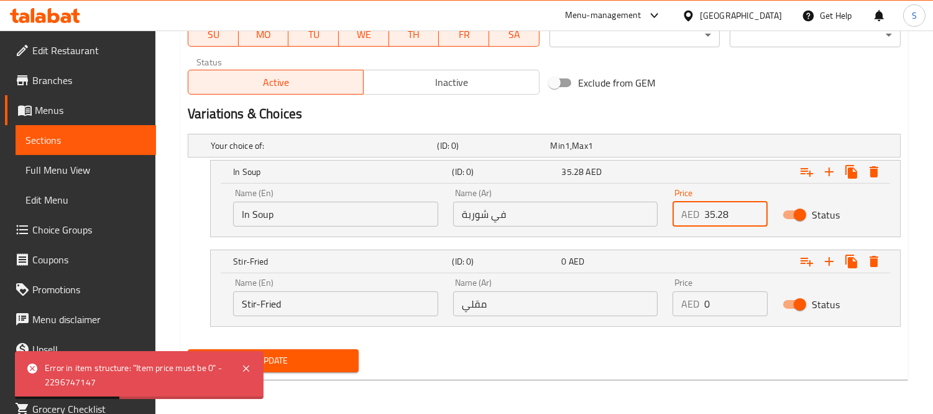
type input "35.28"
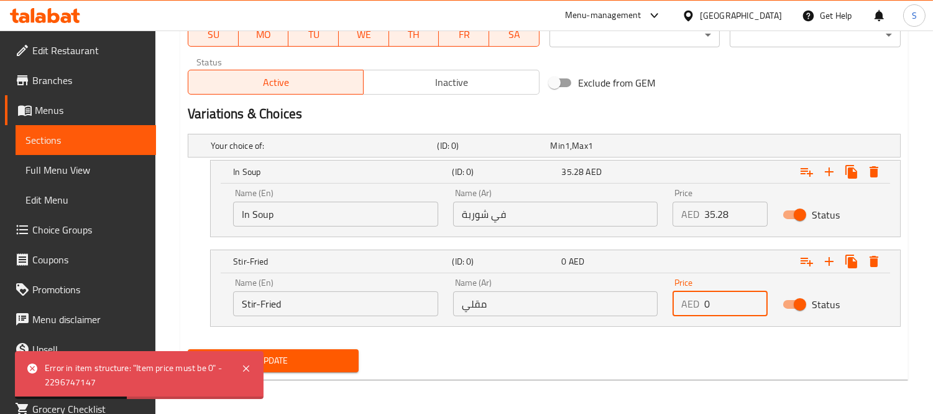
click at [730, 297] on input "0" at bounding box center [736, 303] width 63 height 25
paste input "35.28"
type input "35.28"
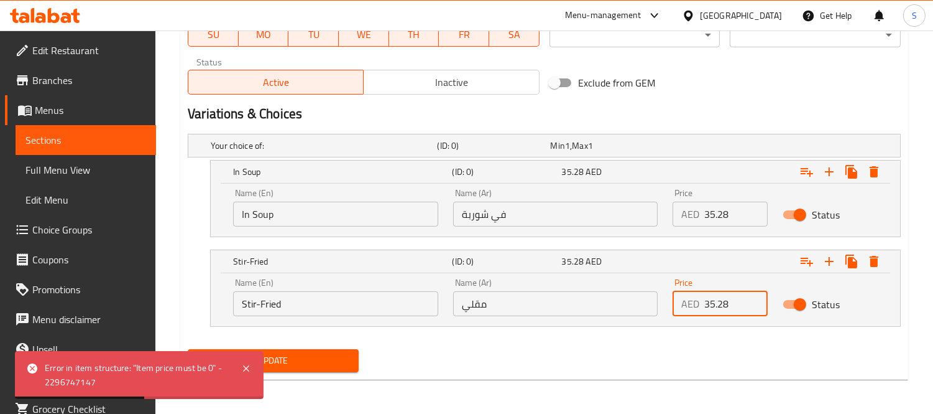
click at [188, 349] on button "Update" at bounding box center [273, 360] width 171 height 23
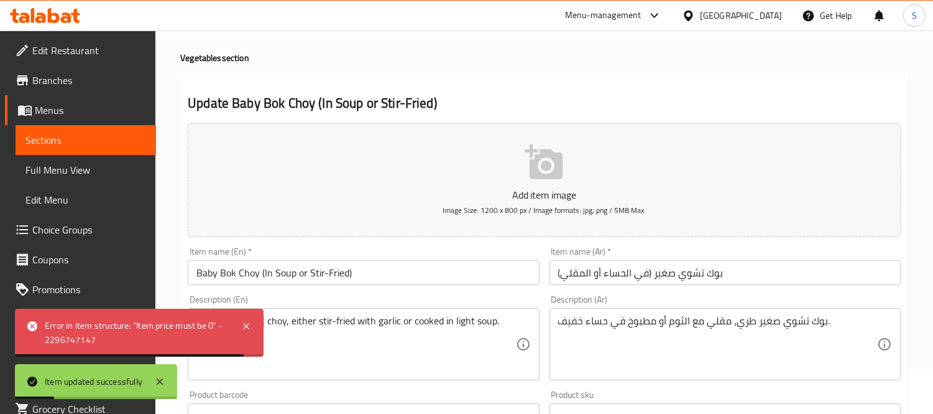
scroll to position [0, 0]
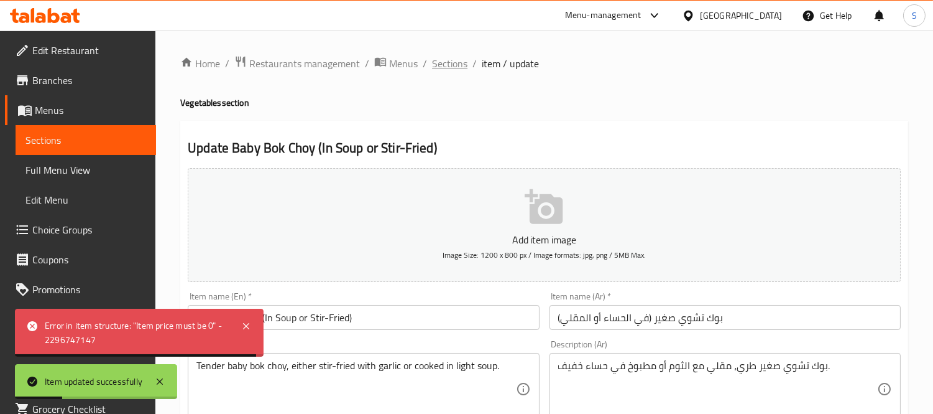
click at [449, 60] on span "Sections" at bounding box center [449, 63] width 35 height 15
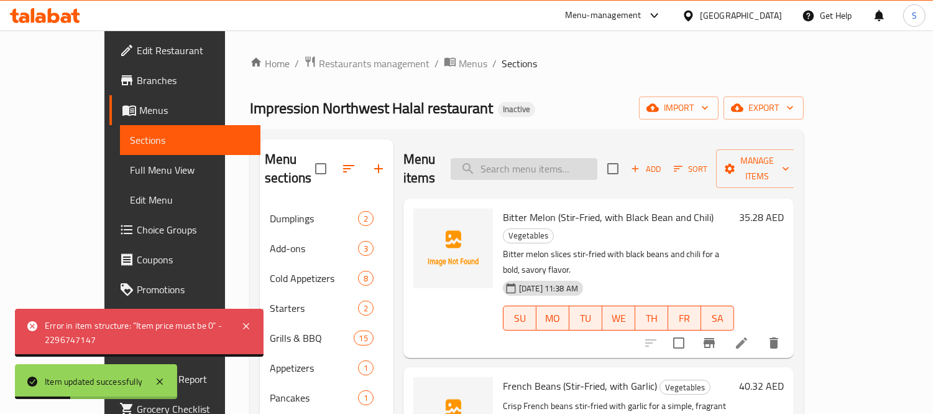
click at [542, 159] on input "search" at bounding box center [524, 169] width 147 height 22
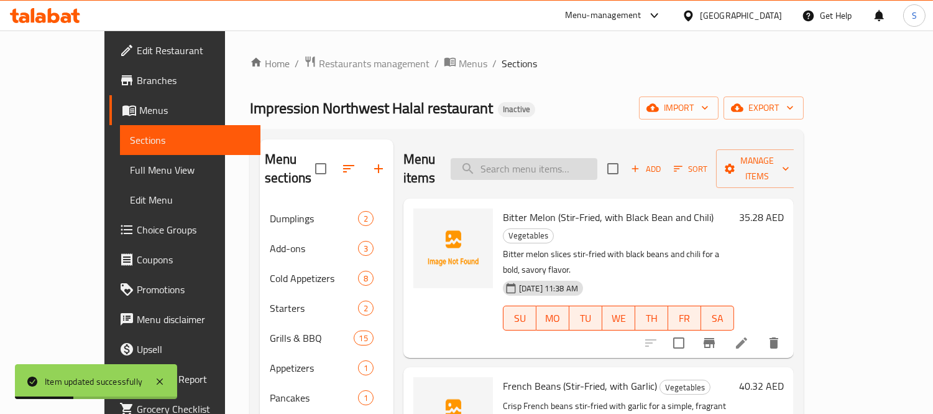
paste input "Asparagus (In Soup or Stir-Fried)"
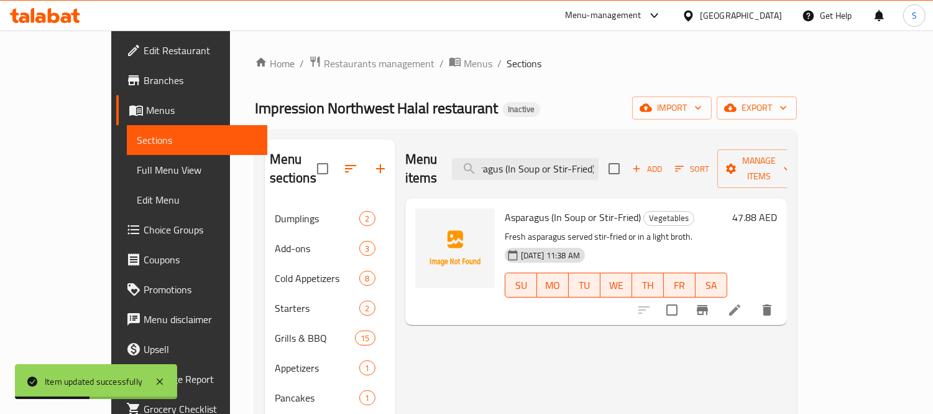
type input "Asparagus (In Soup or Stir-Fried)"
click at [742, 302] on icon at bounding box center [735, 309] width 15 height 15
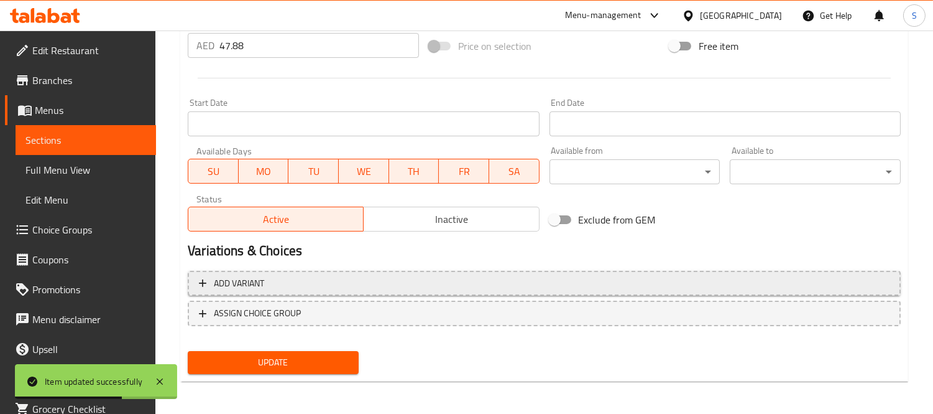
click at [291, 287] on span "Add variant" at bounding box center [544, 283] width 691 height 16
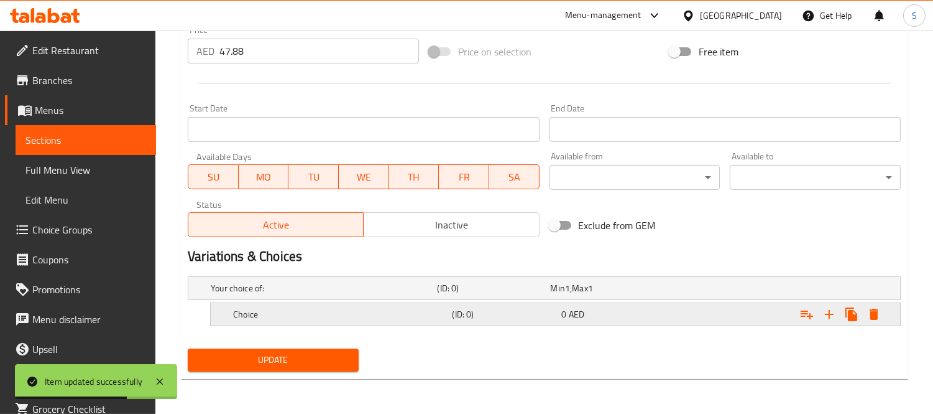
scroll to position [456, 0]
click at [371, 318] on h5 "Choice" at bounding box center [340, 314] width 214 height 12
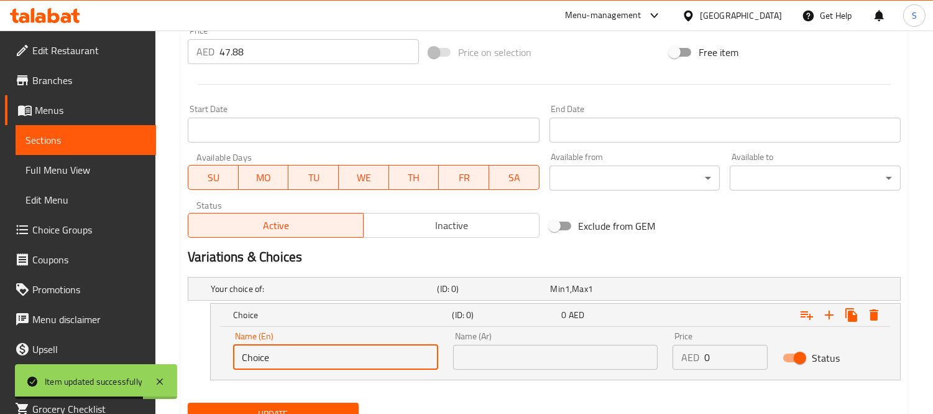
click at [343, 354] on input "Choice" at bounding box center [335, 356] width 205 height 25
click at [343, 356] on input "Choice" at bounding box center [335, 356] width 205 height 25
type input "ه"
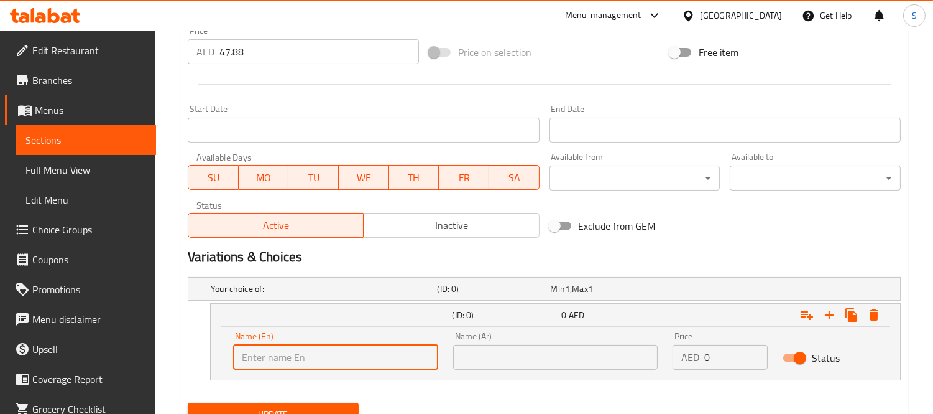
type input "N"
type input "In Soup"
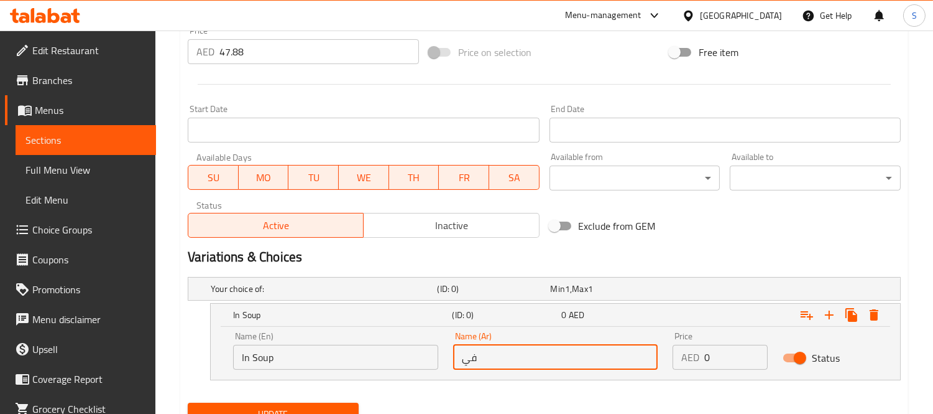
type input "في شوربة"
click at [831, 311] on icon "Expand" at bounding box center [829, 314] width 15 height 15
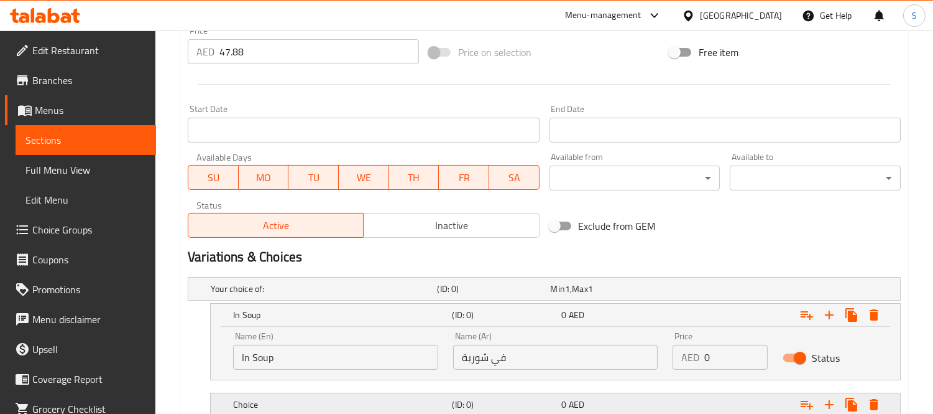
scroll to position [546, 0]
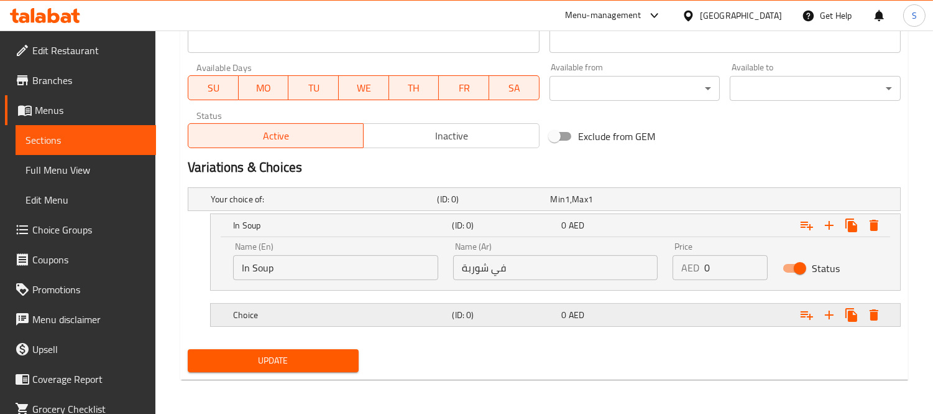
click at [330, 321] on div "Choice" at bounding box center [340, 314] width 219 height 17
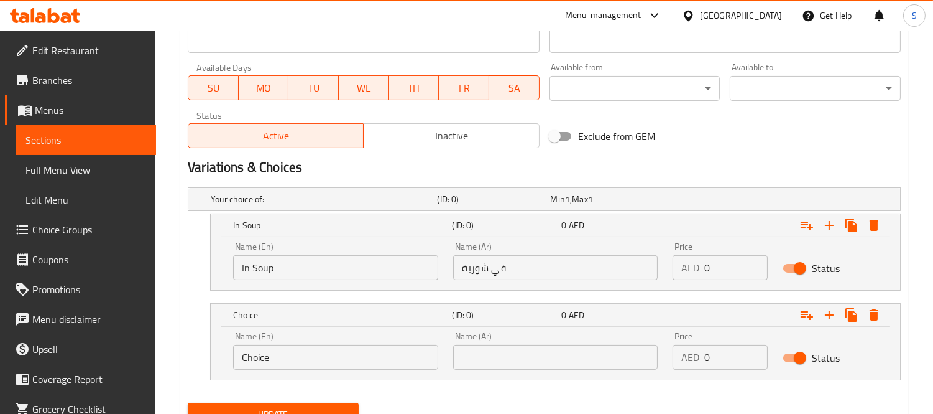
click at [312, 368] on input "Choice" at bounding box center [335, 356] width 205 height 25
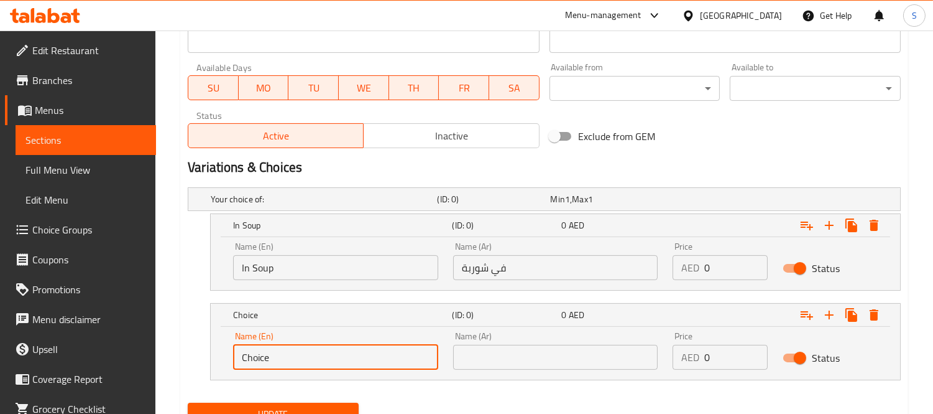
click at [312, 368] on input "Choice" at bounding box center [335, 356] width 205 height 25
paste input "Stir-Fried"
type input "Stir-Fried"
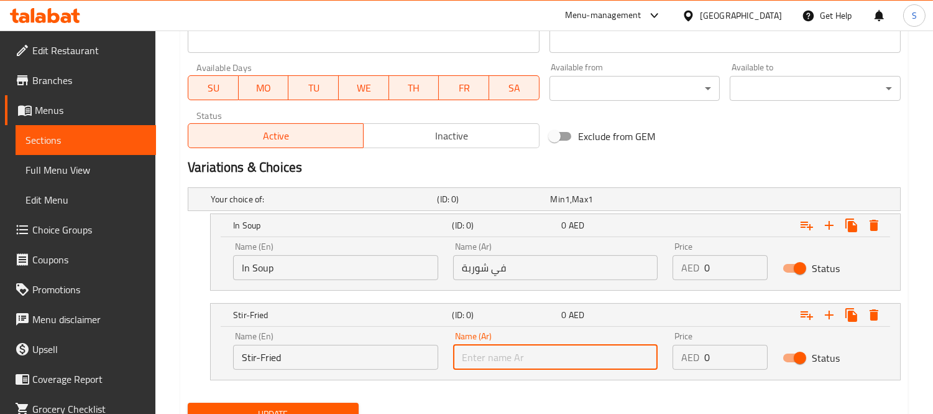
click at [478, 367] on input "text" at bounding box center [555, 356] width 205 height 25
paste input "مقلي"
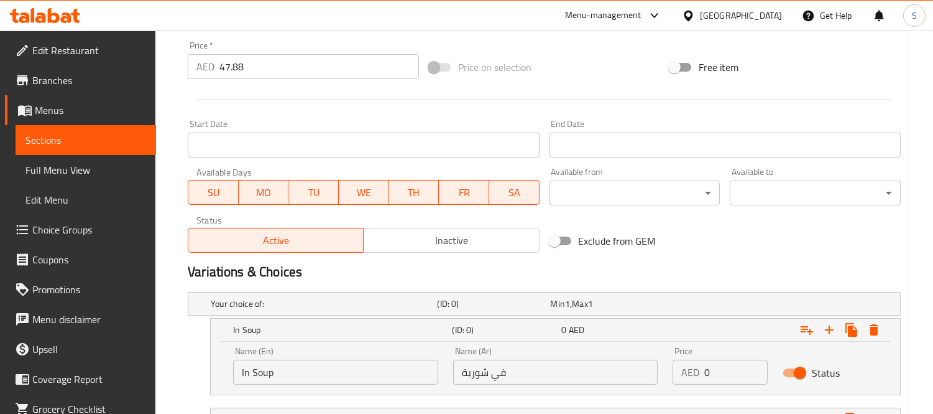
scroll to position [339, 0]
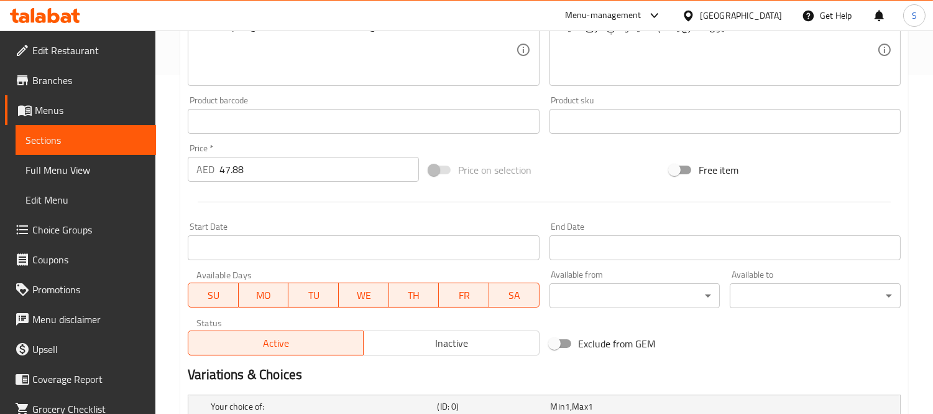
type input "مقلي"
click at [237, 172] on input "47.88" at bounding box center [320, 169] width 200 height 25
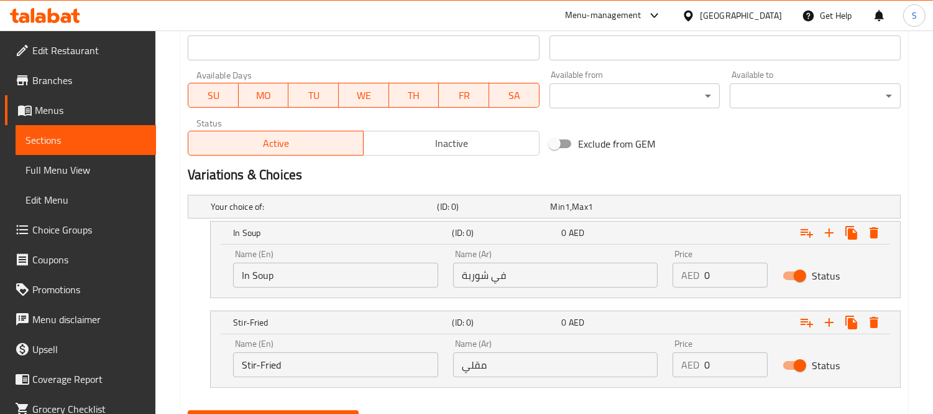
scroll to position [546, 0]
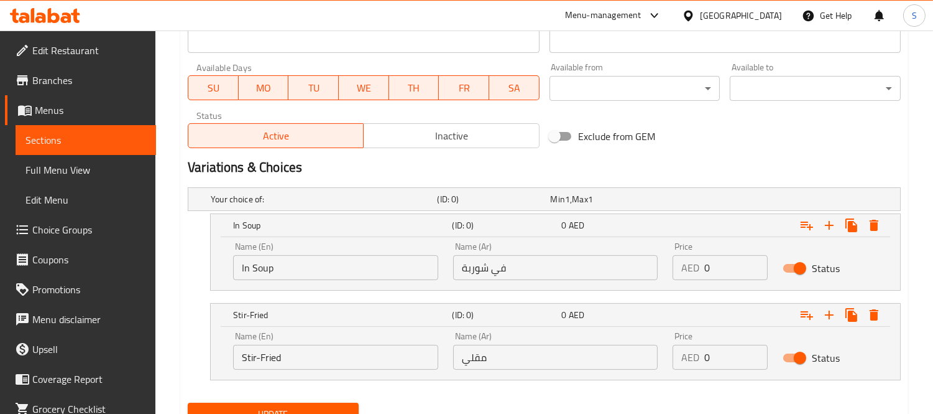
type input "0"
click at [717, 266] on input "0" at bounding box center [736, 267] width 63 height 25
paste input "47.88"
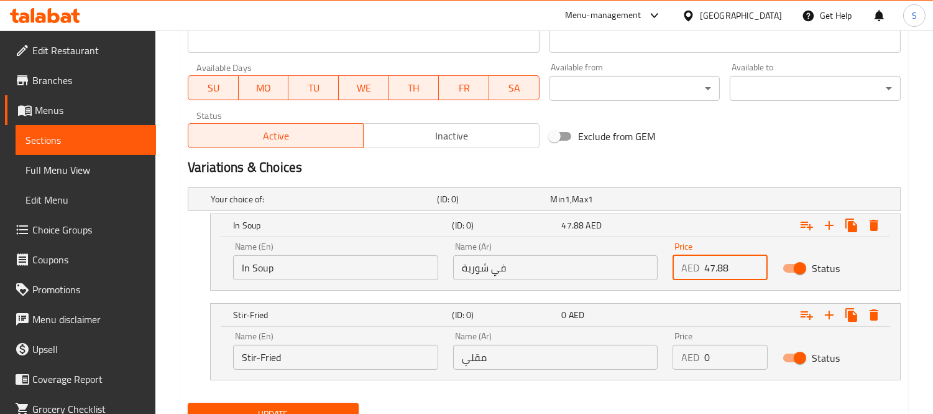
type input "47.88"
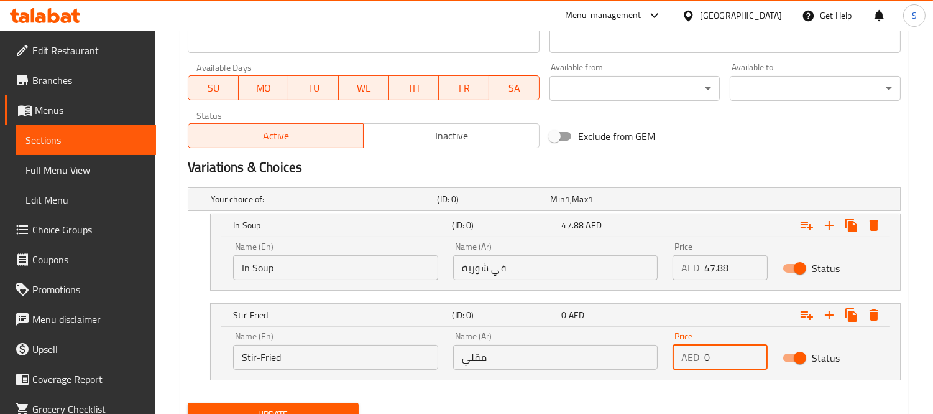
click at [723, 354] on input "0" at bounding box center [736, 356] width 63 height 25
paste input "47.88"
type input "47.88"
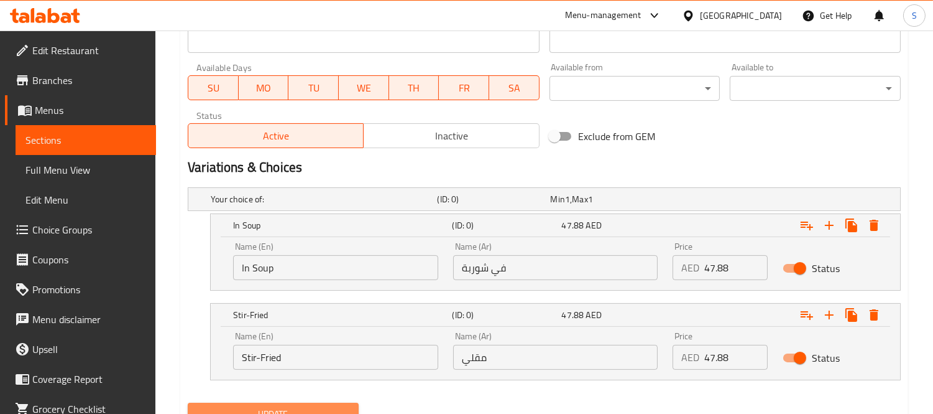
click at [316, 403] on button "Update" at bounding box center [273, 413] width 171 height 23
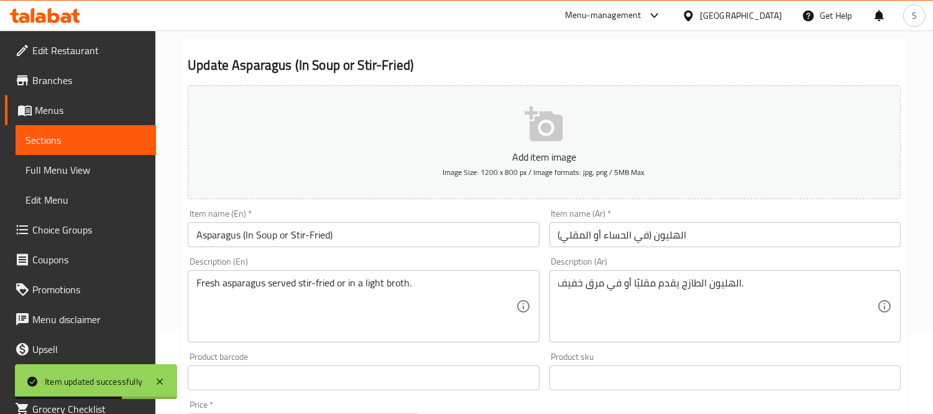
scroll to position [0, 0]
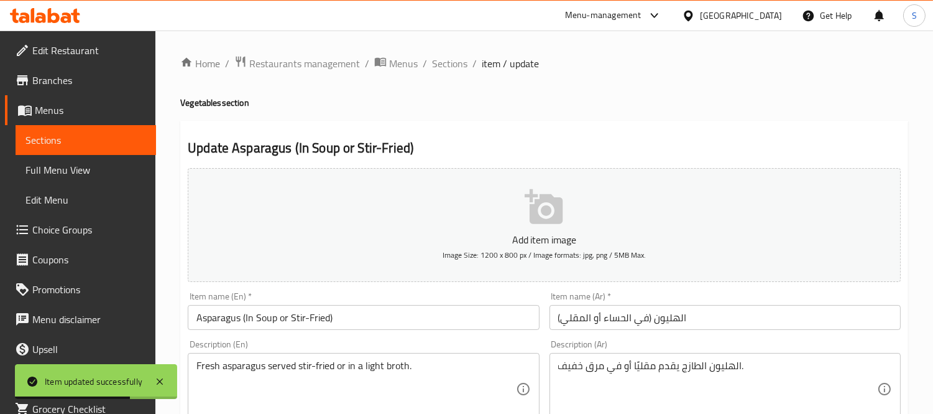
click at [455, 66] on span "Sections" at bounding box center [449, 63] width 35 height 15
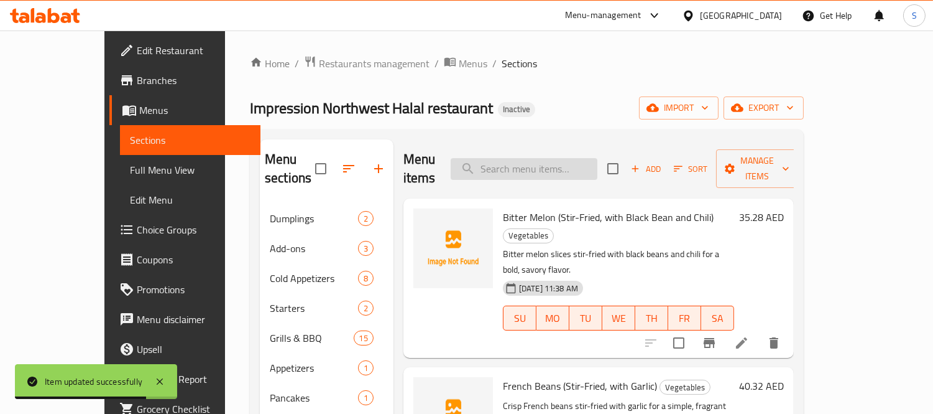
click at [560, 158] on input "search" at bounding box center [524, 169] width 147 height 22
paste input "Choy Sum (Blanched, Stir-Fried, or in Soup)"
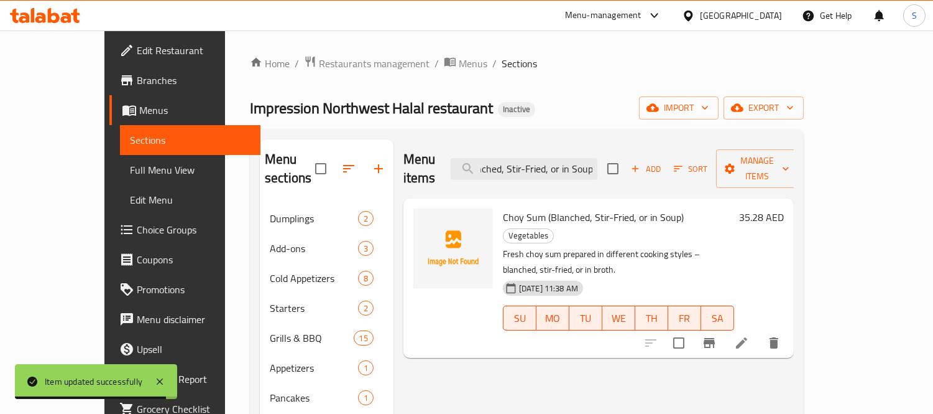
type input "Choy Sum (Blanched, Stir-Fried, or in Soup)"
click at [749, 335] on icon at bounding box center [741, 342] width 15 height 15
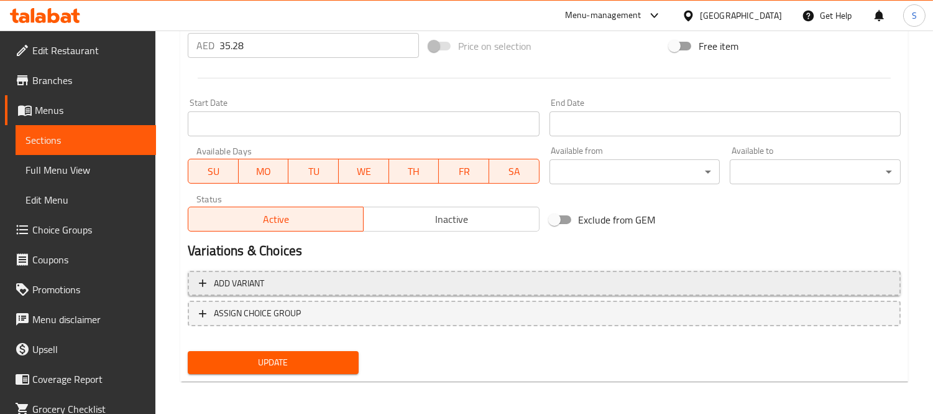
click at [388, 283] on span "Add variant" at bounding box center [544, 283] width 691 height 16
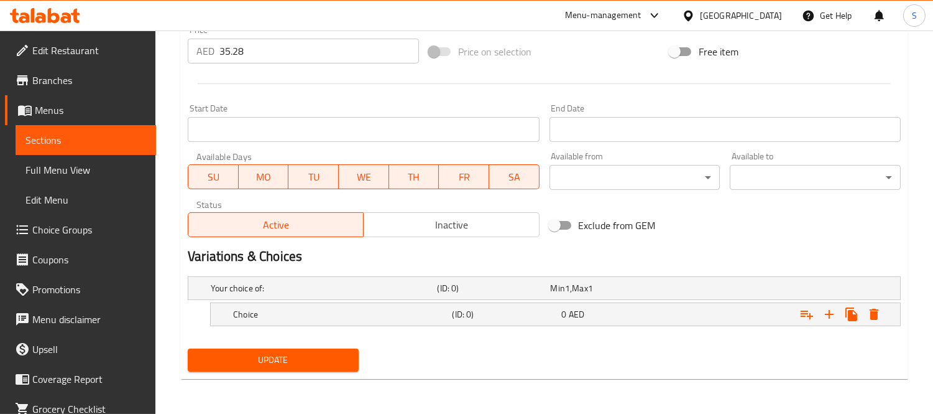
scroll to position [456, 0]
click at [834, 309] on icon "Expand" at bounding box center [829, 314] width 15 height 15
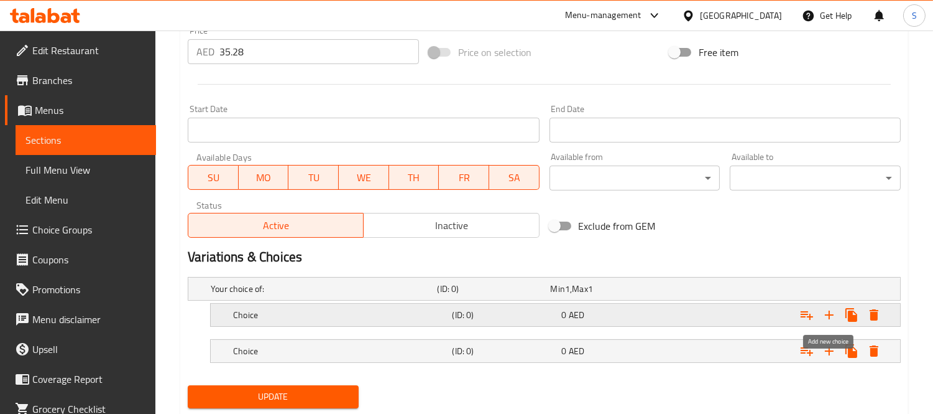
click at [834, 309] on icon "Expand" at bounding box center [829, 314] width 15 height 15
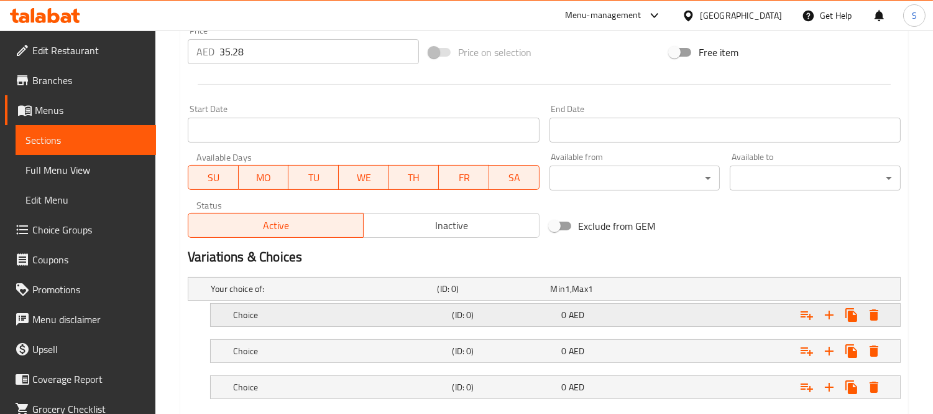
click at [395, 325] on div "Choice (ID: 0) 0 AED" at bounding box center [559, 314] width 657 height 27
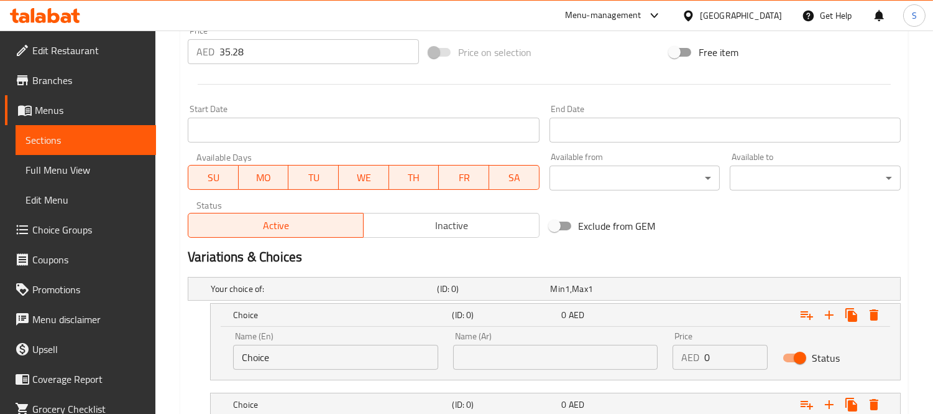
click at [335, 351] on input "Choice" at bounding box center [335, 356] width 205 height 25
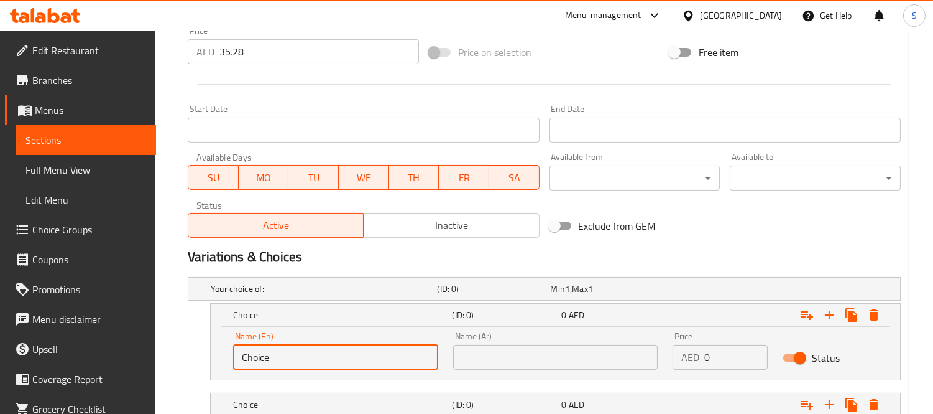
click at [335, 351] on input "Choice" at bounding box center [335, 356] width 205 height 25
type input "In Soup"
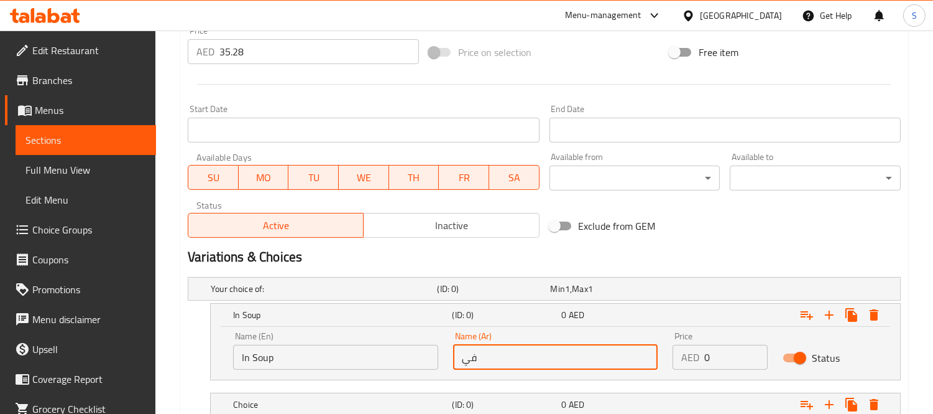
type input "في شوربة"
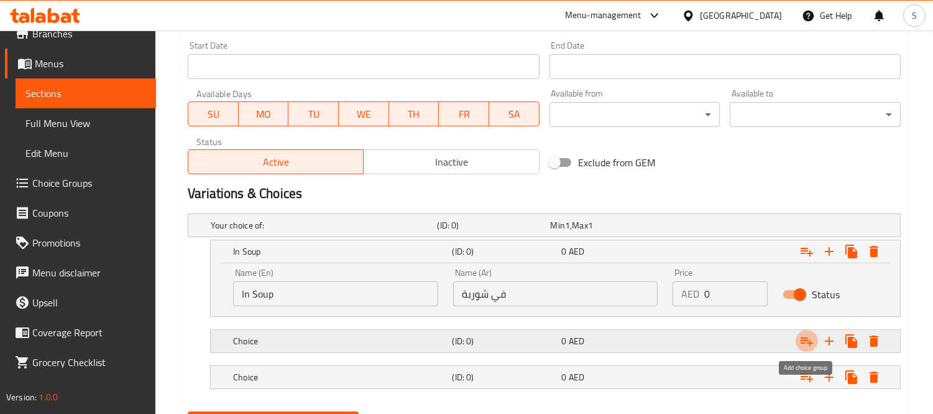
scroll to position [582, 0]
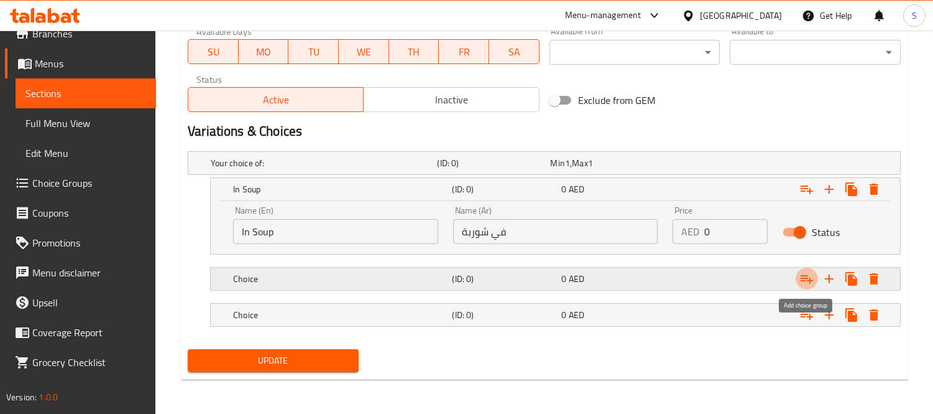
click at [322, 278] on h5 "Choice" at bounding box center [340, 278] width 214 height 12
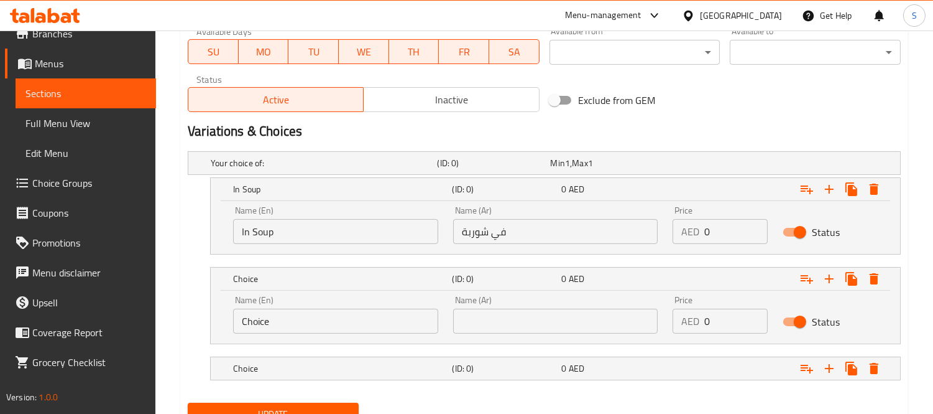
click at [320, 330] on input "Choice" at bounding box center [335, 320] width 205 height 25
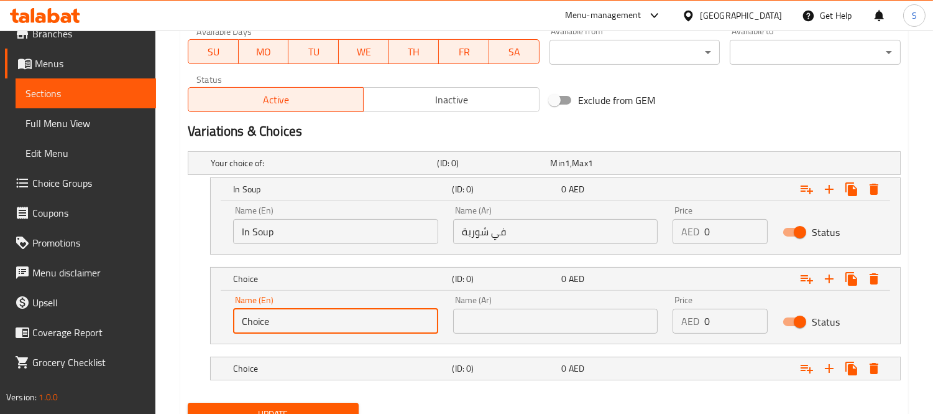
click at [320, 330] on input "Choice" at bounding box center [335, 320] width 205 height 25
type input "Stir-Fried"
click at [497, 326] on input "text" at bounding box center [555, 320] width 205 height 25
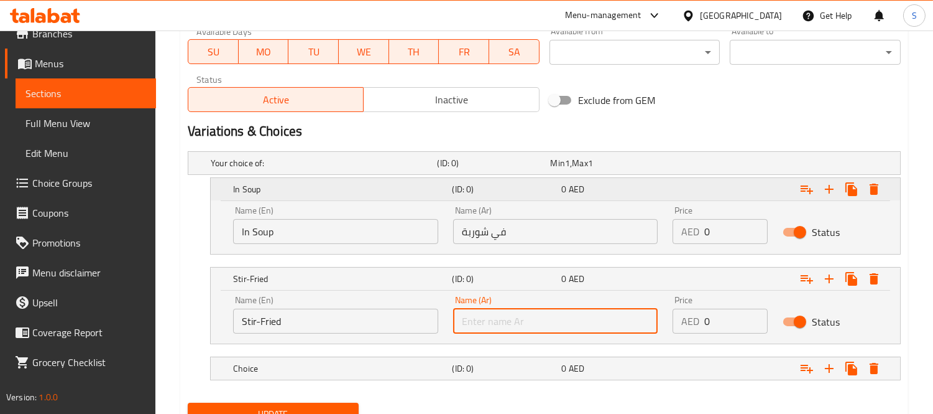
type input "/"
type input "مقلي"
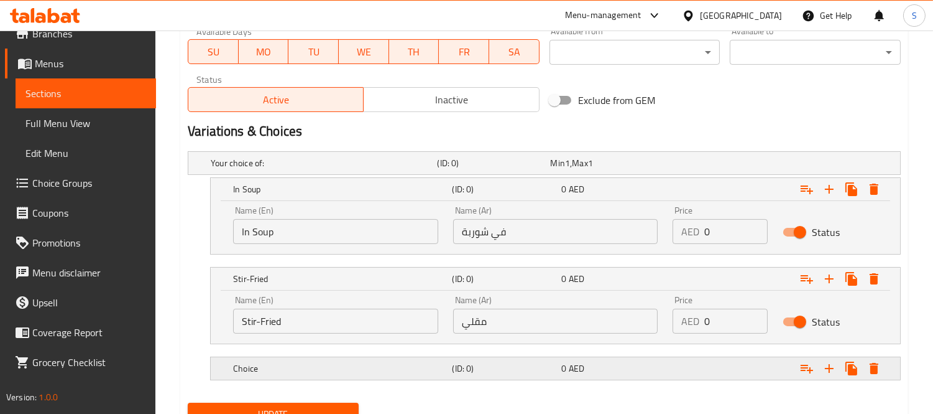
click at [405, 354] on div "Choice (ID: 0) 0 AED" at bounding box center [559, 367] width 657 height 27
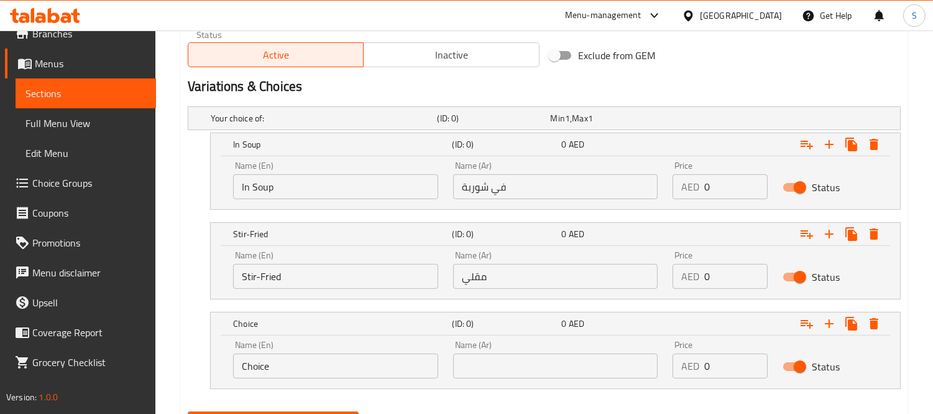
scroll to position [651, 0]
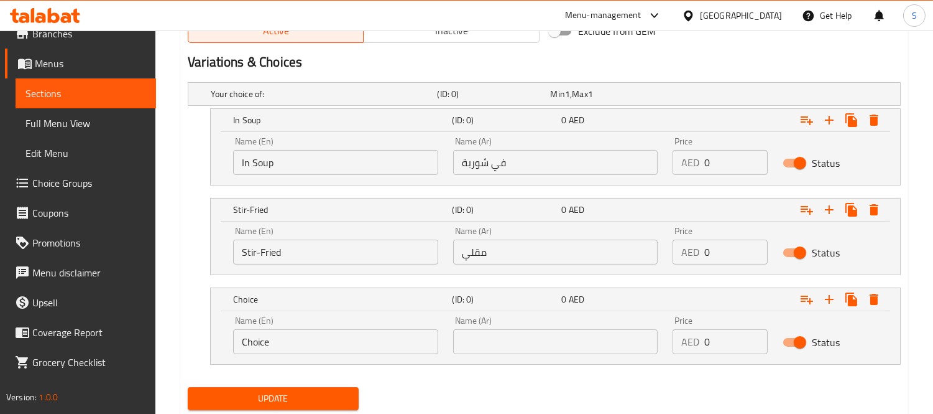
click at [340, 329] on input "Choice" at bounding box center [335, 341] width 205 height 25
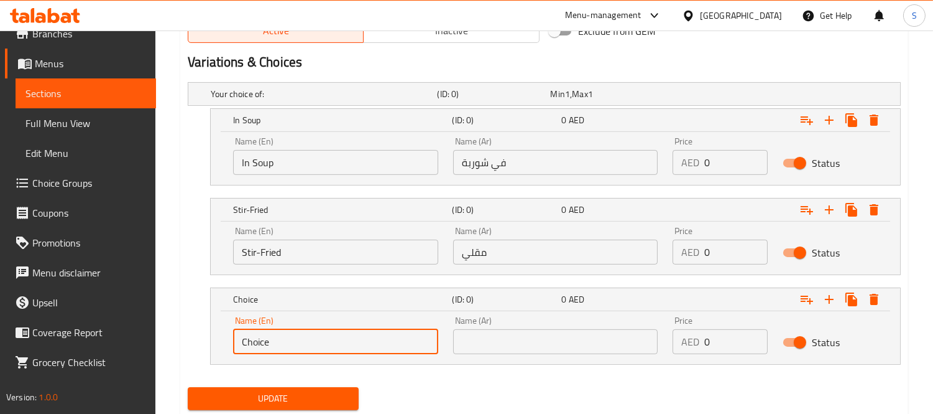
click at [340, 329] on input "Choice" at bounding box center [335, 341] width 205 height 25
paste input "Blanched"
type input "Blanched"
click at [513, 356] on div "Name (Ar) Name (Ar)" at bounding box center [556, 334] width 220 height 53
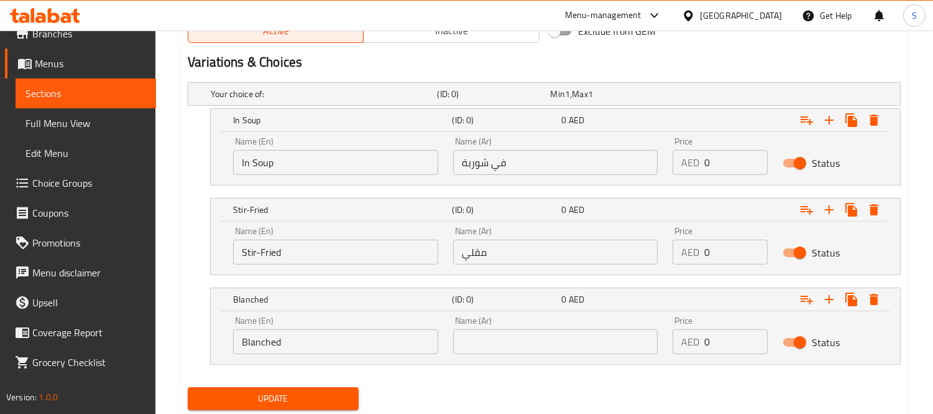
click at [513, 349] on input "text" at bounding box center [555, 341] width 205 height 25
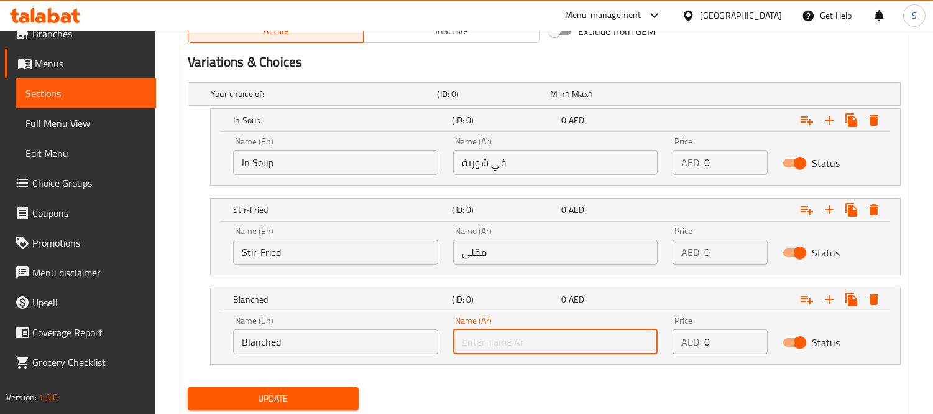
paste input "مبيض"
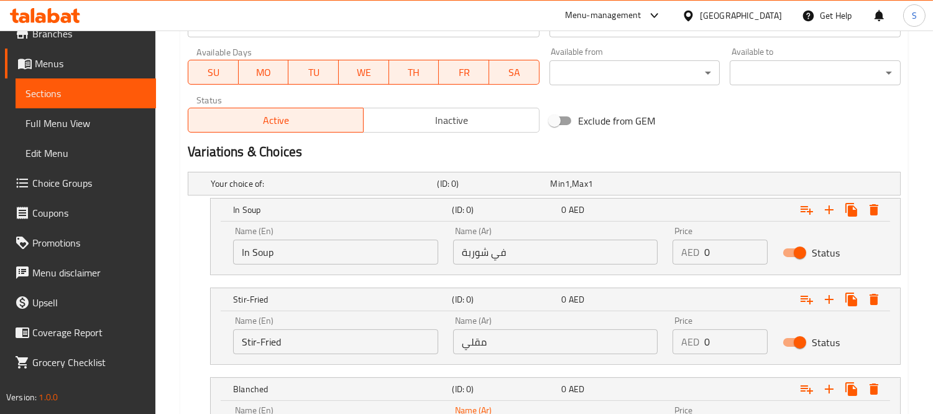
scroll to position [444, 0]
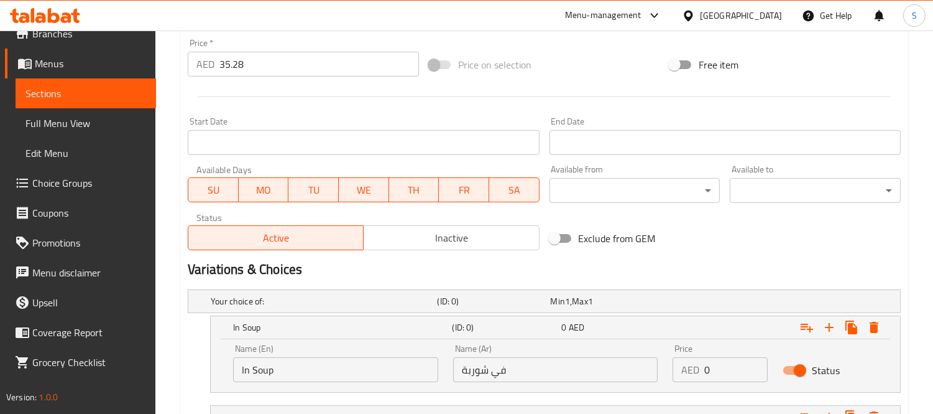
type input "مبيض"
click at [244, 68] on input "35.28" at bounding box center [320, 64] width 200 height 25
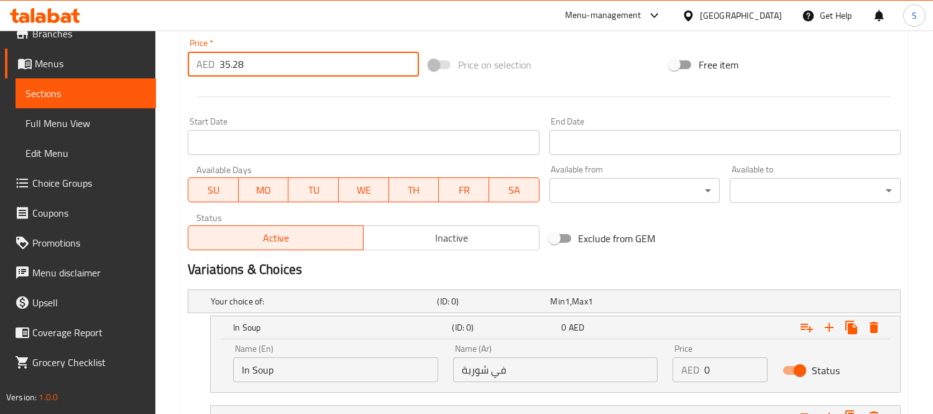
click at [244, 68] on input "35.28" at bounding box center [320, 64] width 200 height 25
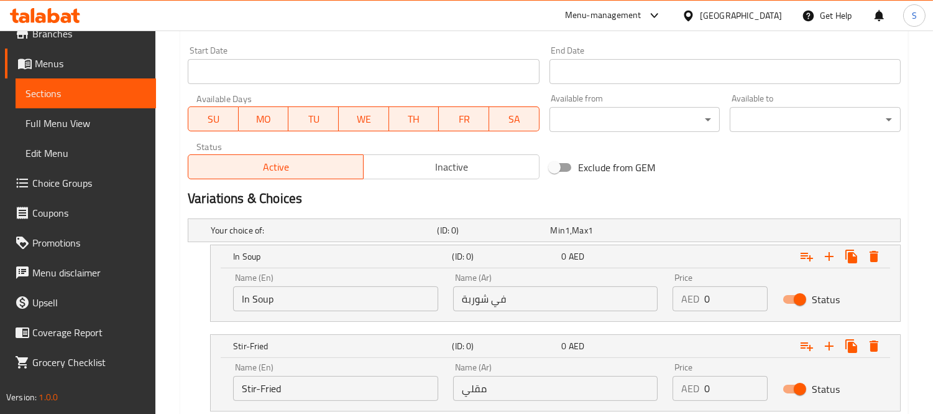
scroll to position [582, 0]
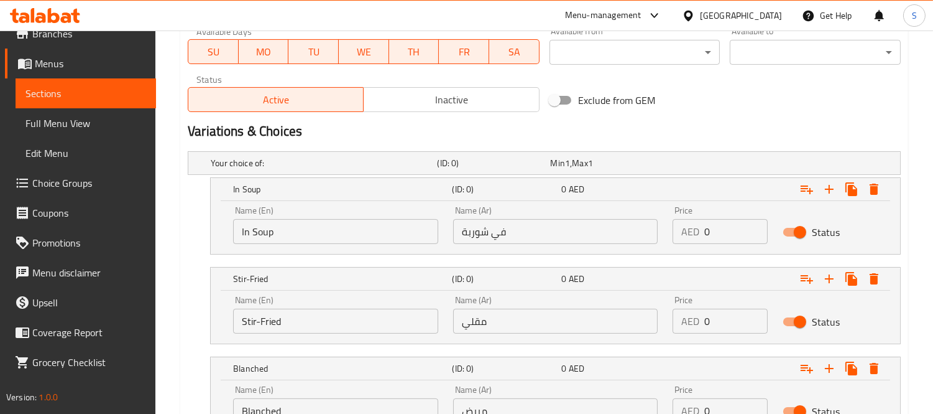
type input "0"
click at [722, 243] on input "0" at bounding box center [736, 231] width 63 height 25
paste input "35.28"
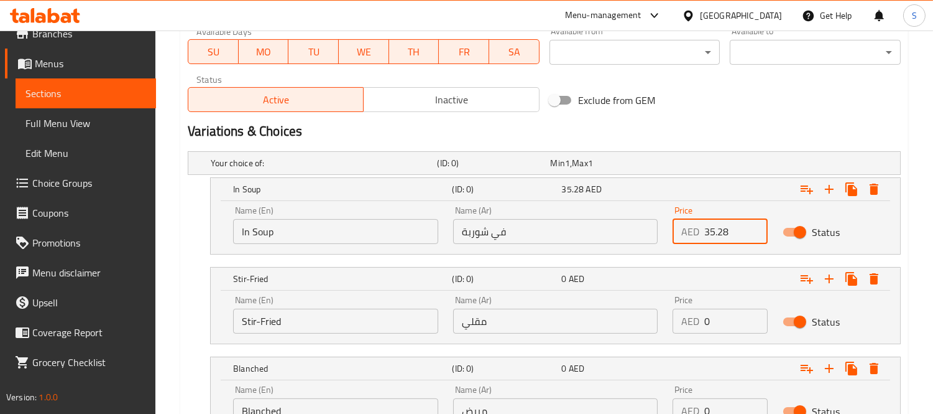
type input "35.28"
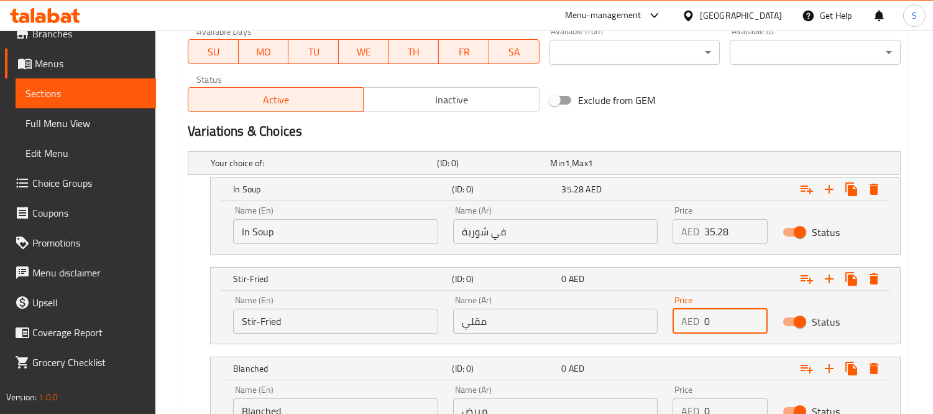
click at [723, 309] on input "0" at bounding box center [736, 320] width 63 height 25
paste input "35.28"
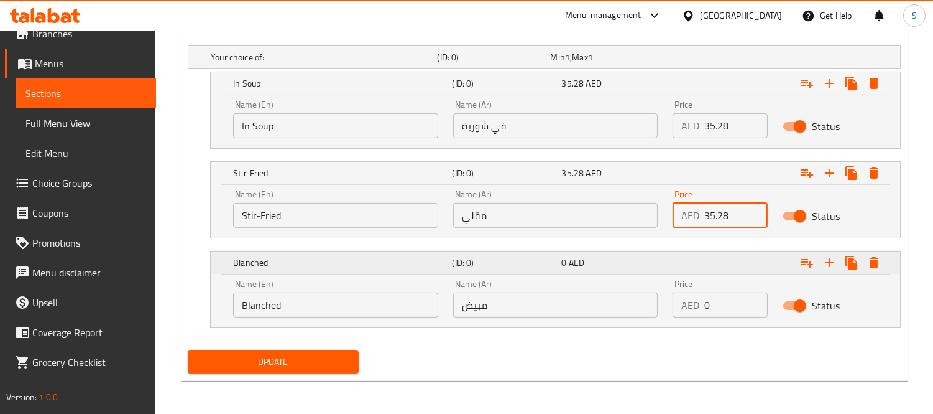
scroll to position [689, 0]
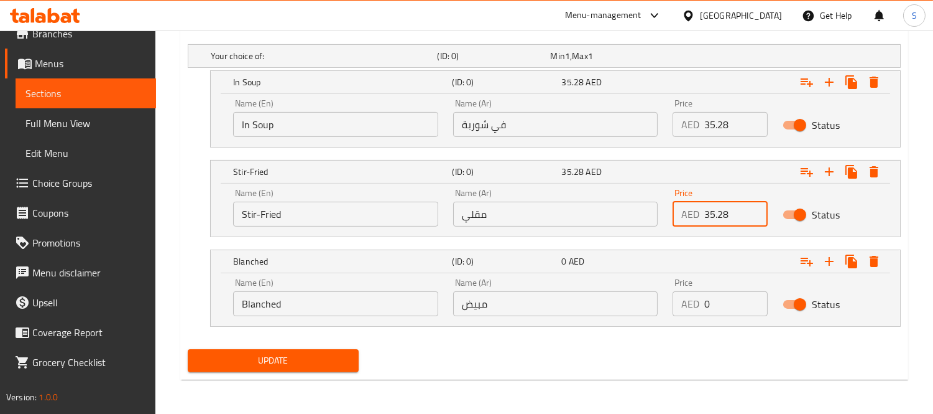
type input "35.28"
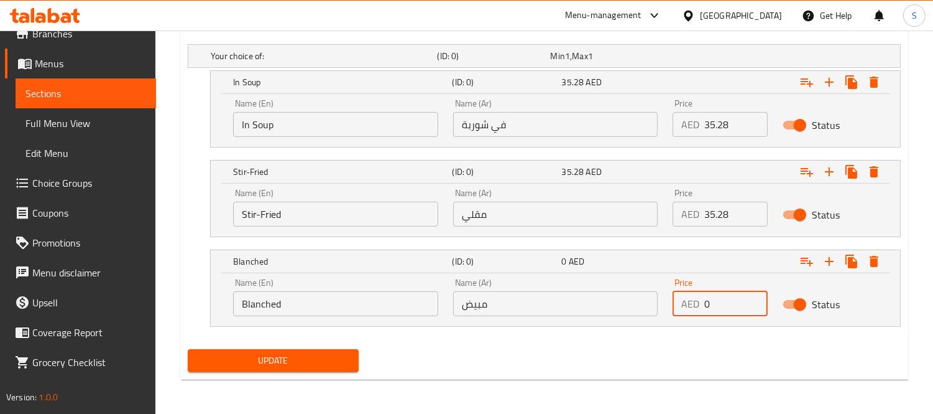
click at [728, 302] on input "0" at bounding box center [736, 303] width 63 height 25
paste input "35.28"
type input "35.28"
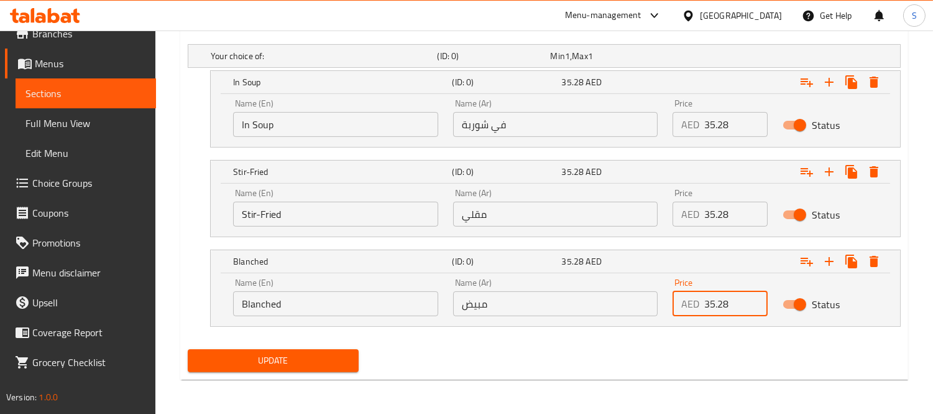
click at [308, 358] on span "Update" at bounding box center [273, 361] width 151 height 16
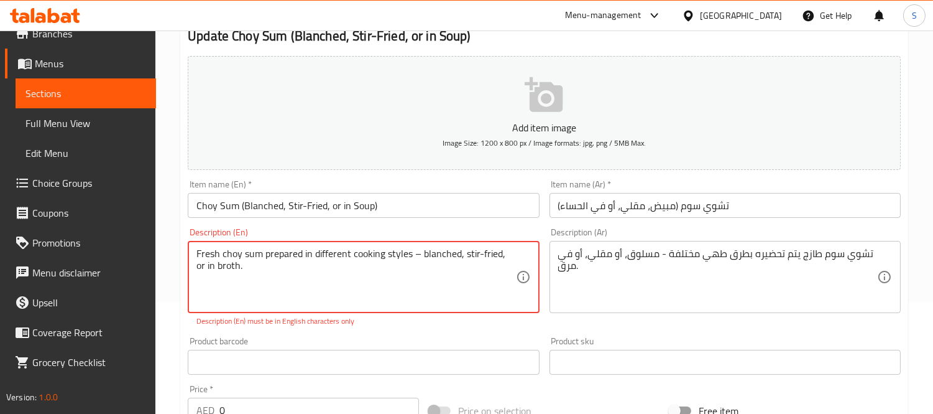
scroll to position [91, 0]
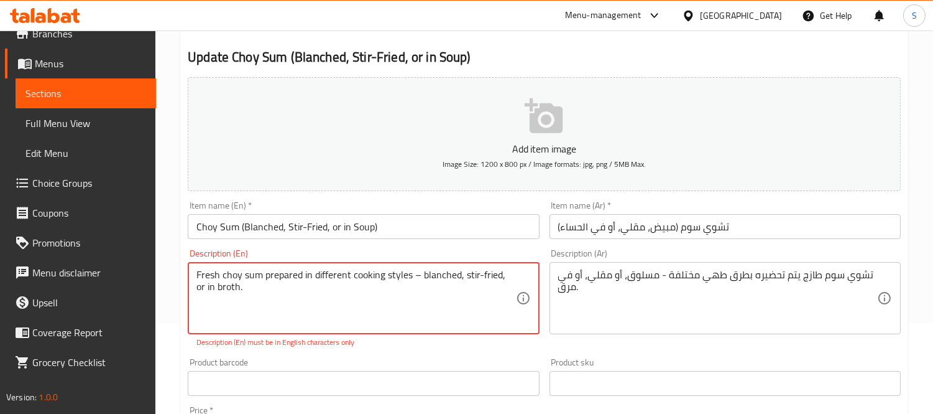
click at [419, 277] on textarea "Fresh choy sum prepared in different cooking styles – blanched, stir-fried, or …" at bounding box center [355, 298] width 319 height 59
type textarea "Fresh choy sum prepared in different cooking styles , blanched, stir-fried, or …"
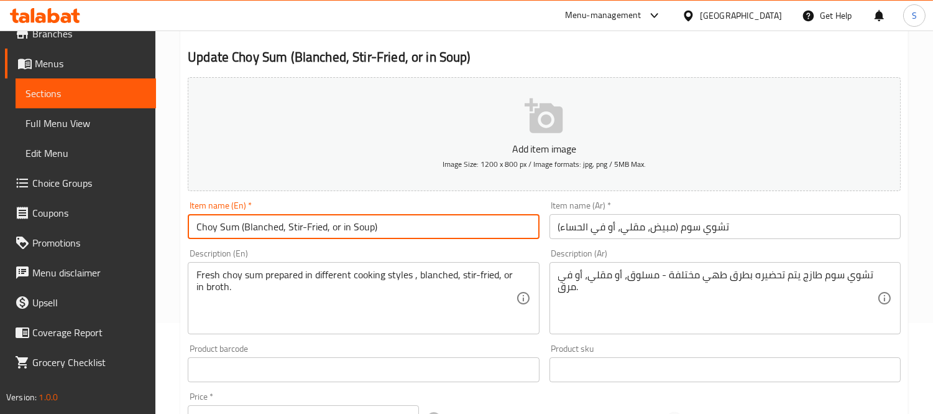
click at [433, 228] on input "Choy Sum (Blanched, Stir-Fried, or in Soup)" at bounding box center [363, 226] width 351 height 25
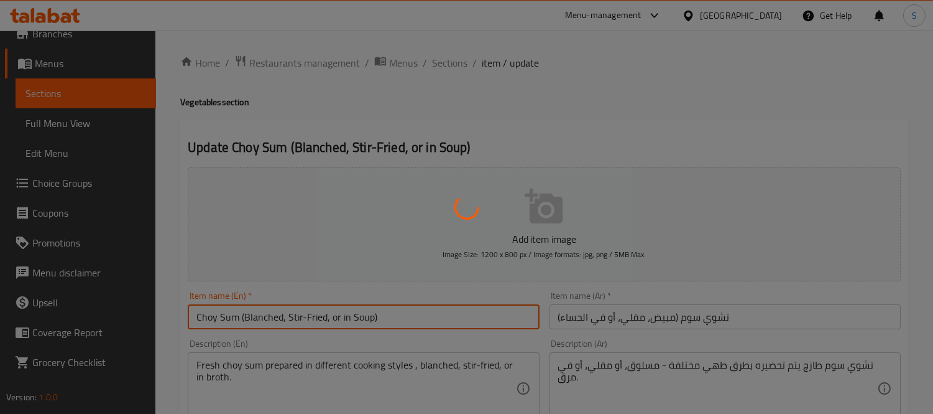
scroll to position [0, 0]
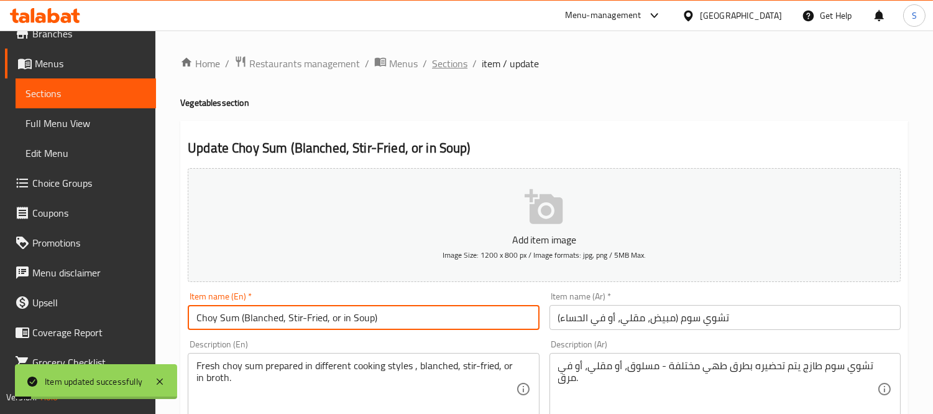
click at [451, 57] on span "Sections" at bounding box center [449, 63] width 35 height 15
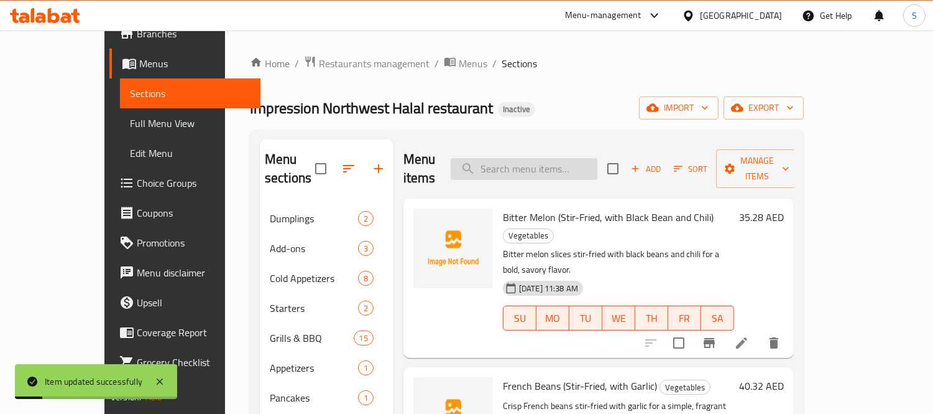
click at [526, 162] on input "search" at bounding box center [524, 169] width 147 height 22
paste input "Caramel Macchiato (Hot/Cold)"
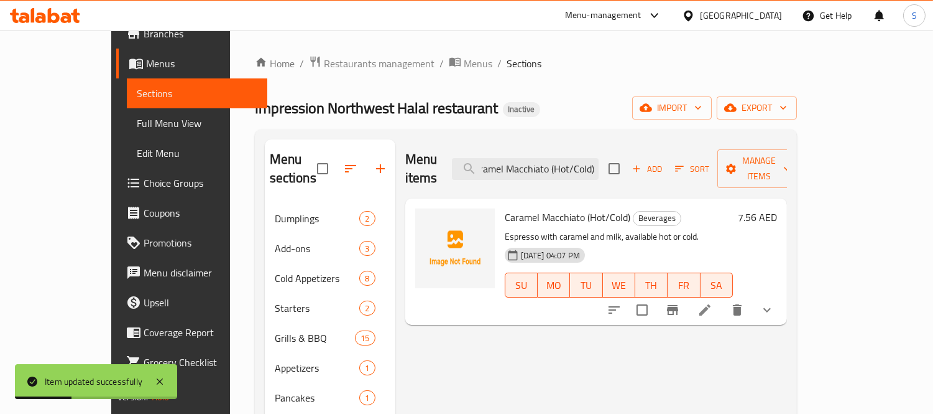
click at [775, 302] on icon "show more" at bounding box center [767, 309] width 15 height 15
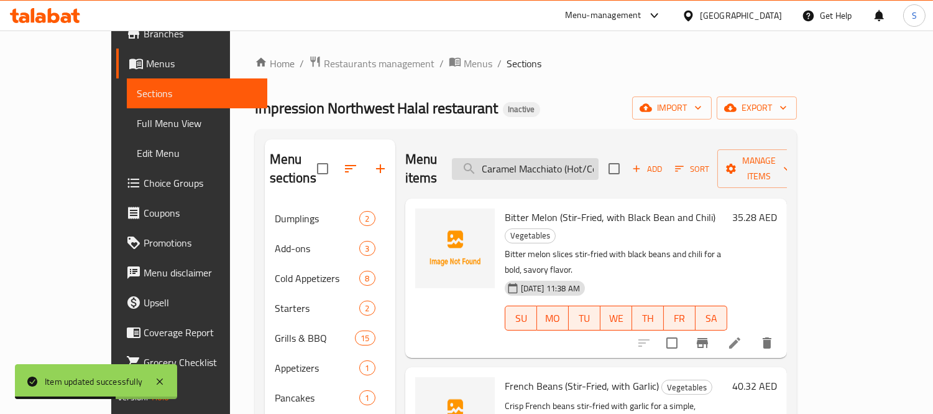
click at [529, 169] on input "Caramel Macchiato (Hot/Cold)" at bounding box center [525, 169] width 147 height 22
paste input "hinese Broccoli / Gai Lan (Stir-Fried, with Garlic"
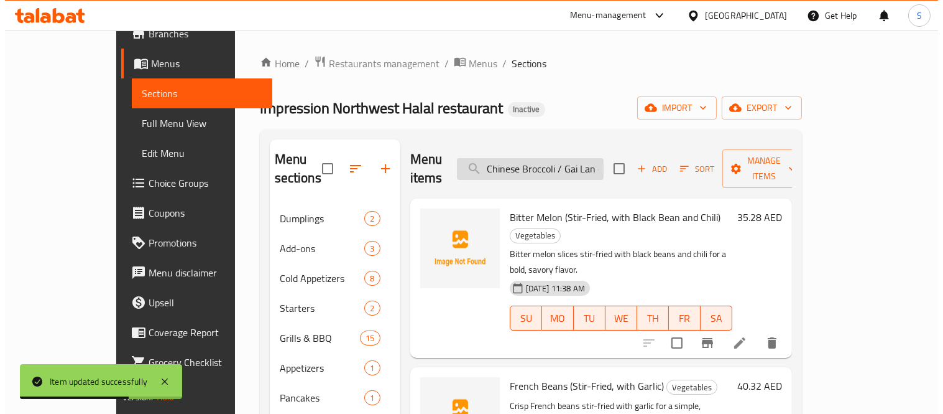
scroll to position [0, 90]
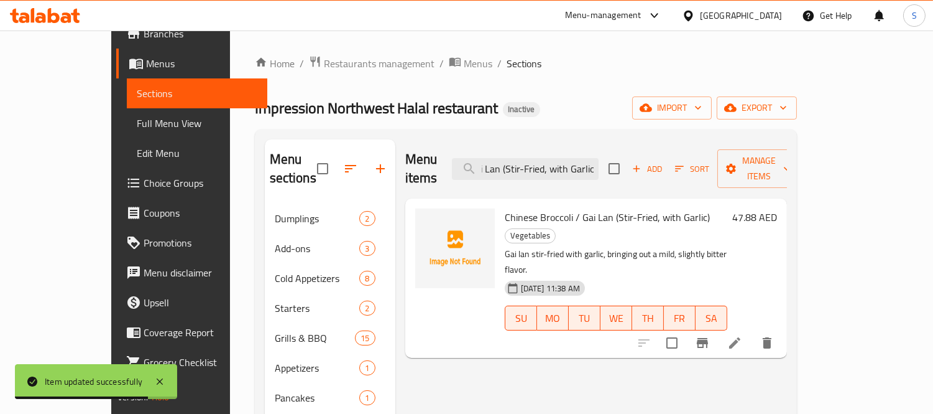
type input "Chinese Broccoli / Gai Lan (Stir-Fried, with Garlic)"
click at [742, 335] on icon at bounding box center [735, 342] width 15 height 15
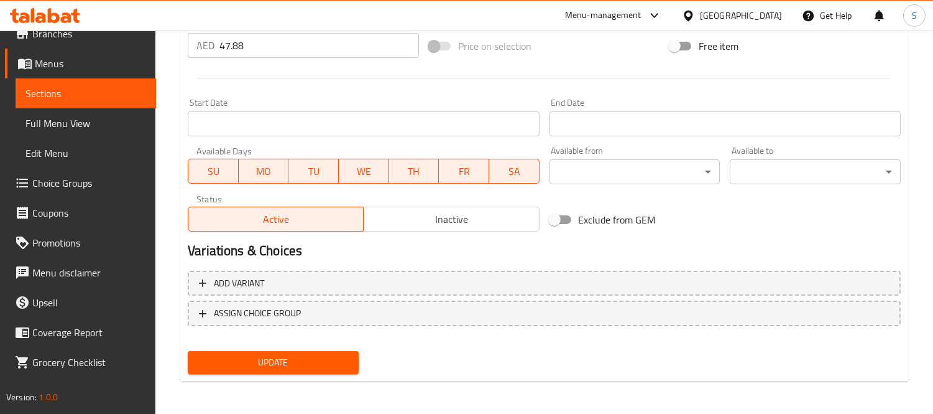
click at [326, 272] on button "Add variant" at bounding box center [544, 282] width 713 height 25
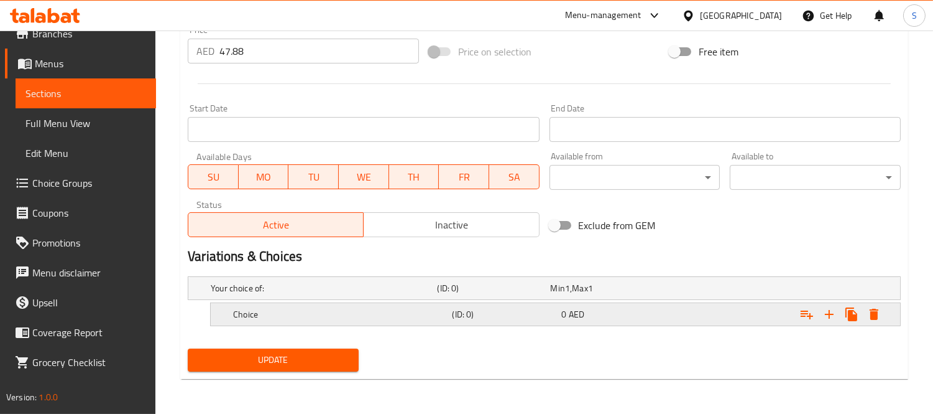
scroll to position [456, 0]
click at [720, 302] on div "Expand" at bounding box center [778, 314] width 219 height 27
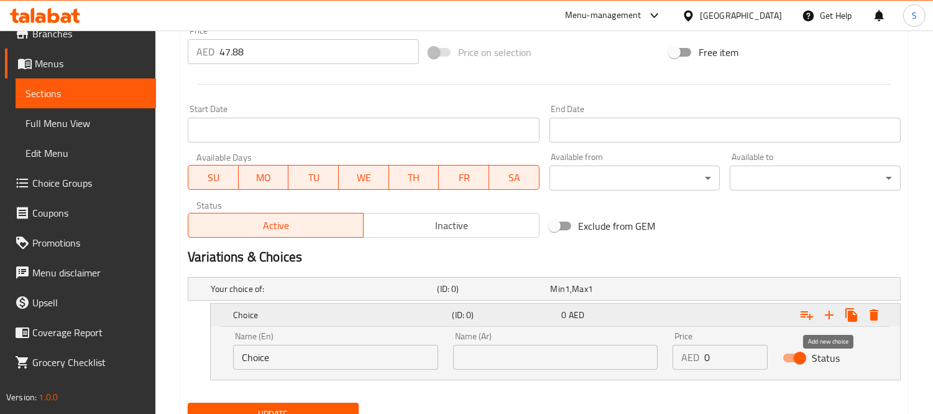
click at [823, 317] on icon "Expand" at bounding box center [829, 314] width 15 height 15
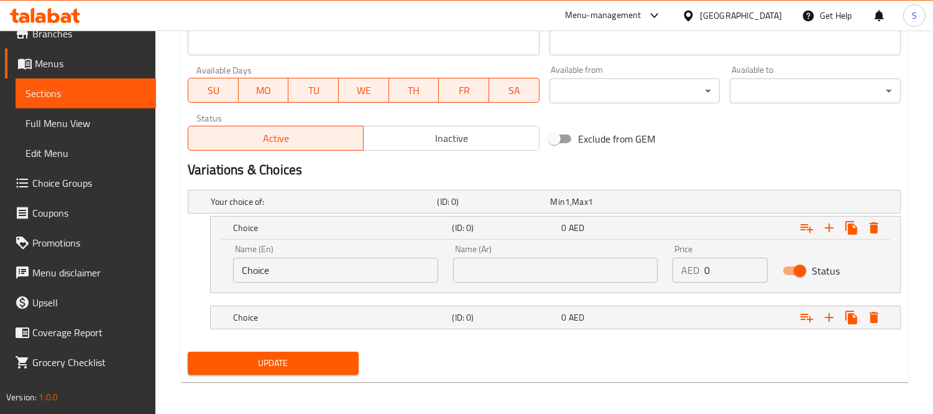
scroll to position [546, 0]
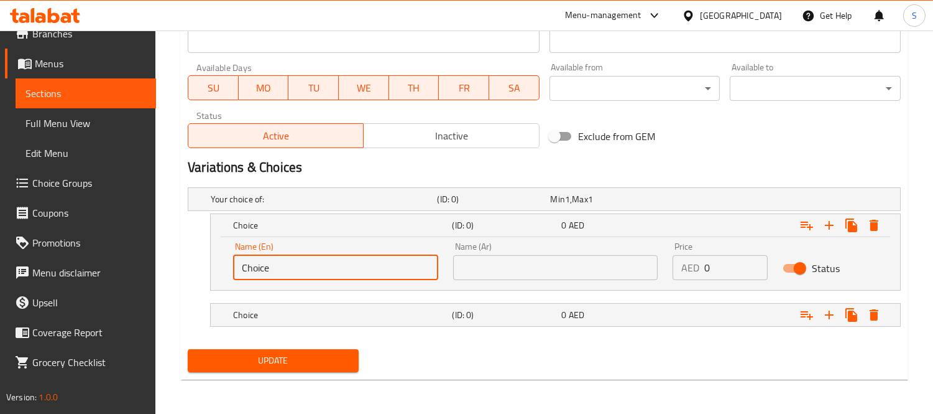
click at [366, 271] on input "Choice" at bounding box center [335, 267] width 205 height 25
click at [324, 259] on input "s" at bounding box center [335, 267] width 205 height 25
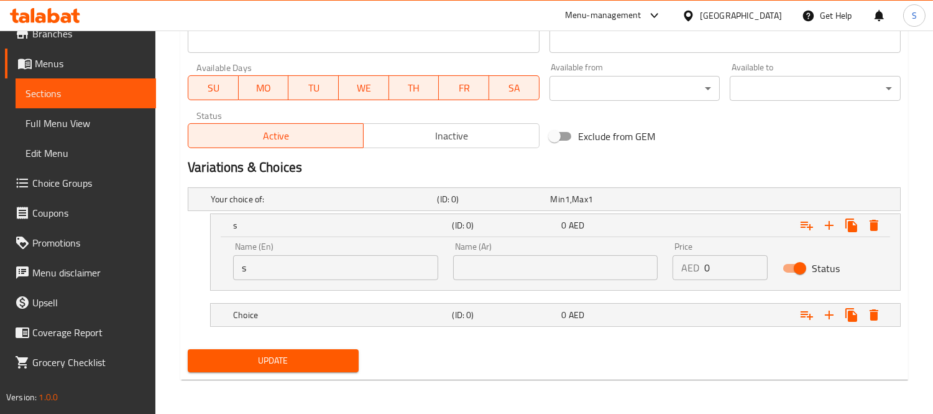
click at [349, 280] on div "Name (En) s Name (En)" at bounding box center [336, 260] width 220 height 53
click at [349, 278] on input "s" at bounding box center [335, 267] width 205 height 25
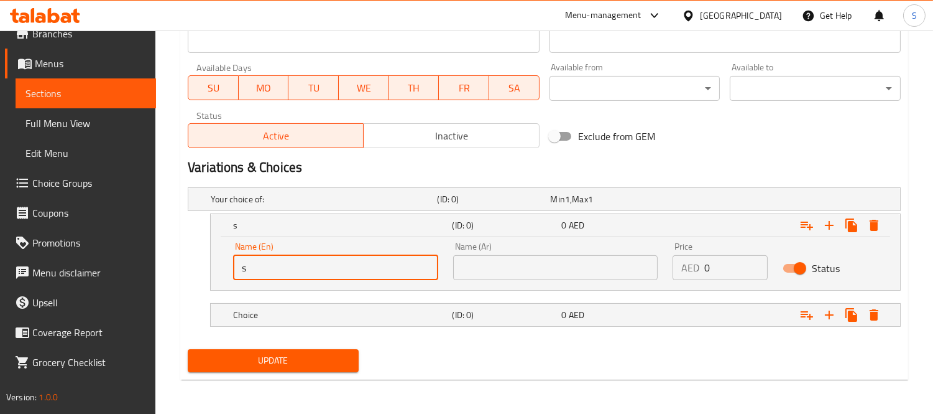
paste input "(Stir-Fried"
click at [246, 265] on input "(Stir-Fried" at bounding box center [335, 267] width 205 height 25
type input "Stir-Fried"
click at [474, 271] on input "text" at bounding box center [555, 267] width 205 height 25
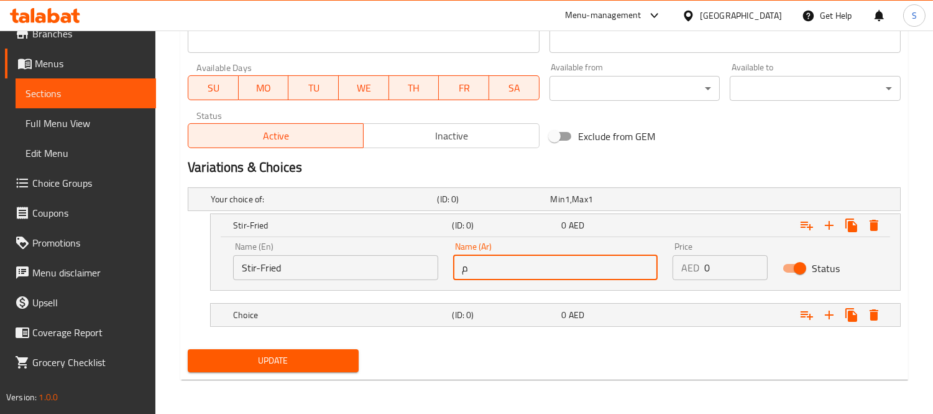
type input "مقلي"
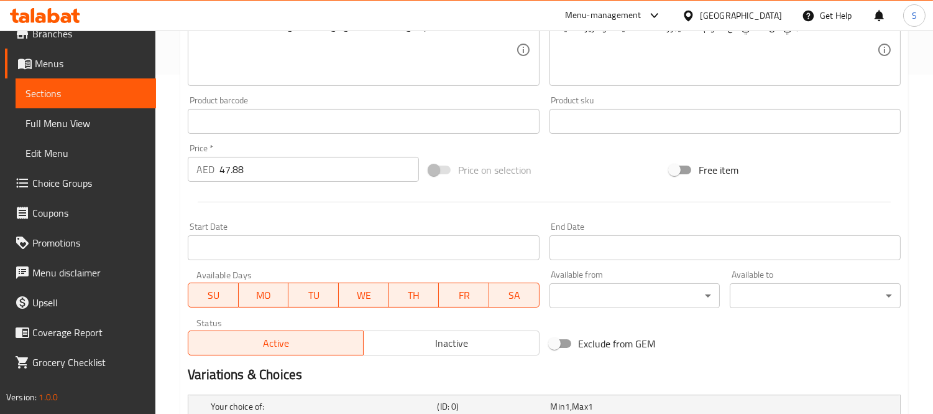
click at [239, 169] on input "47.88" at bounding box center [320, 169] width 200 height 25
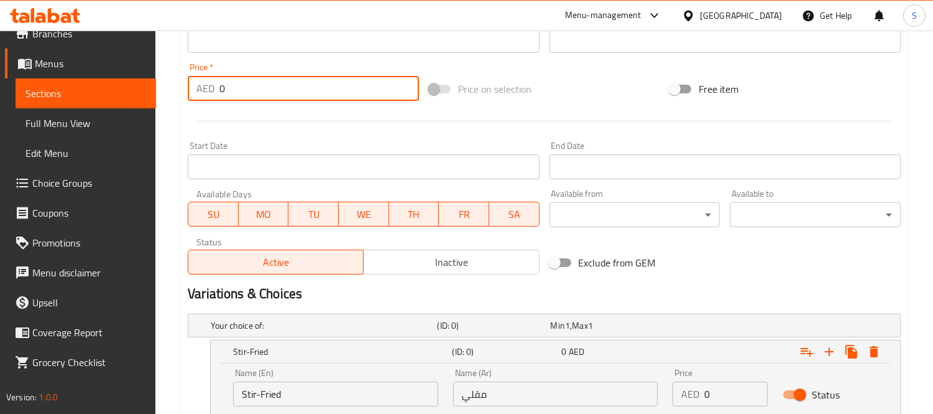
scroll to position [546, 0]
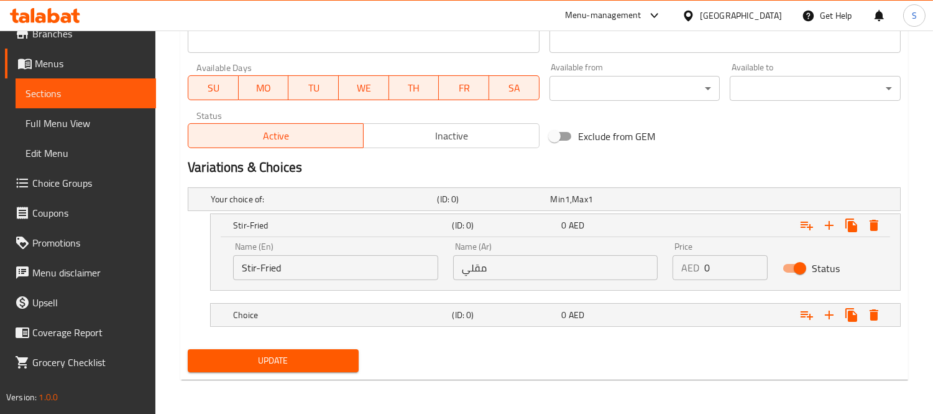
type input "0"
click at [719, 259] on input "0" at bounding box center [736, 267] width 63 height 25
paste input "47.88"
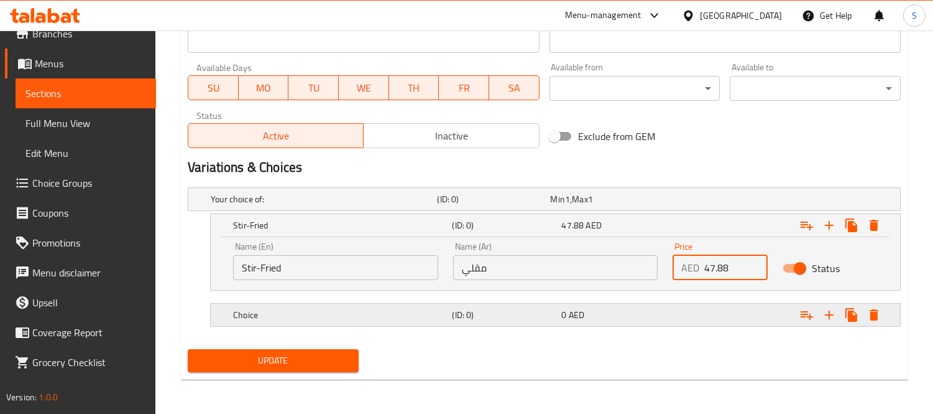
type input "47.88"
click at [652, 309] on div "0 AED" at bounding box center [614, 314] width 104 height 12
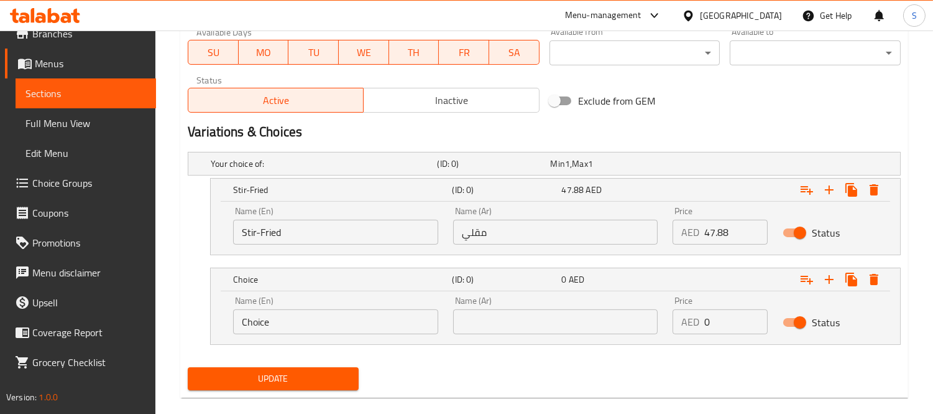
scroll to position [599, 0]
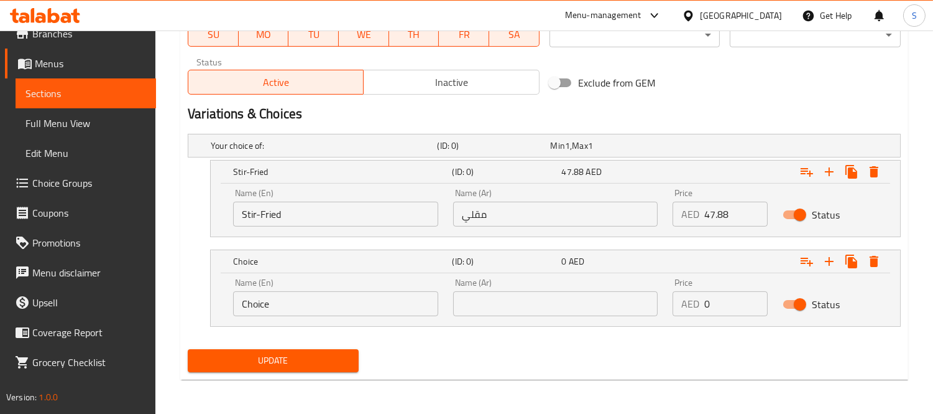
click at [353, 300] on input "Choice" at bounding box center [335, 303] width 205 height 25
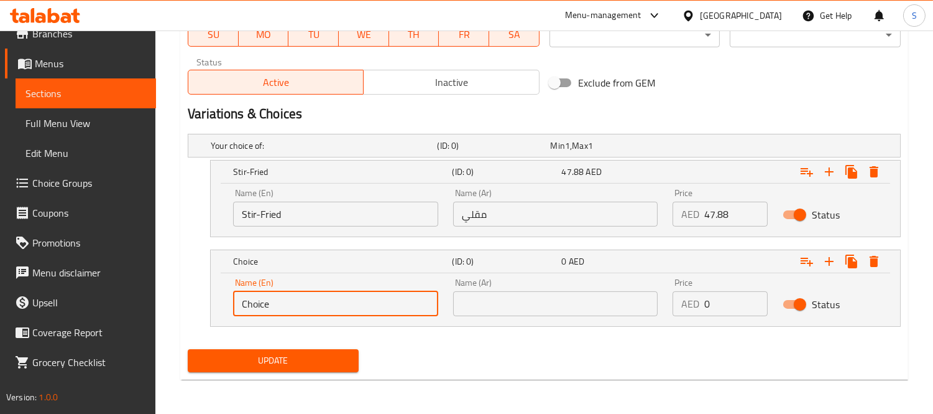
click at [353, 300] on input "Choice" at bounding box center [335, 303] width 205 height 25
paste input "with Garlic"
type input "with Garlic"
click at [574, 302] on input "text" at bounding box center [555, 303] width 205 height 25
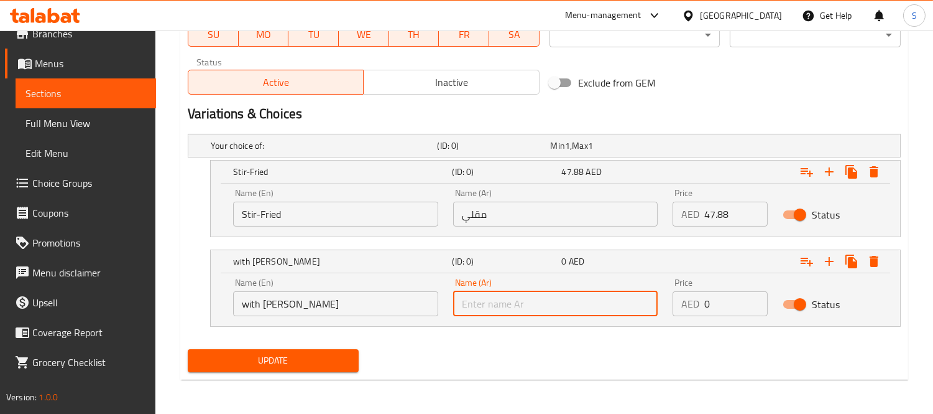
paste input "مع الثوم"
type input "مع الثوم"
click at [723, 210] on input "47.88" at bounding box center [736, 213] width 63 height 25
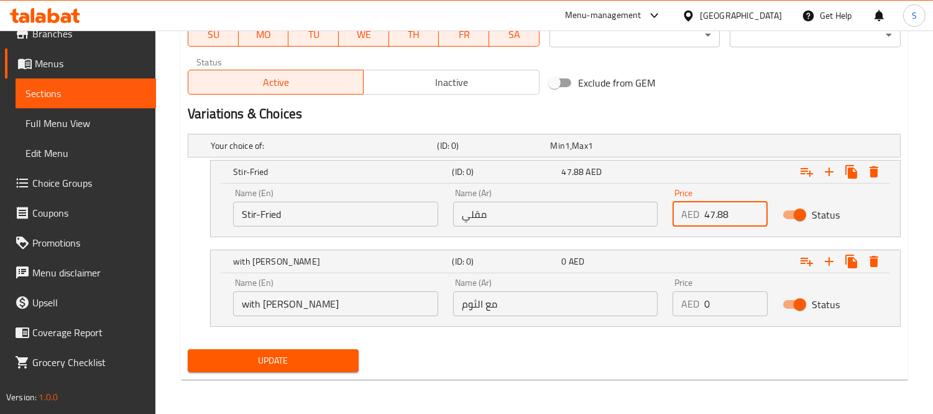
click at [723, 210] on input "47.88" at bounding box center [736, 213] width 63 height 25
click at [728, 302] on input "0" at bounding box center [736, 303] width 63 height 25
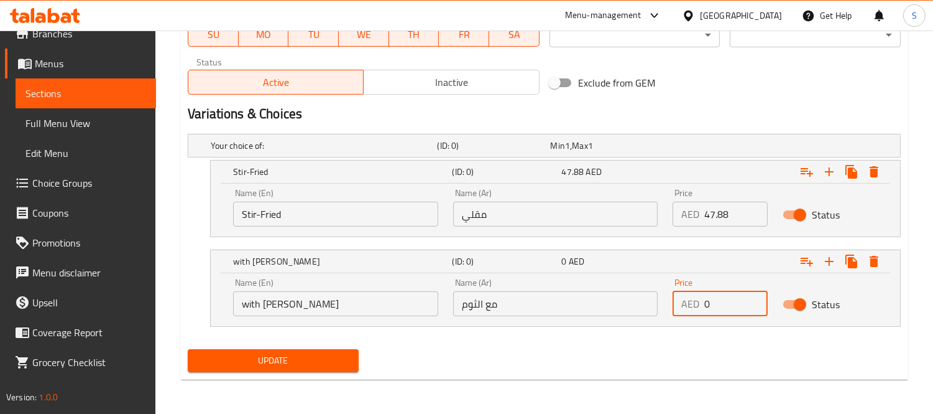
click at [728, 302] on input "0" at bounding box center [736, 303] width 63 height 25
paste input "47.88"
type input "47.88"
click at [236, 358] on span "Update" at bounding box center [273, 361] width 151 height 16
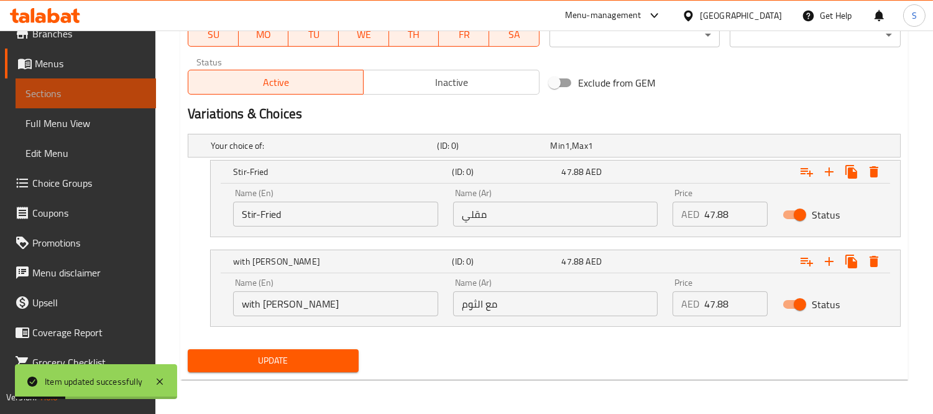
click at [86, 91] on span "Sections" at bounding box center [85, 93] width 121 height 15
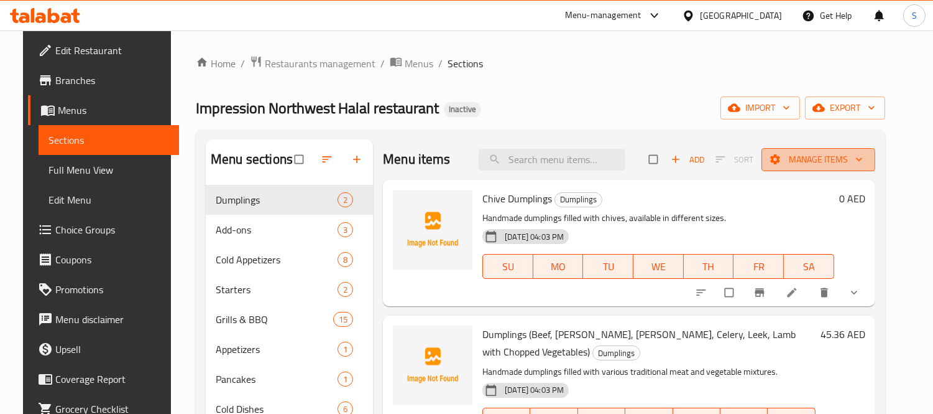
click at [831, 156] on span "Manage items" at bounding box center [819, 160] width 94 height 16
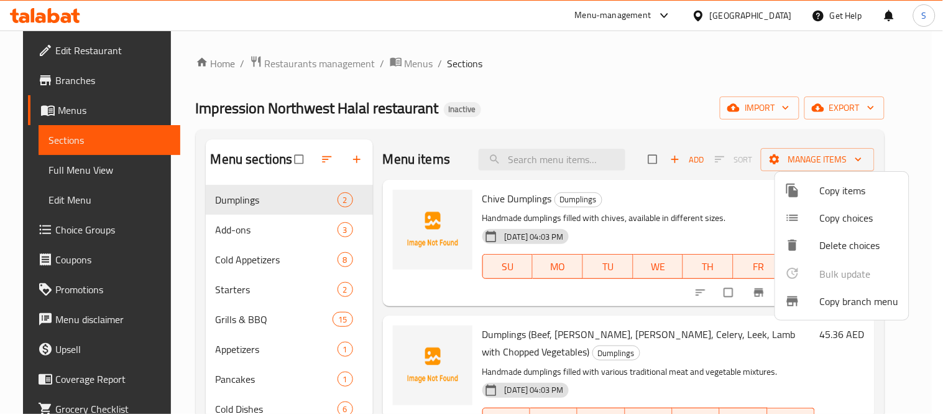
click at [850, 107] on div at bounding box center [471, 207] width 943 height 414
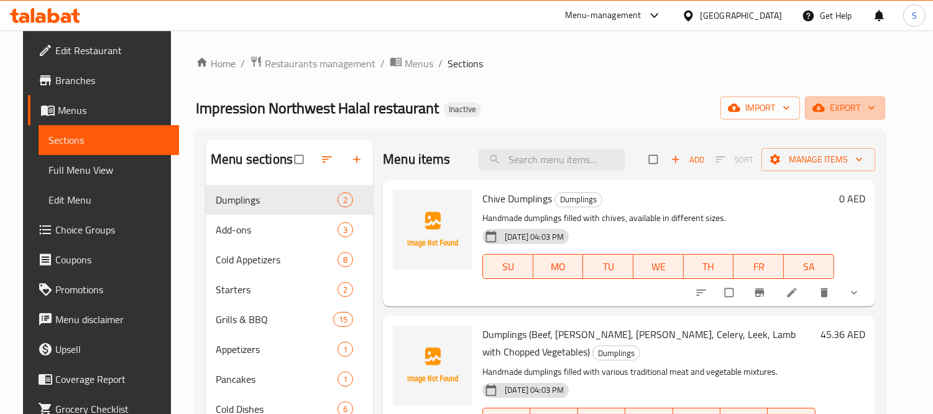
click at [850, 107] on span "export" at bounding box center [845, 108] width 60 height 16
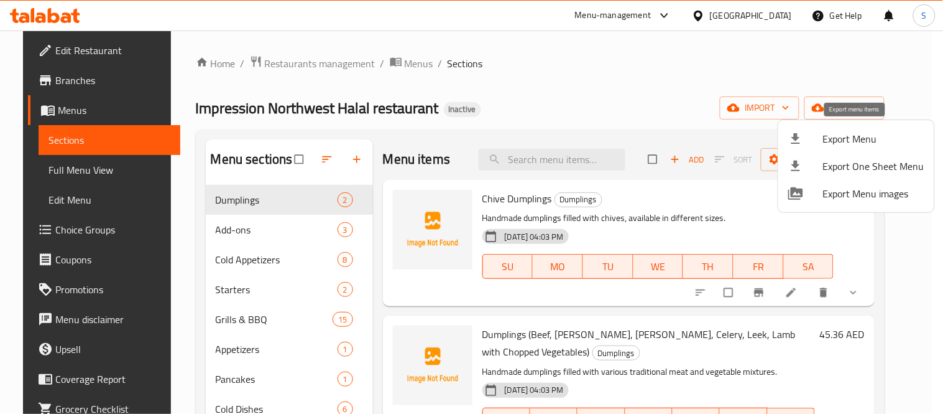
click at [830, 132] on span "Export Menu" at bounding box center [873, 138] width 101 height 15
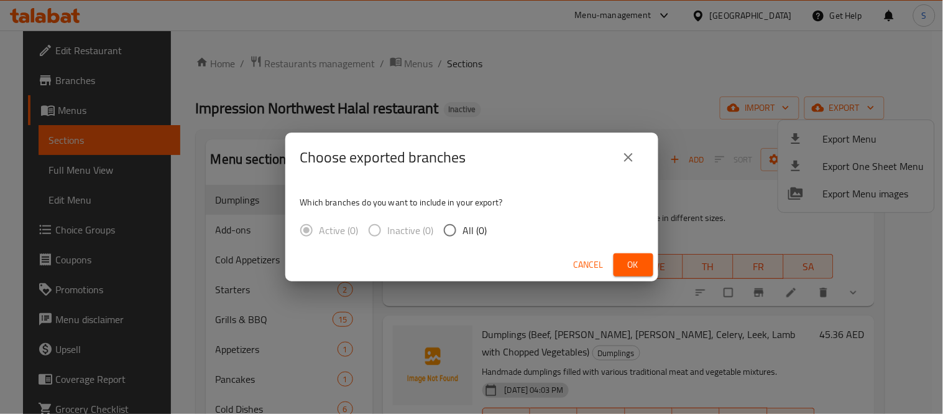
click at [430, 232] on span "Inactive (0)" at bounding box center [411, 230] width 46 height 15
click at [445, 234] on input "All (0)" at bounding box center [450, 230] width 26 height 26
radio input "true"
click at [629, 152] on icon "close" at bounding box center [628, 157] width 15 height 15
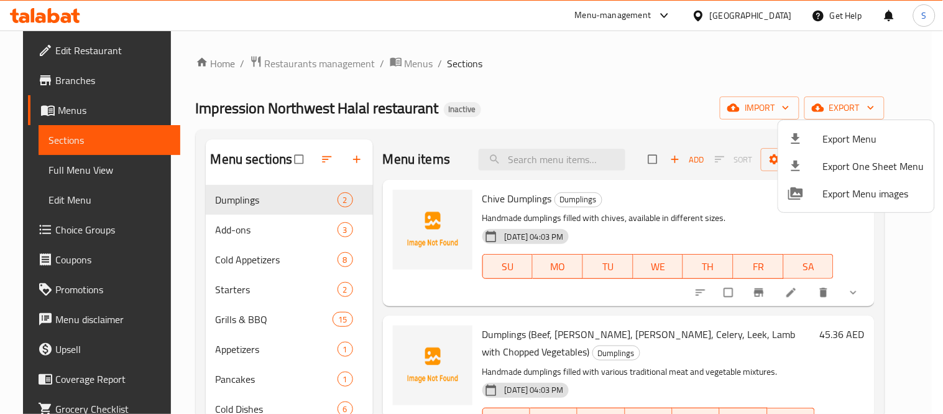
click at [801, 132] on icon at bounding box center [795, 138] width 15 height 15
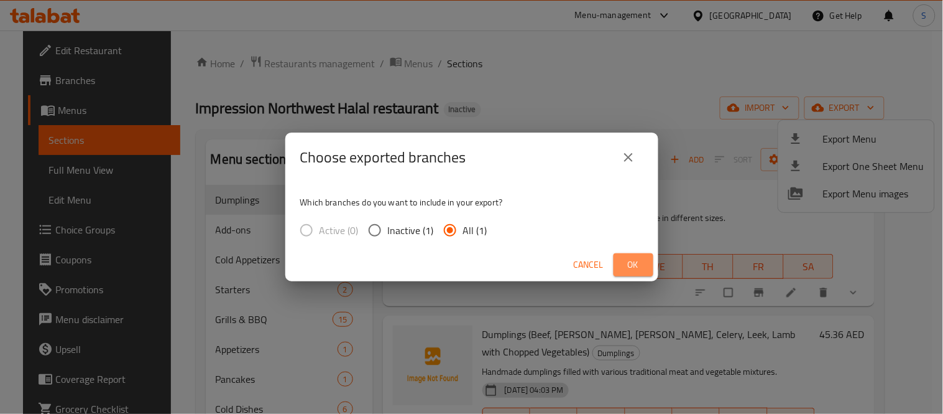
click at [632, 268] on span "Ok" at bounding box center [634, 265] width 20 height 16
